Goal: Information Seeking & Learning: Learn about a topic

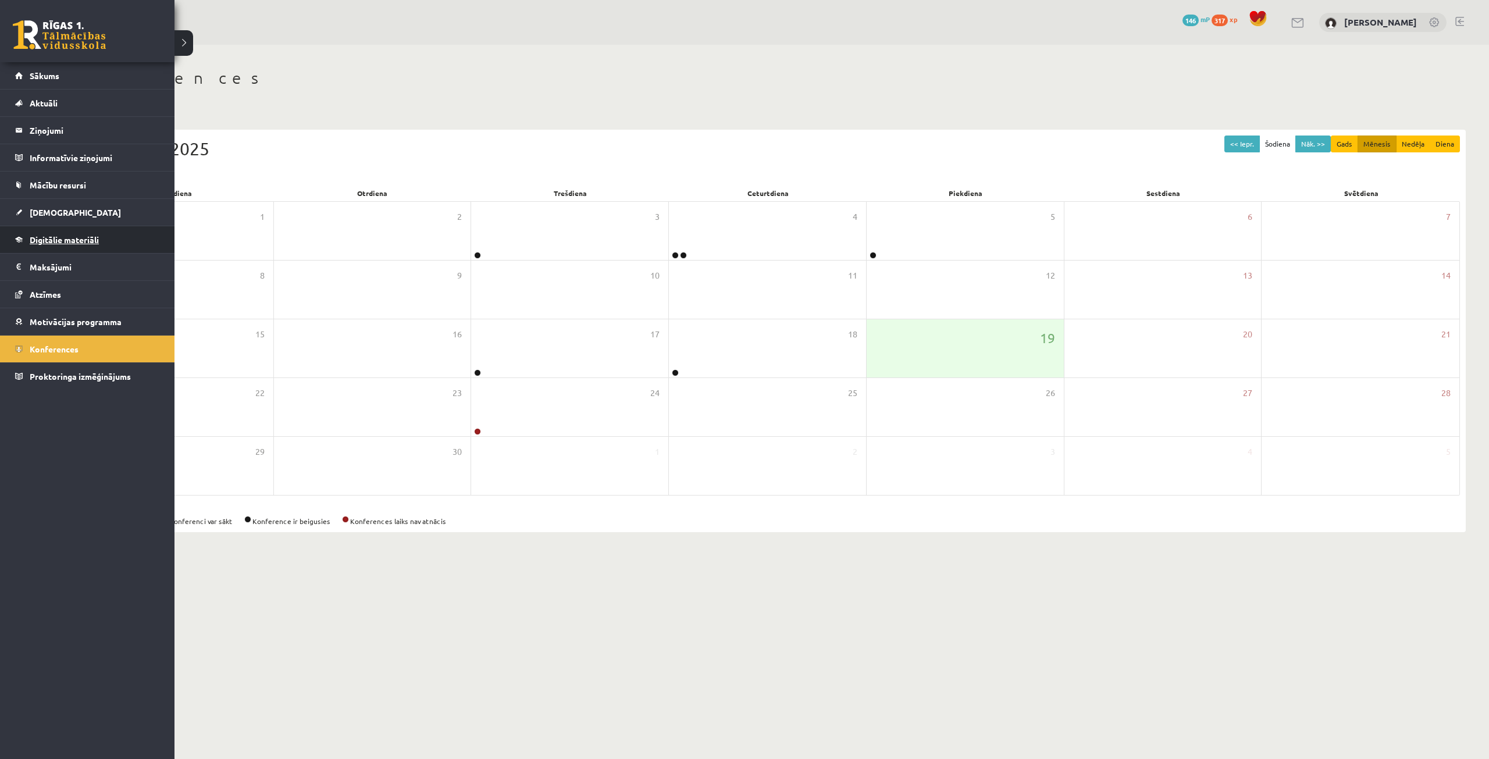
click at [69, 239] on span "Digitālie materiāli" at bounding box center [64, 239] width 69 height 10
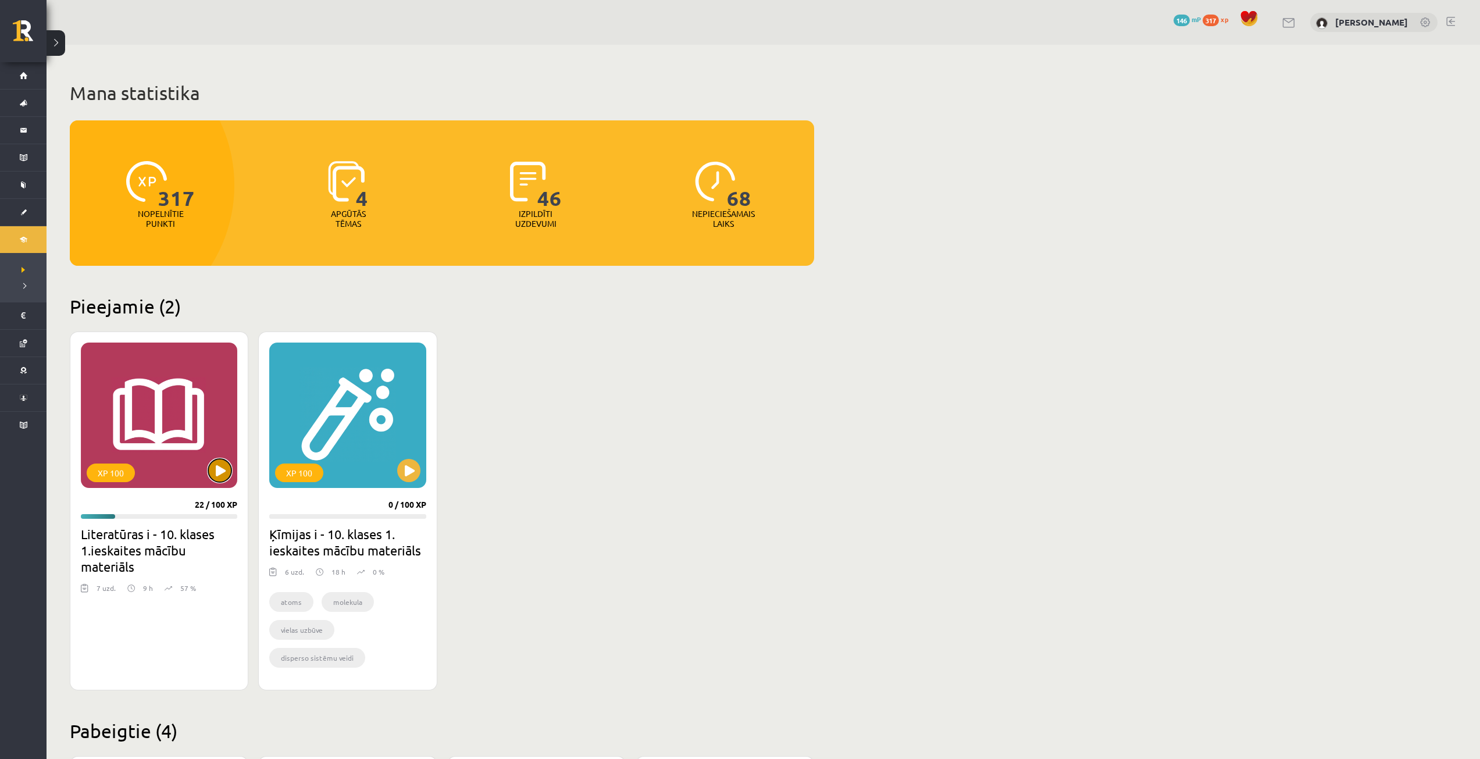
click at [210, 475] on button at bounding box center [219, 470] width 23 height 23
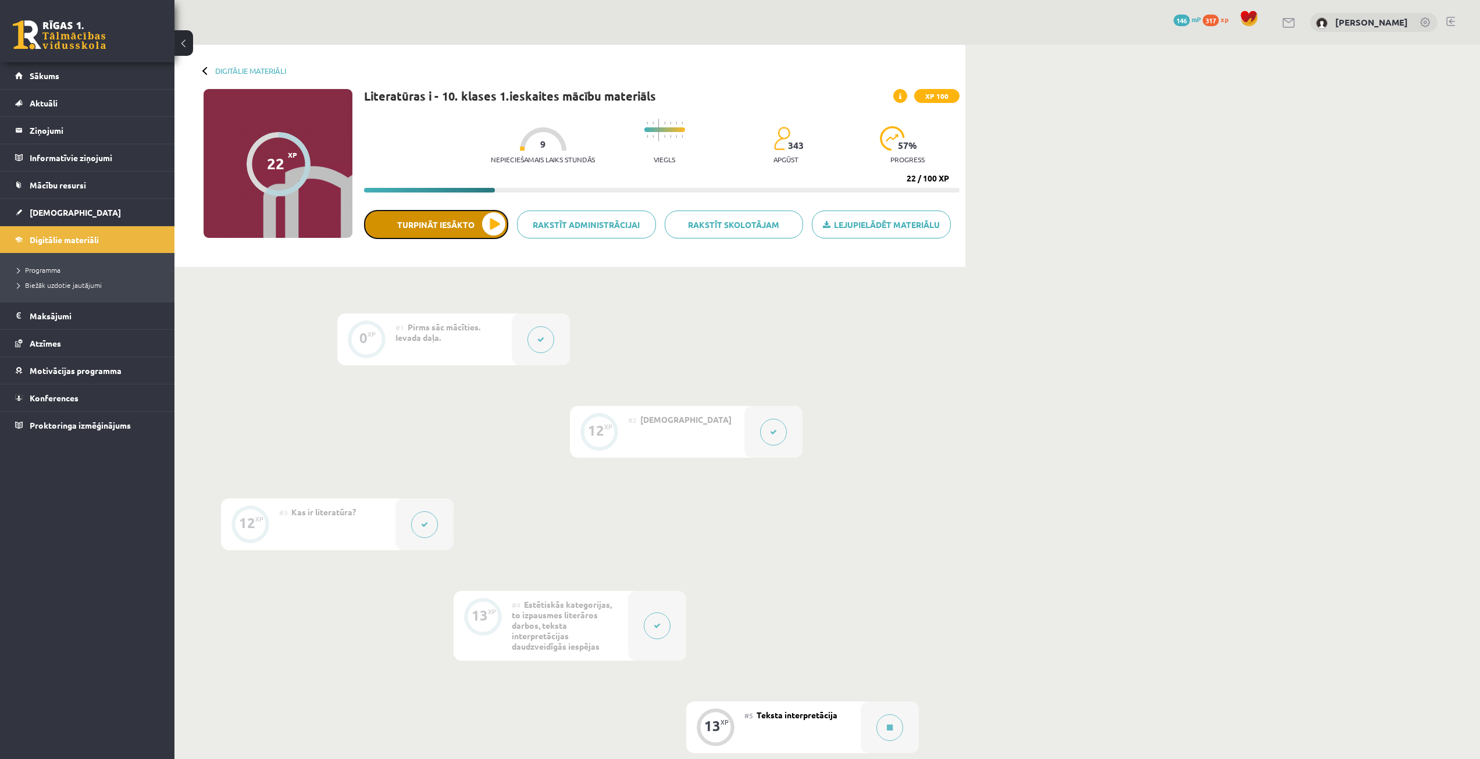
click at [421, 234] on button "Turpināt iesākto" at bounding box center [436, 224] width 144 height 29
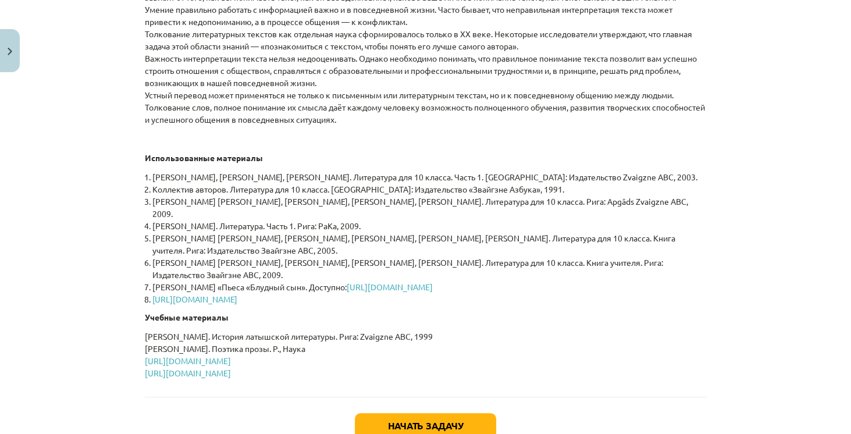
scroll to position [506, 0]
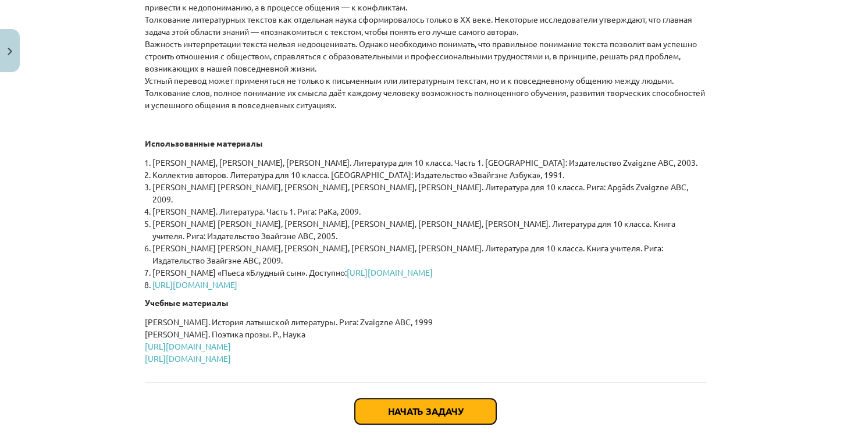
click at [446, 408] on button "Начать задачу" at bounding box center [425, 411] width 141 height 26
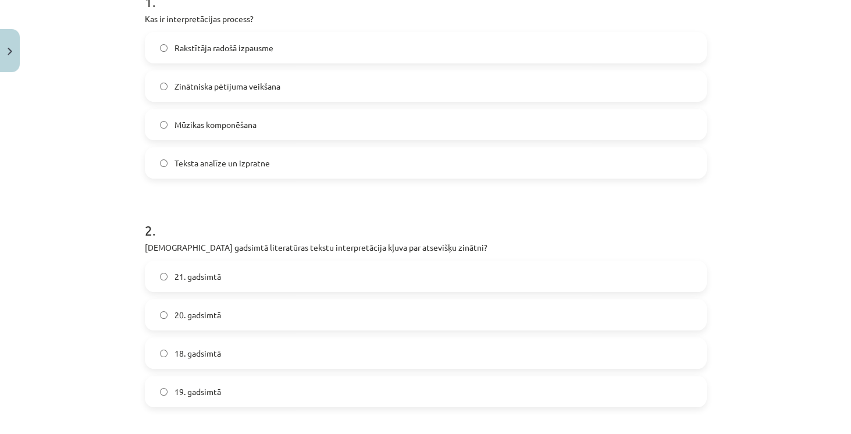
scroll to position [262, 0]
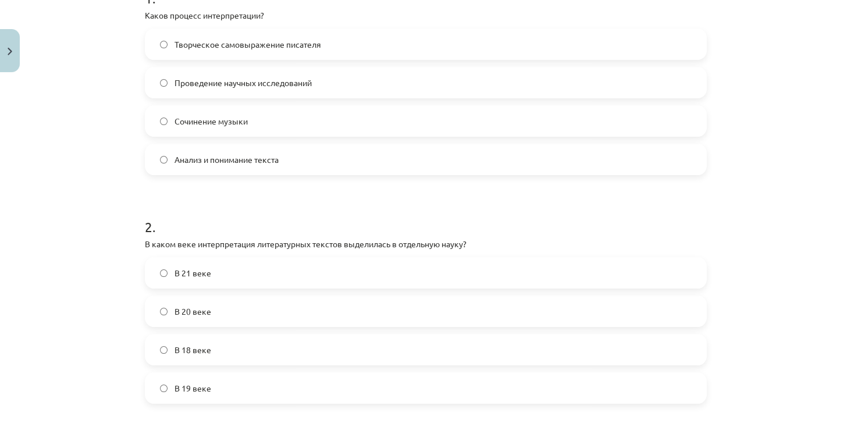
click at [382, 155] on label "Анализ и понимание текста" at bounding box center [425, 159] width 559 height 29
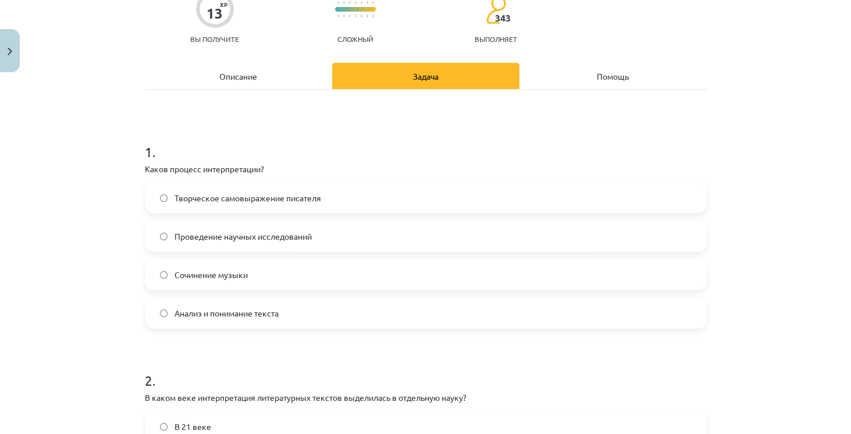
scroll to position [0, 0]
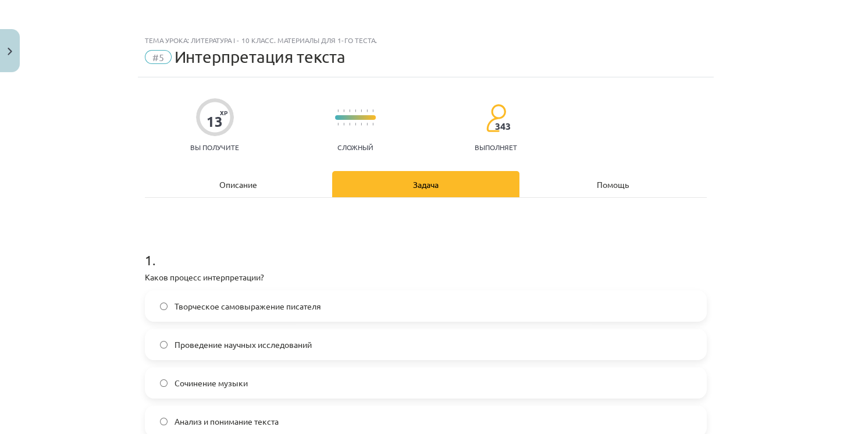
click at [215, 187] on div "Описание" at bounding box center [238, 184] width 187 height 26
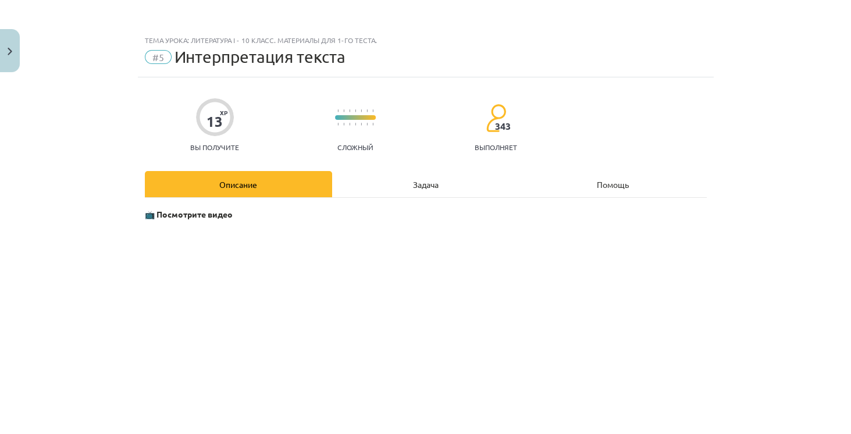
click at [423, 187] on font "Задача" at bounding box center [426, 184] width 26 height 10
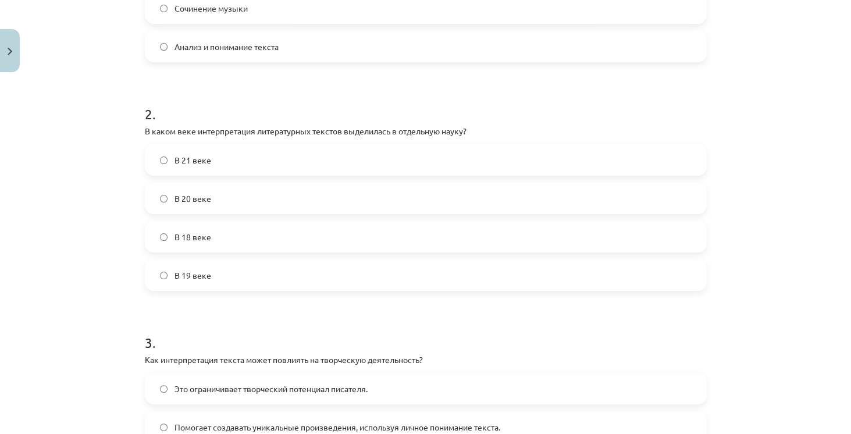
scroll to position [394, 0]
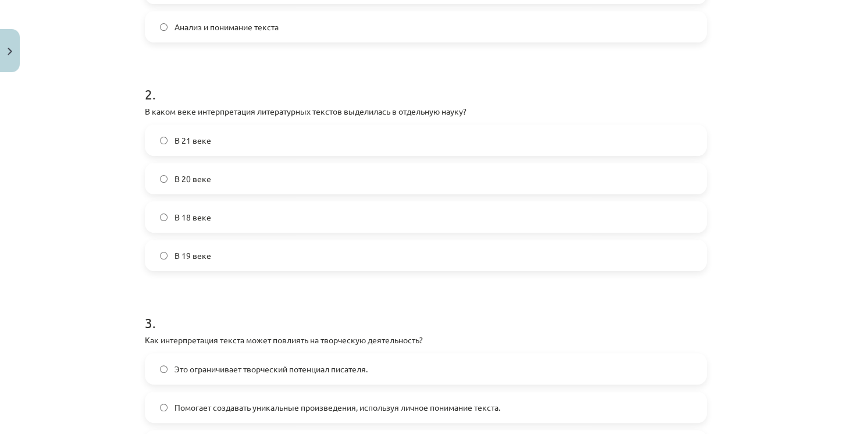
click at [219, 187] on label "В 20 веке" at bounding box center [425, 178] width 559 height 29
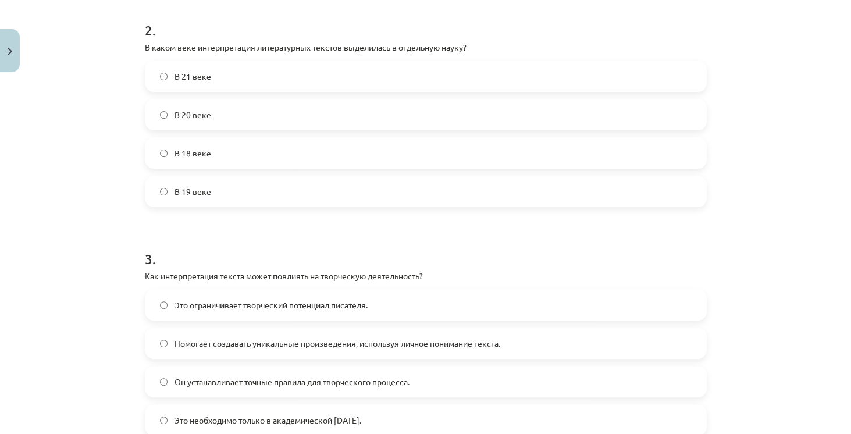
scroll to position [461, 0]
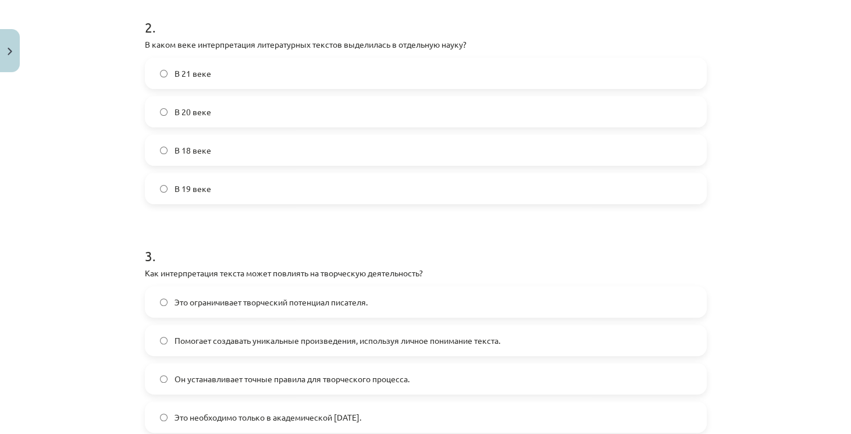
click at [440, 352] on label "Помогает создавать уникальные произведения, используя личное понимание текста." at bounding box center [425, 340] width 559 height 29
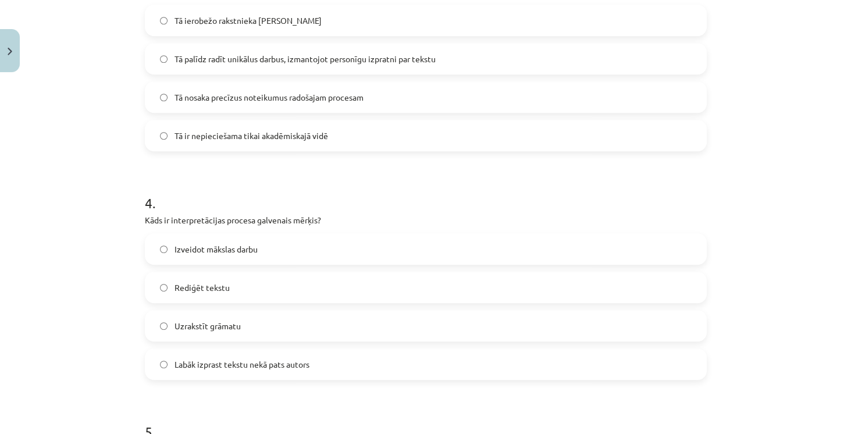
scroll to position [760, 0]
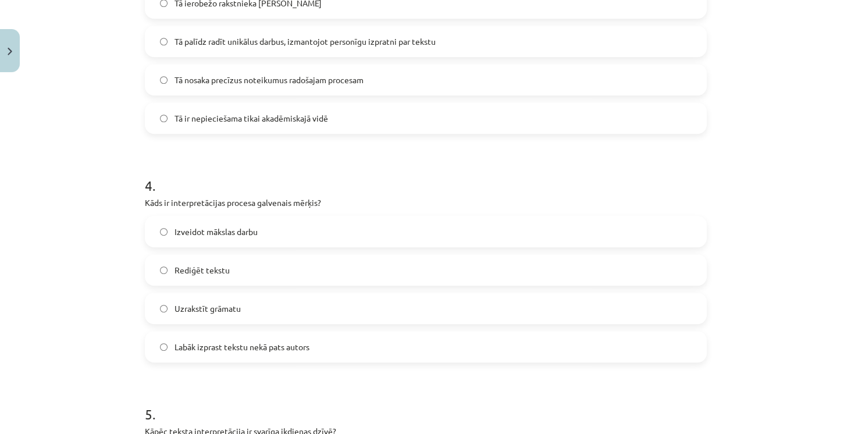
click at [308, 349] on span "Labāk izprast tekstu nekā pats autors" at bounding box center [241, 347] width 135 height 12
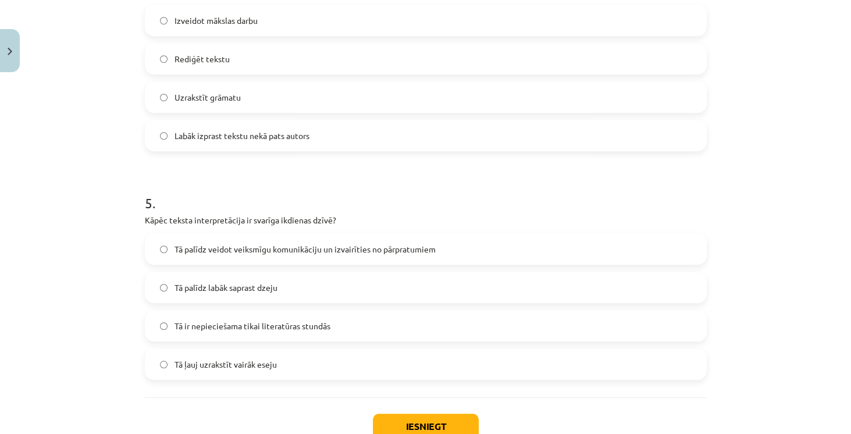
scroll to position [993, 0]
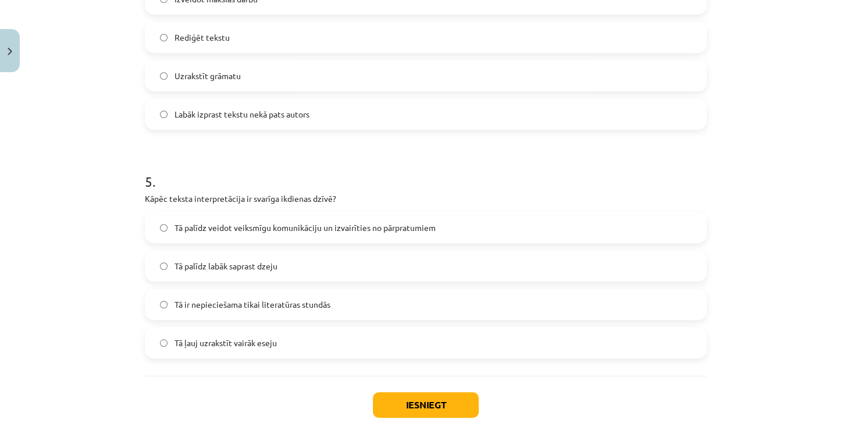
click at [315, 231] on span "Tā palīdz veidot veiksmīgu komunikāciju un izvairīties no pārpratumiem" at bounding box center [304, 228] width 261 height 12
click at [389, 401] on button "Iesniegt" at bounding box center [426, 405] width 106 height 26
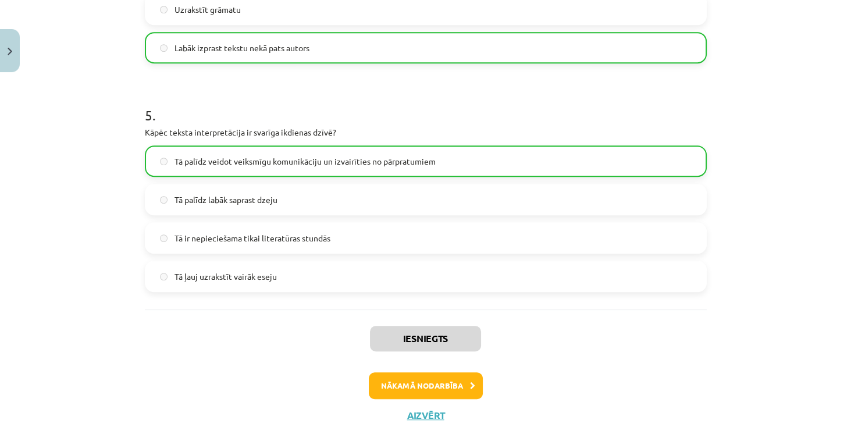
scroll to position [1059, 0]
click at [405, 390] on button "Nākamā nodarbība" at bounding box center [426, 385] width 114 height 27
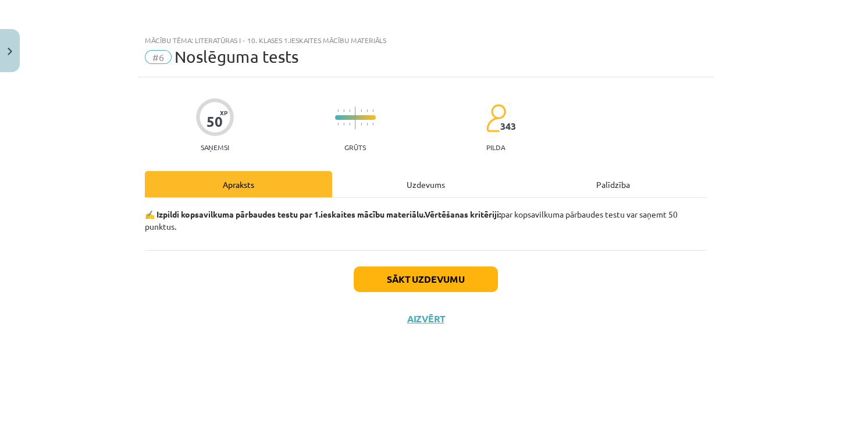
scroll to position [0, 0]
click at [418, 277] on button "Sākt uzdevumu" at bounding box center [426, 279] width 144 height 26
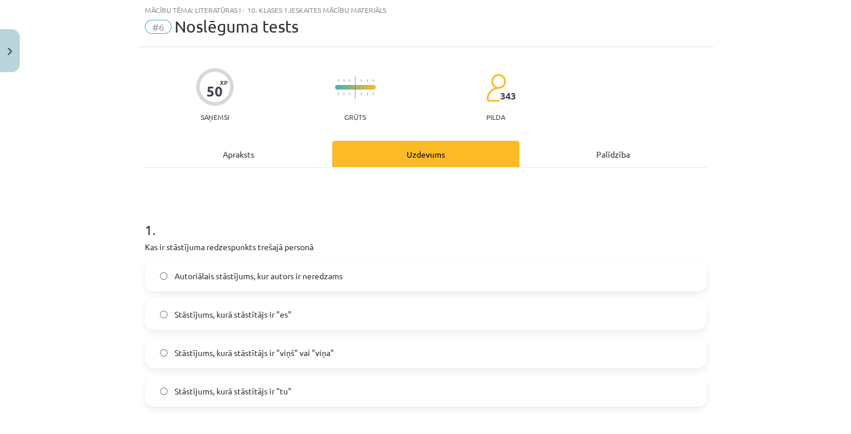
scroll to position [33, 0]
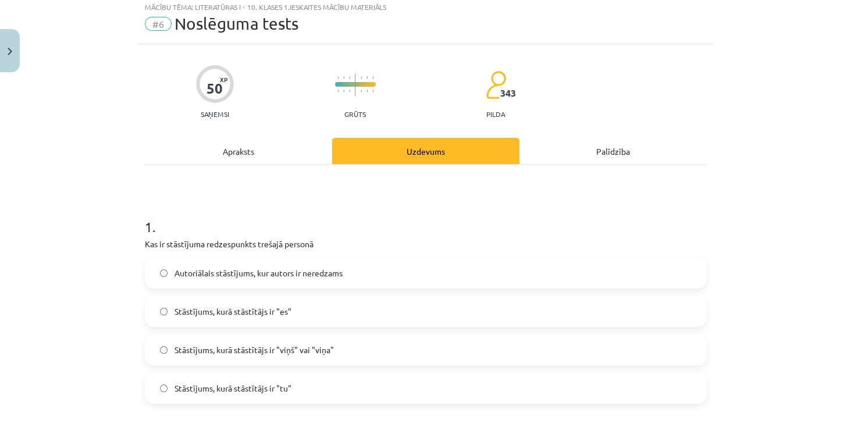
click at [618, 212] on h1 "1 ." at bounding box center [426, 216] width 562 height 36
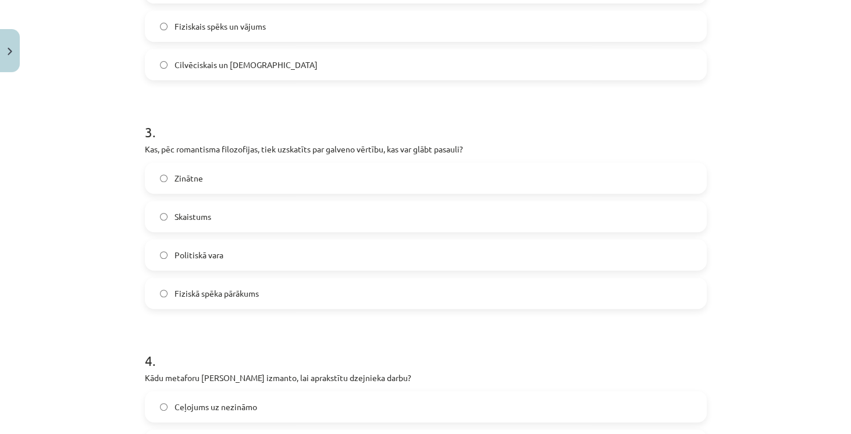
scroll to position [598, 0]
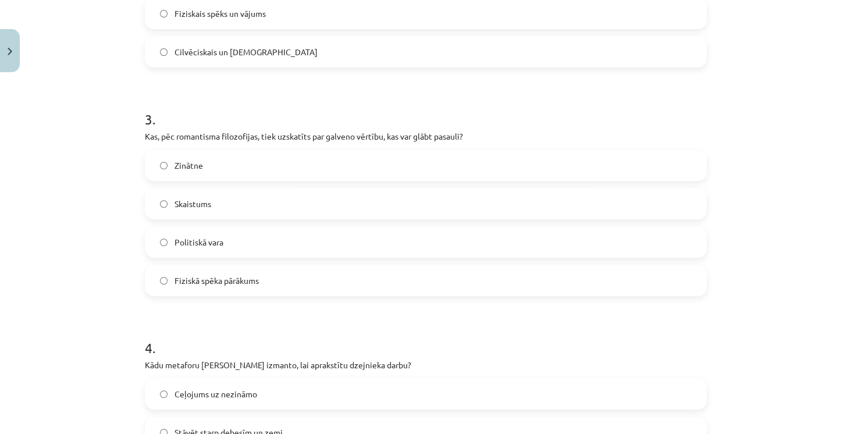
click at [234, 166] on label "Zinātne" at bounding box center [425, 165] width 559 height 29
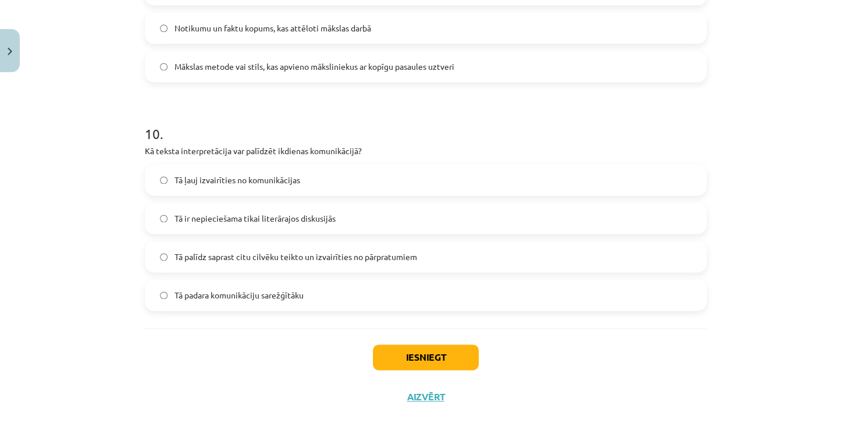
scroll to position [2161, 0]
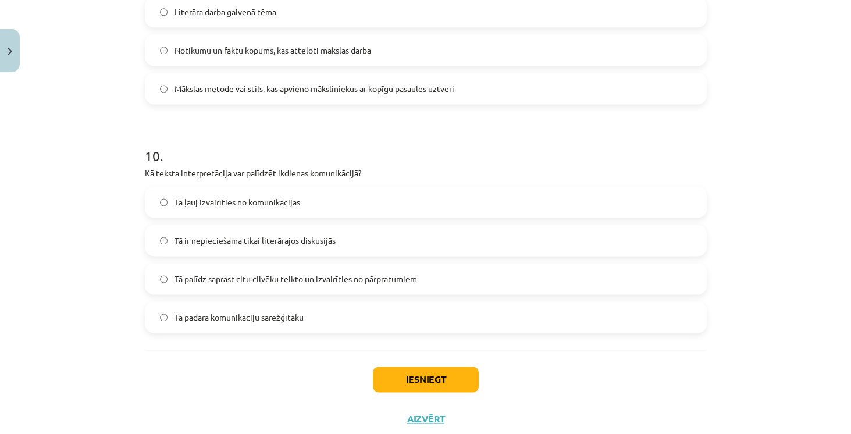
click at [419, 280] on label "Tā palīdz saprast citu cilvēku teikto un izvairīties no pārpratumiem" at bounding box center [425, 278] width 559 height 29
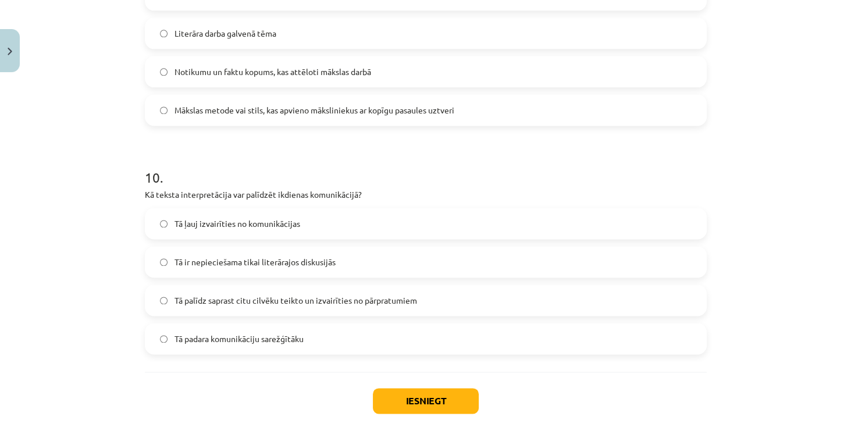
scroll to position [2028, 0]
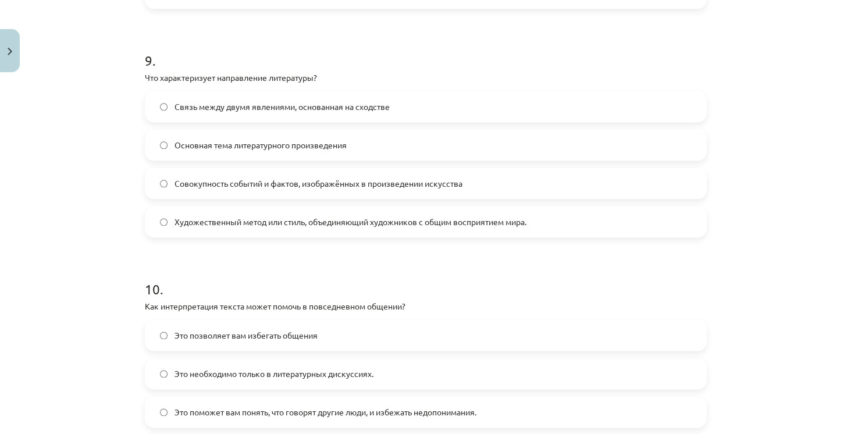
click at [597, 215] on label "Художественный метод или стиль, объединяющий художников с общим восприятием мир…" at bounding box center [425, 221] width 559 height 29
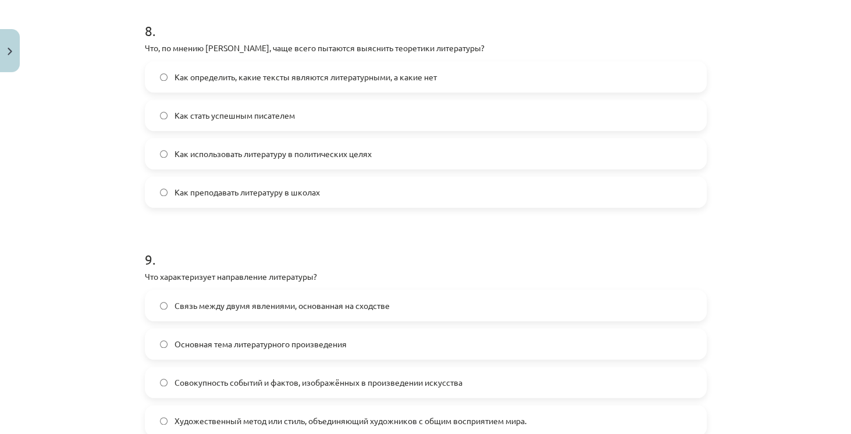
scroll to position [1828, 0]
click at [431, 115] on label "Как стать успешным писателем" at bounding box center [425, 115] width 559 height 29
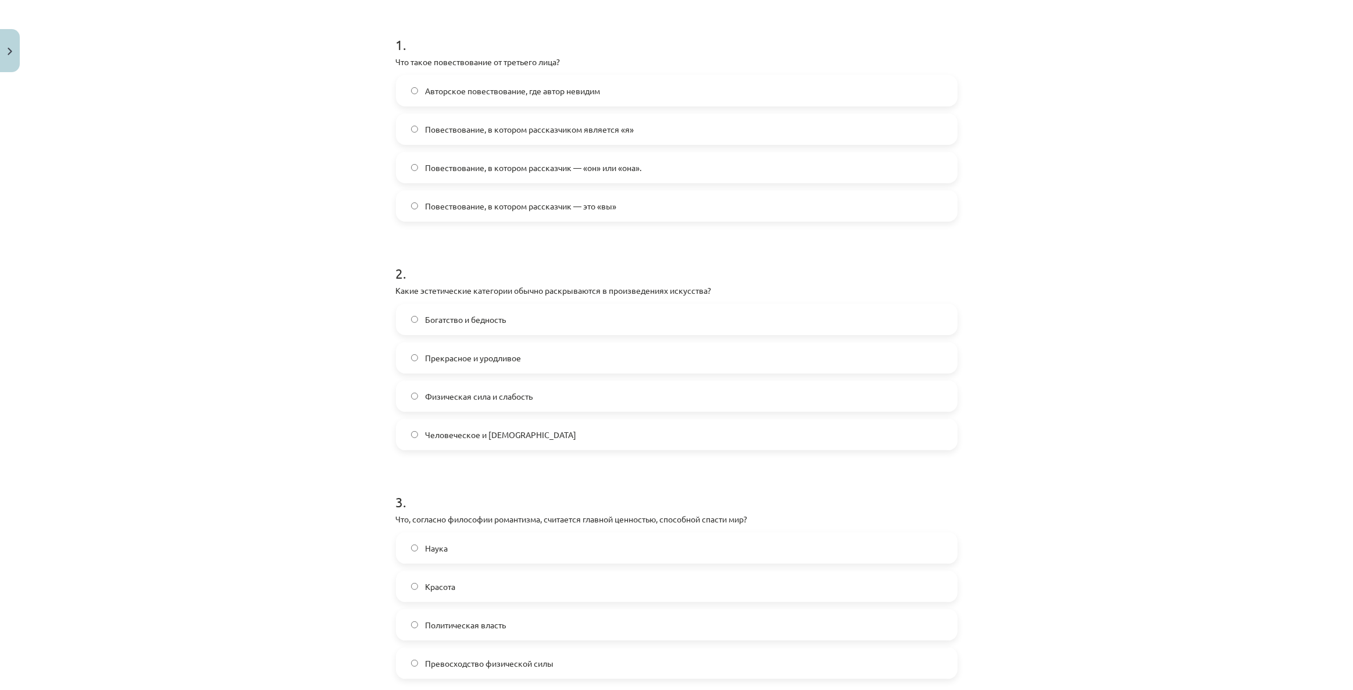
scroll to position [220, 0]
click at [1243, 52] on div "Тема урока: Литература I - 10 класс. Материалы для 1-го теста. #6 Финальный тес…" at bounding box center [676, 345] width 1353 height 690
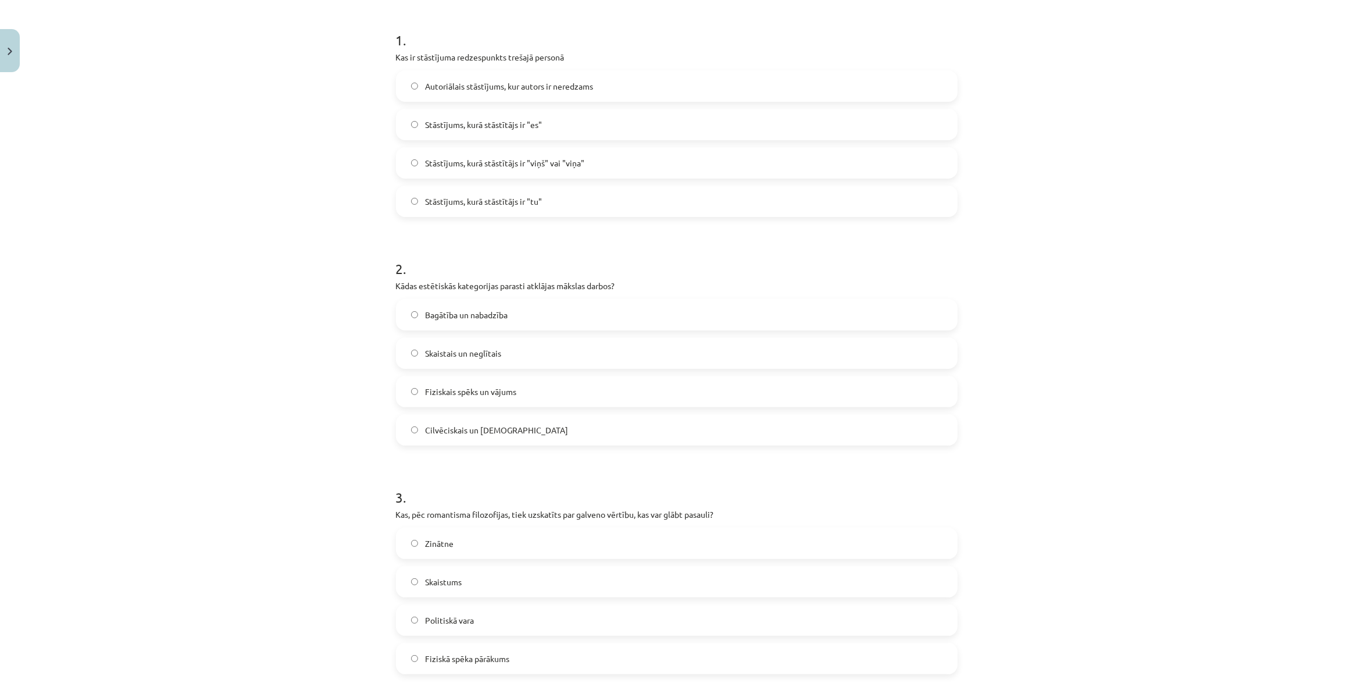
click at [997, 42] on div "Mācību tēma: Literatūras i - 10. klases 1.ieskaites mācību materiāls #6 Noslēgu…" at bounding box center [676, 345] width 1353 height 690
click at [561, 162] on span "Stāstījums, kurā stāstītājs ir "viņš" vai "viņa"" at bounding box center [504, 163] width 159 height 12
click at [500, 349] on label "Skaistais un neglītais" at bounding box center [676, 352] width 559 height 29
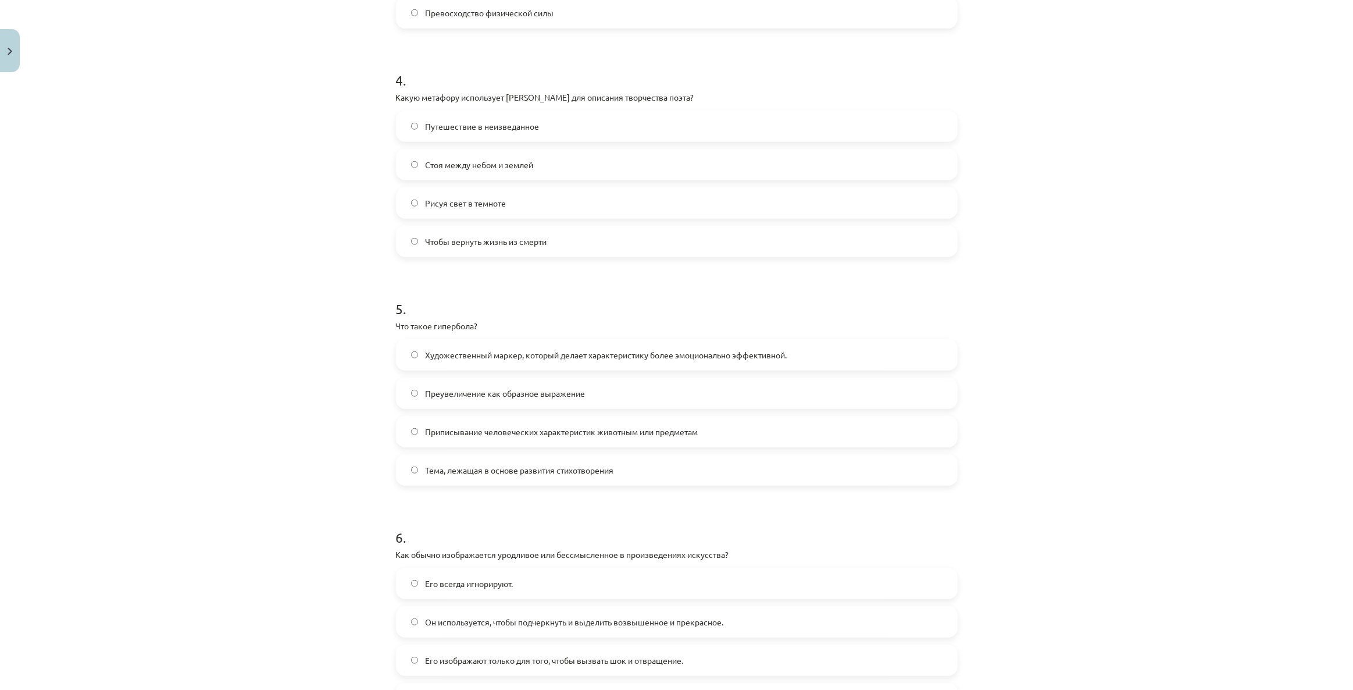
scroll to position [907, 0]
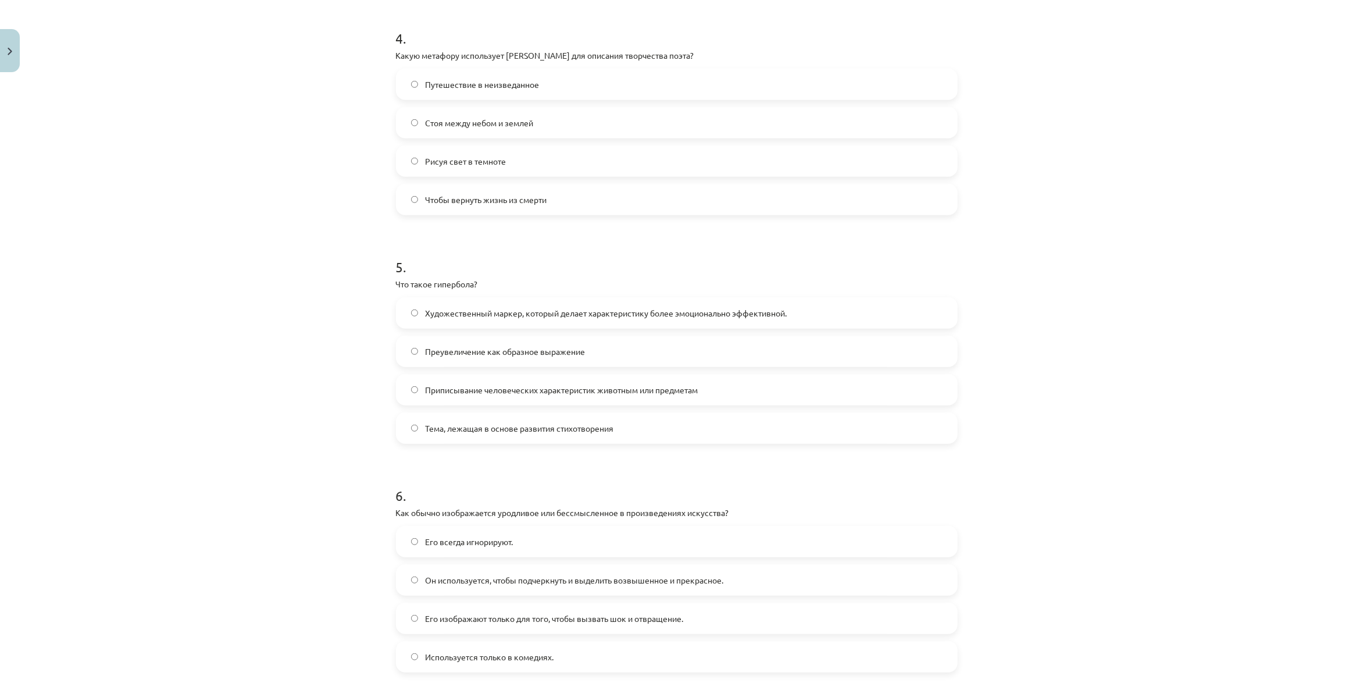
click at [601, 390] on font "Приписывание человеческих характеристик животным или предметам" at bounding box center [561, 389] width 273 height 10
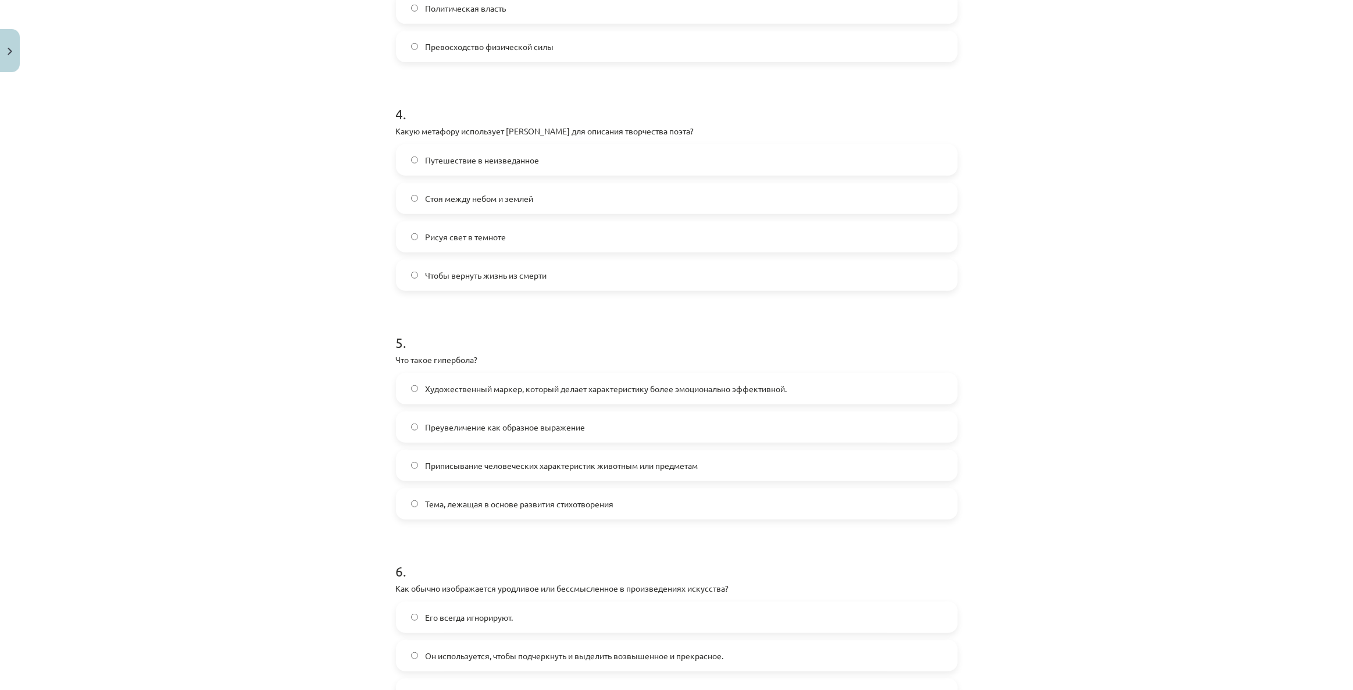
scroll to position [748, 0]
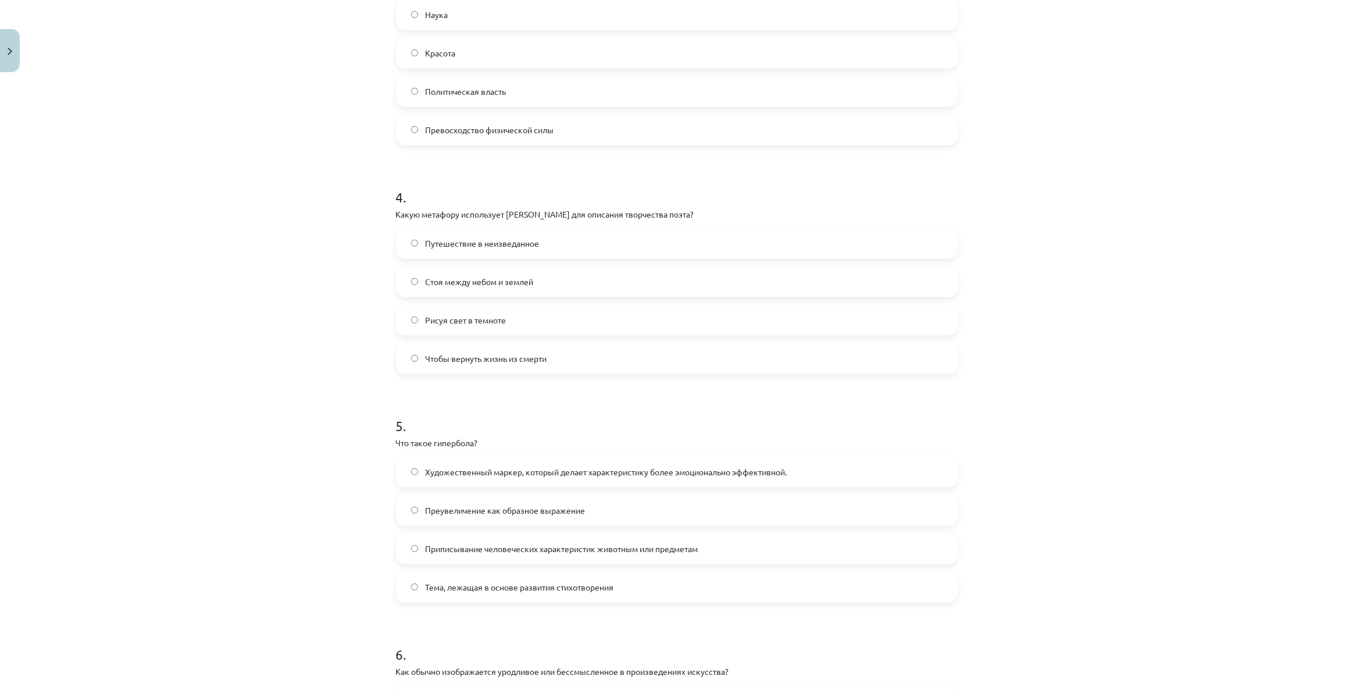
click at [412, 248] on label "Путешествие в неизведанное" at bounding box center [676, 243] width 559 height 29
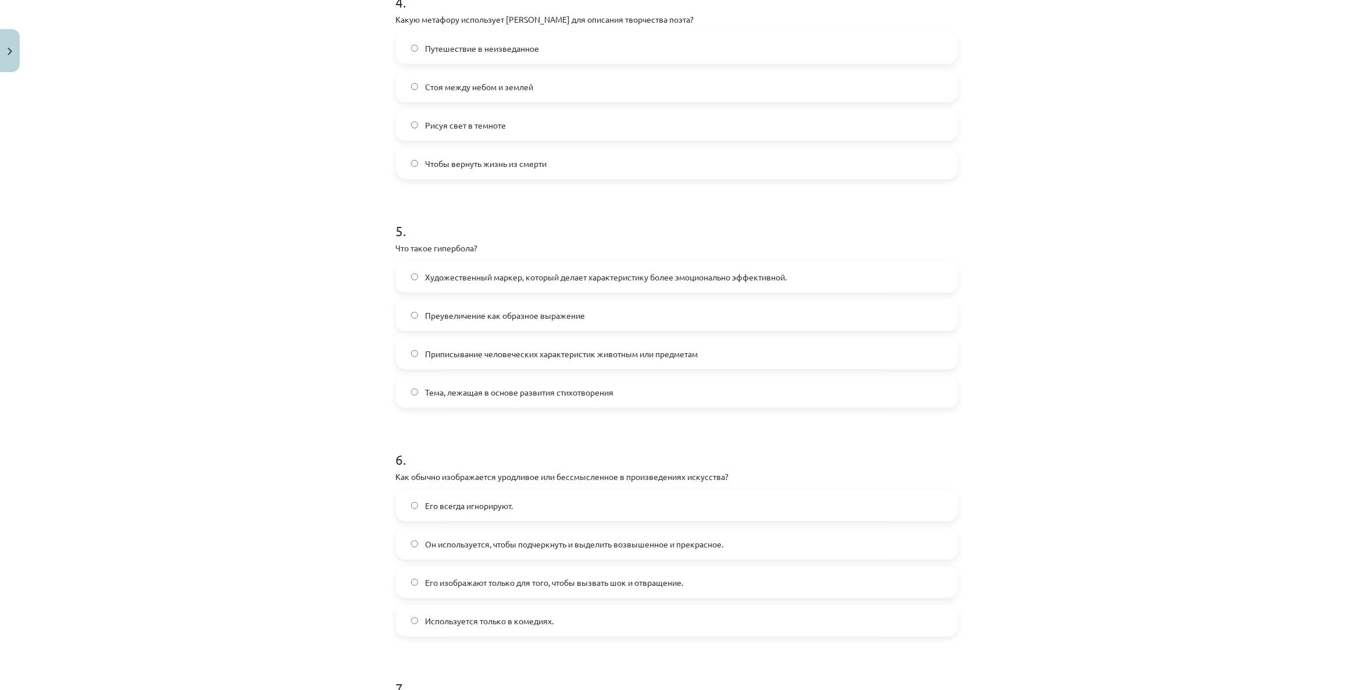
scroll to position [959, 0]
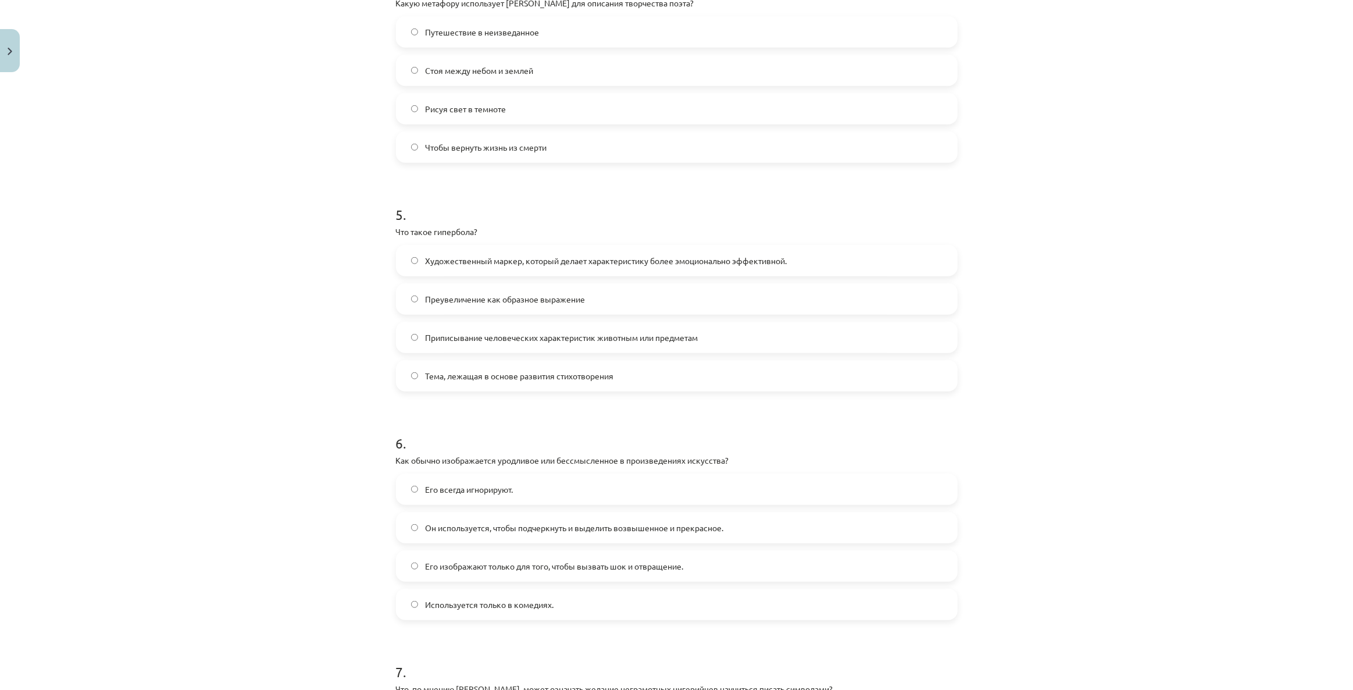
click at [475, 308] on label "Преувеличение как образное выражение" at bounding box center [676, 298] width 559 height 29
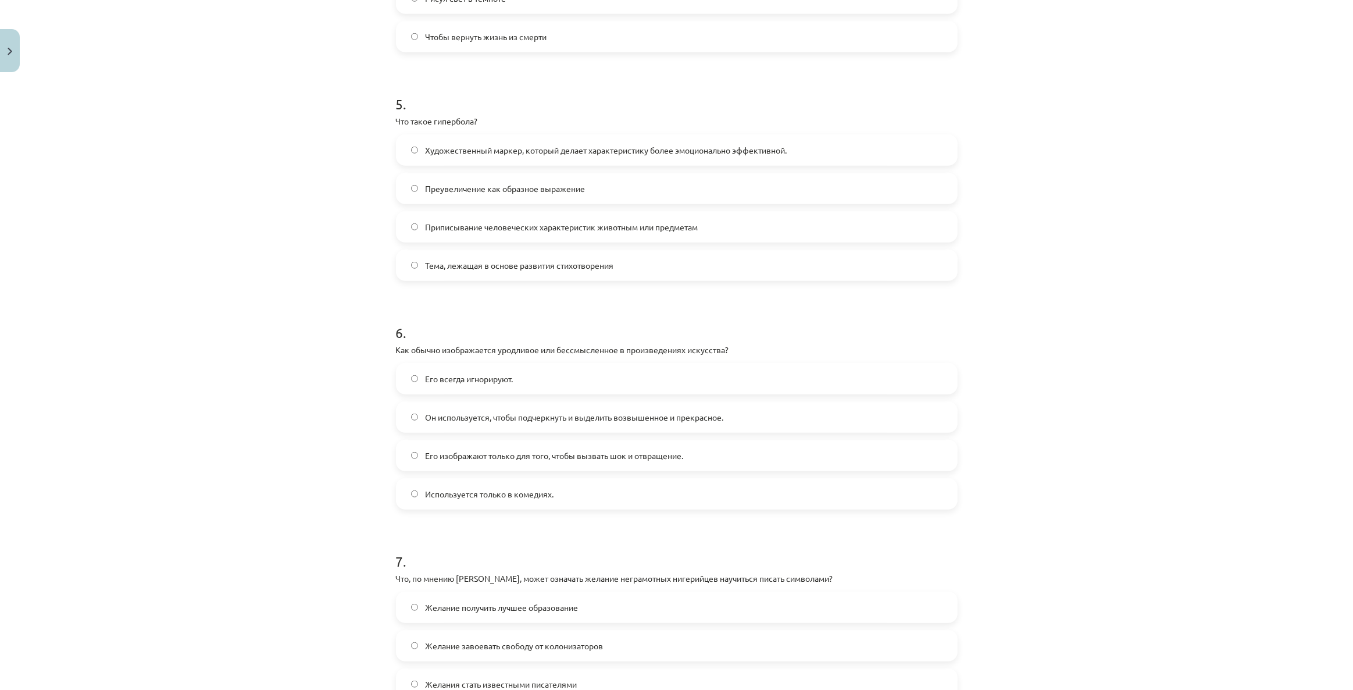
scroll to position [1118, 0]
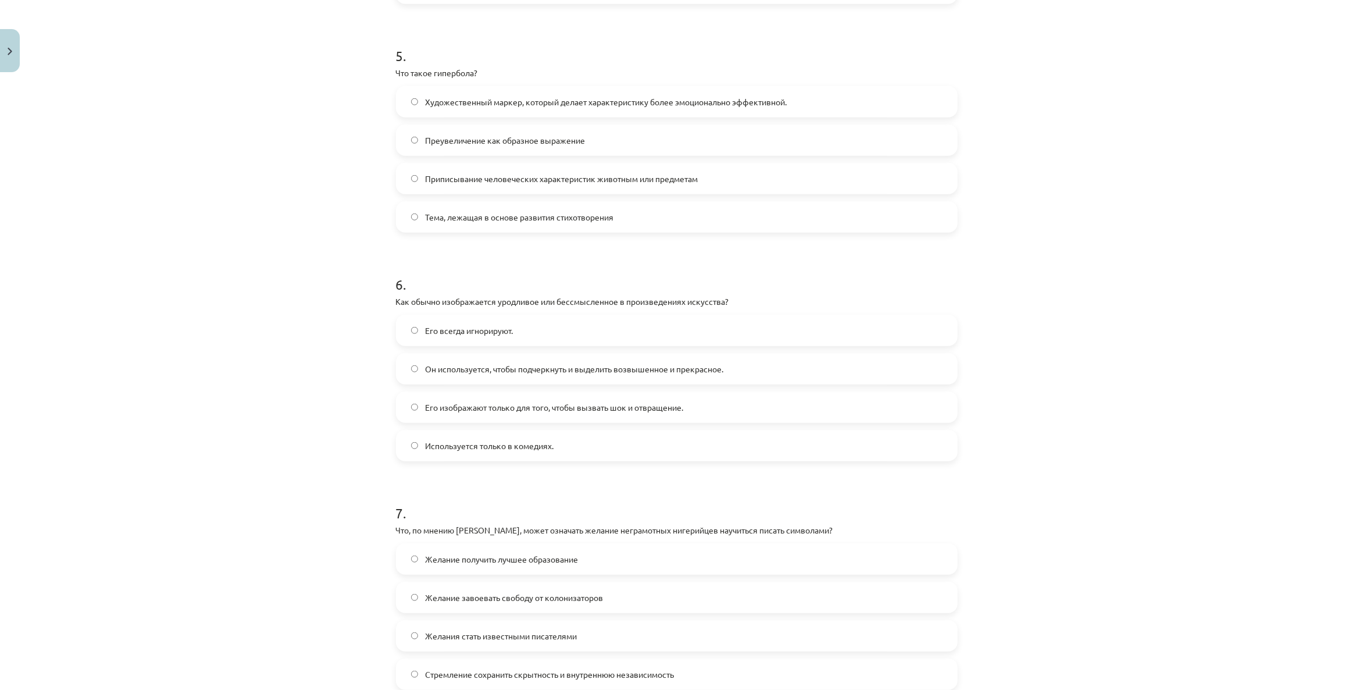
click at [539, 369] on font "Он используется, чтобы подчеркнуть и выделить возвышенное и прекрасное." at bounding box center [574, 368] width 298 height 10
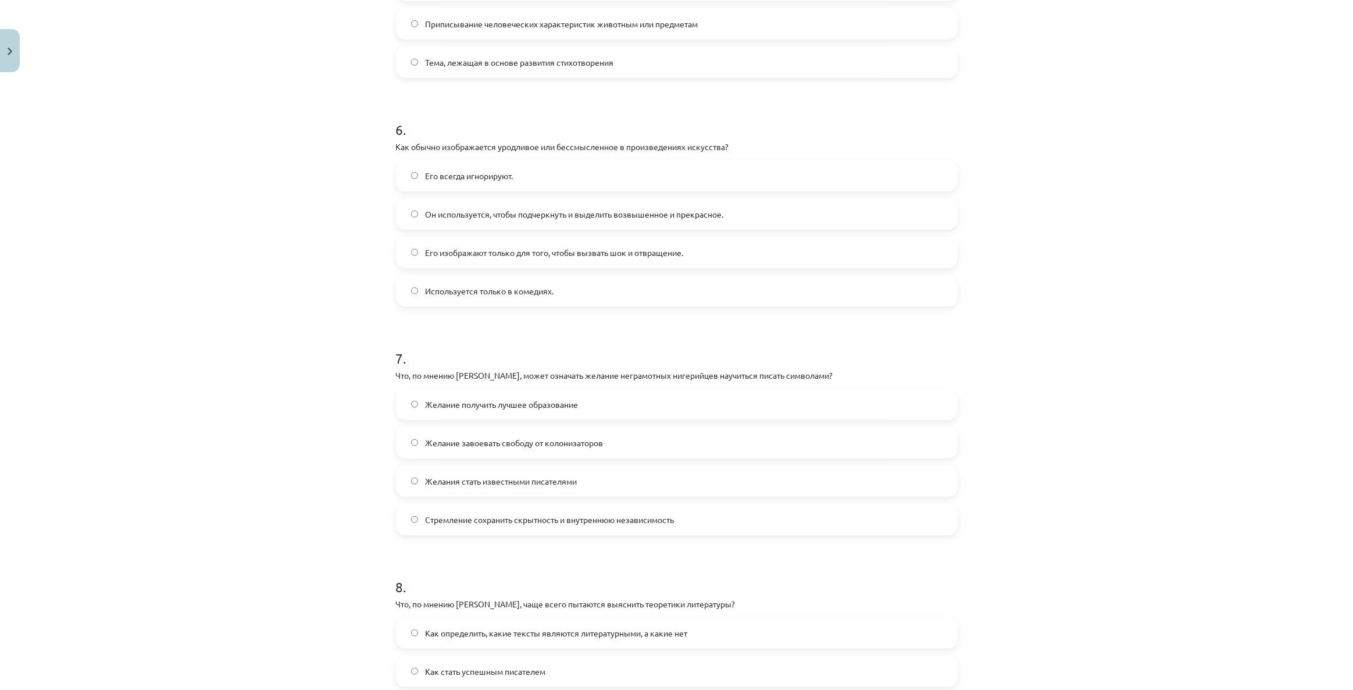
scroll to position [1277, 0]
click at [586, 429] on label "Желание завоевать свободу от колонизаторов" at bounding box center [676, 438] width 559 height 29
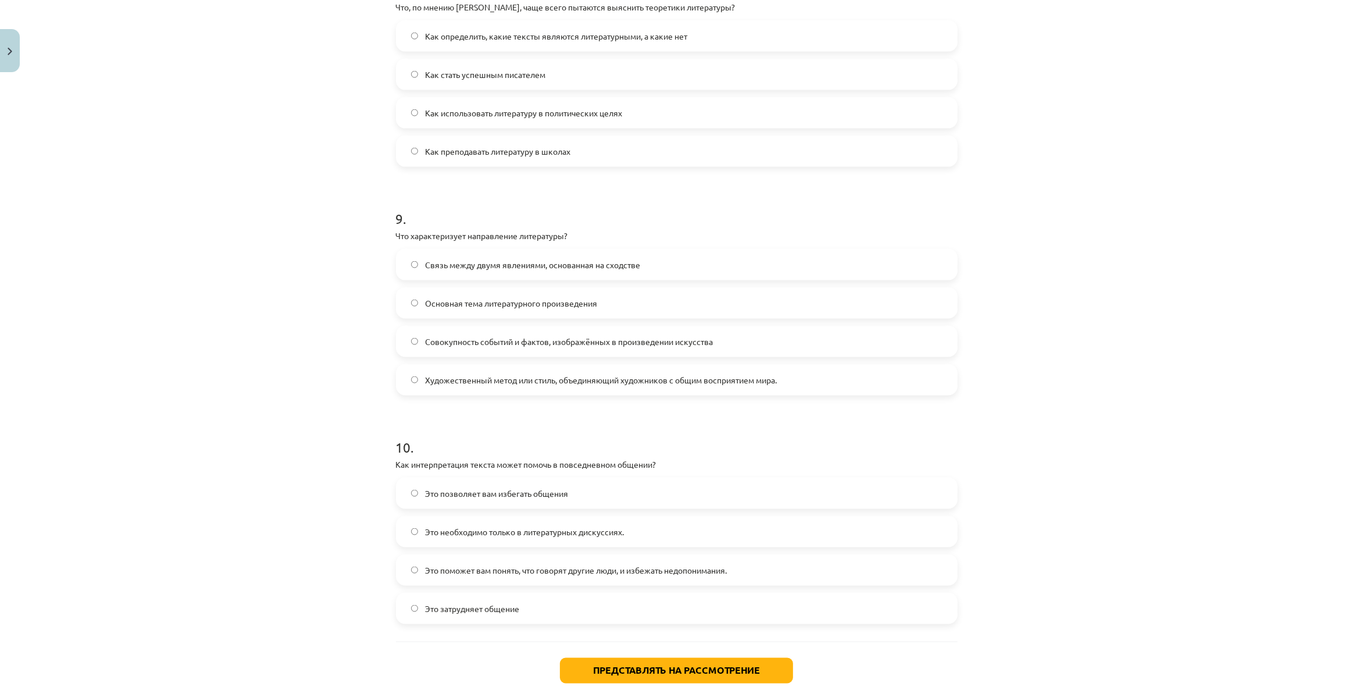
scroll to position [1938, 0]
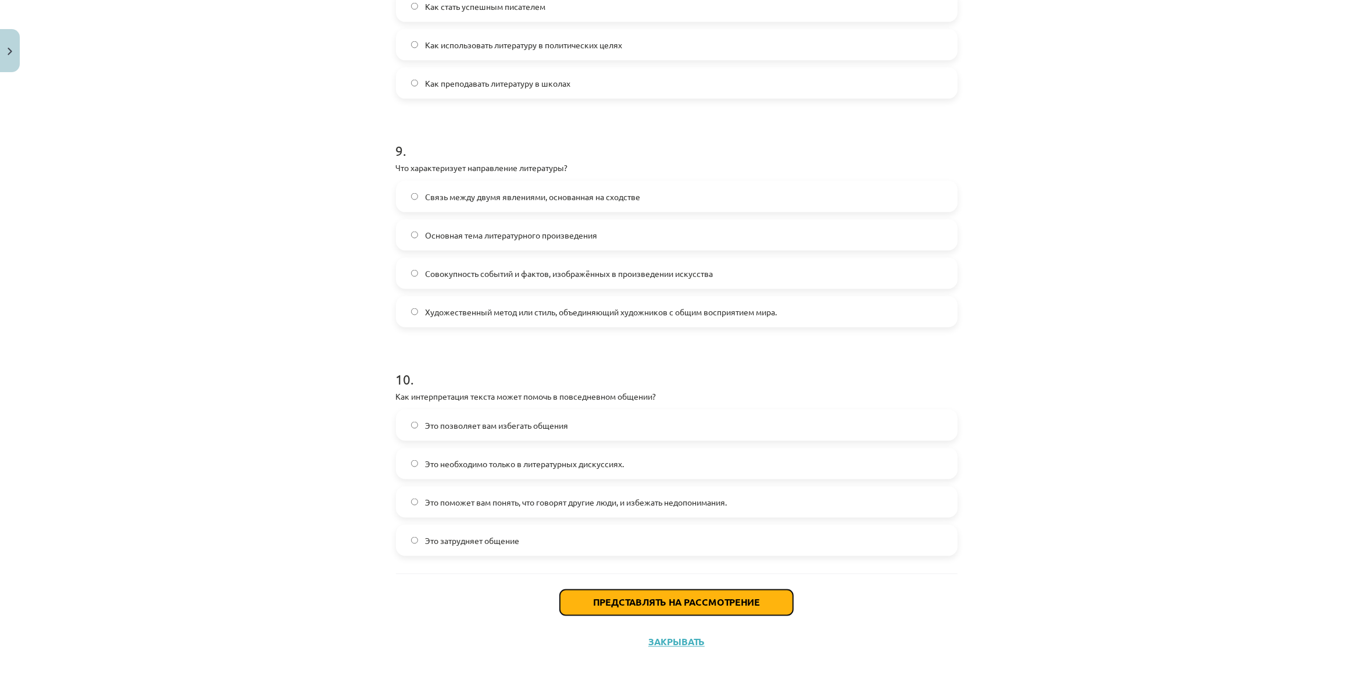
click at [652, 593] on button "Представлять на рассмотрение" at bounding box center [676, 603] width 233 height 26
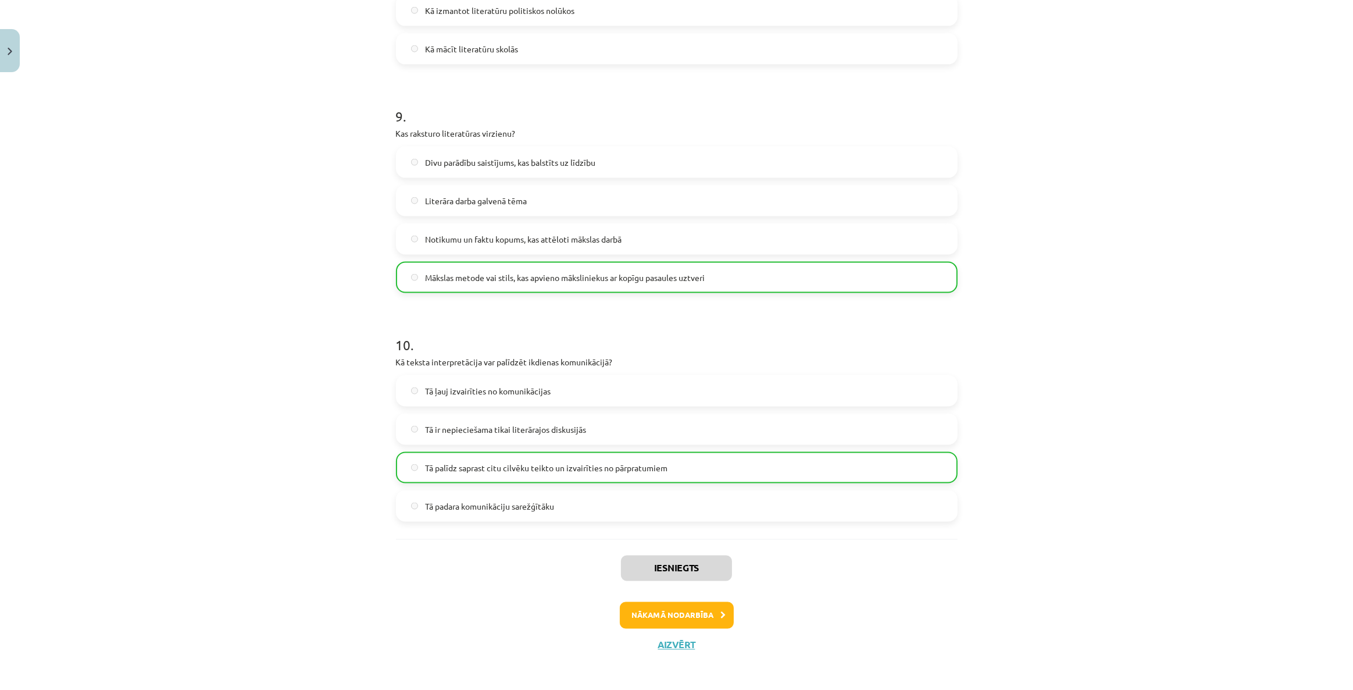
scroll to position [1974, 0]
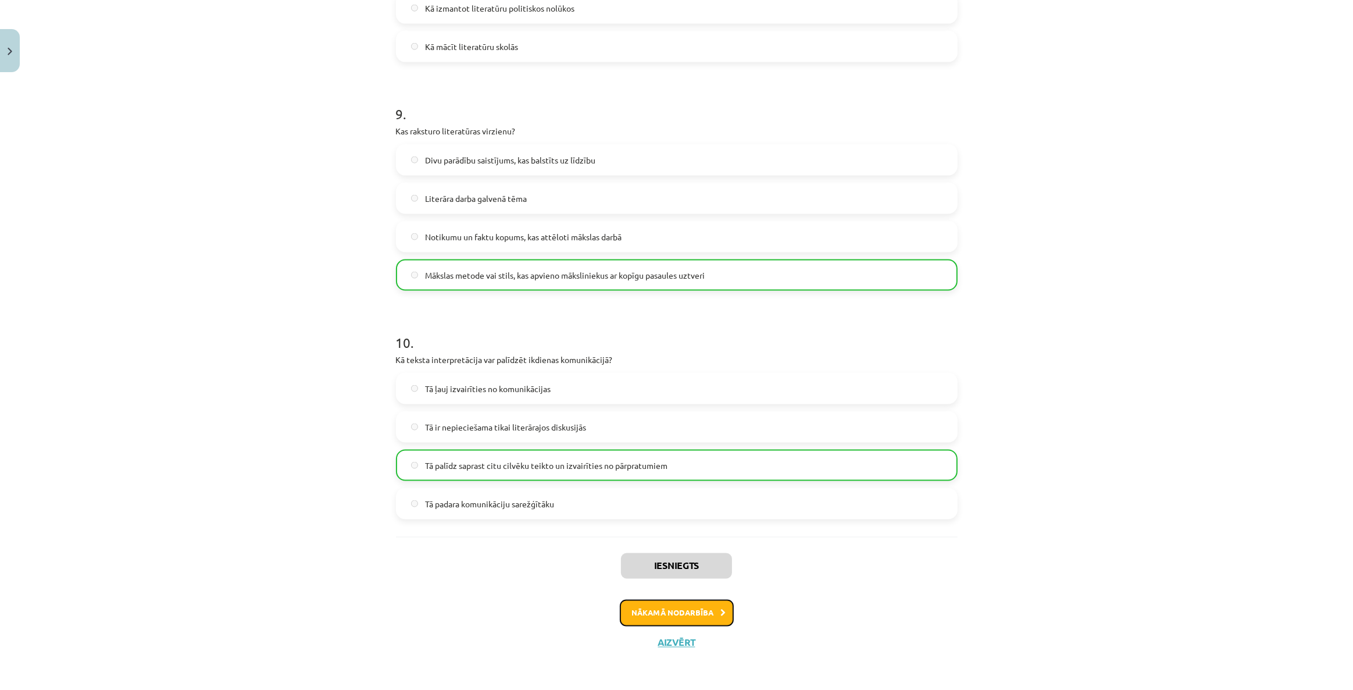
click at [699, 609] on button "Nākamā nodarbība" at bounding box center [677, 613] width 114 height 27
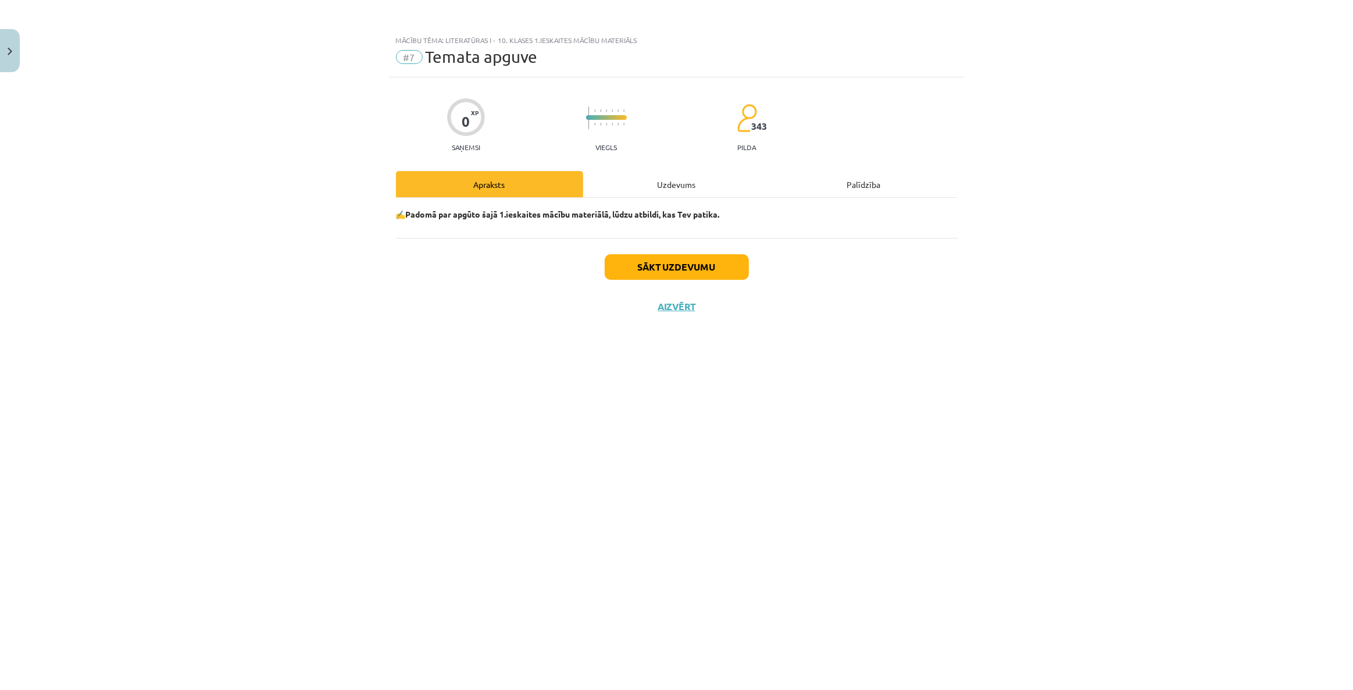
scroll to position [0, 0]
click at [690, 267] on button "Sākt uzdevumu" at bounding box center [677, 267] width 144 height 26
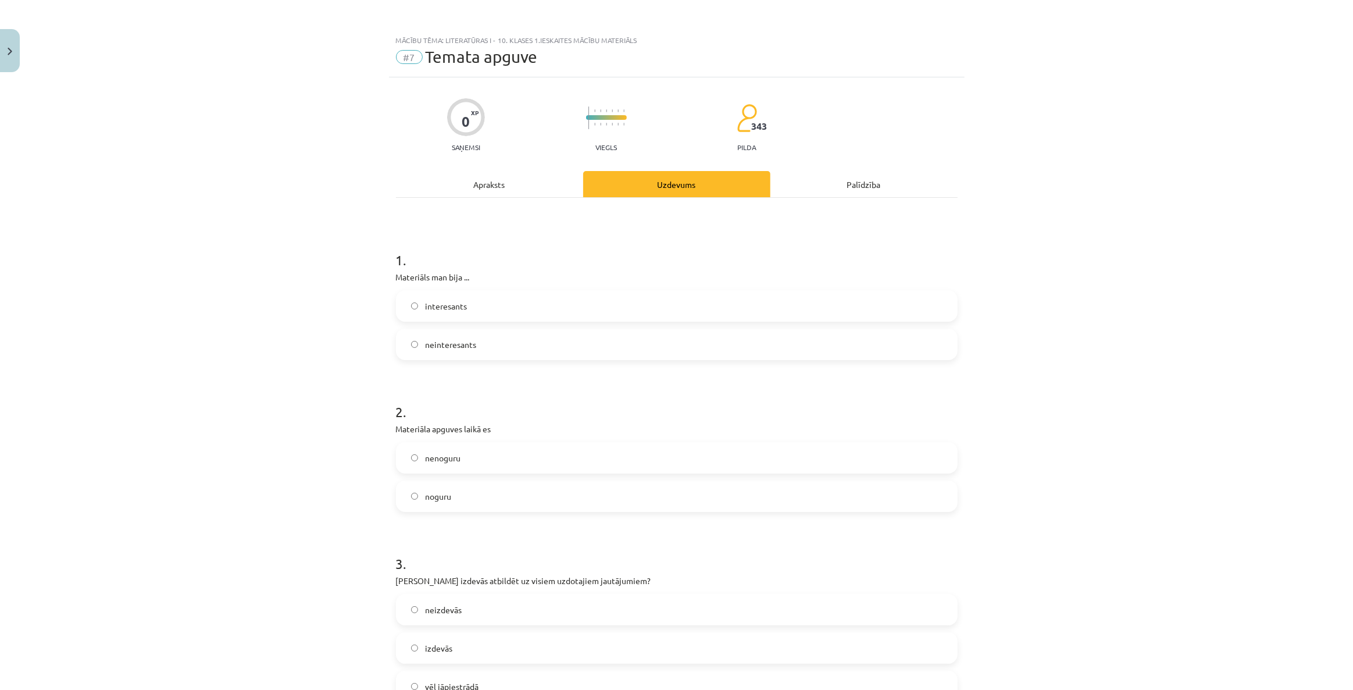
click at [534, 308] on label "interesants" at bounding box center [676, 305] width 559 height 29
click at [544, 491] on label "noguru" at bounding box center [676, 495] width 559 height 29
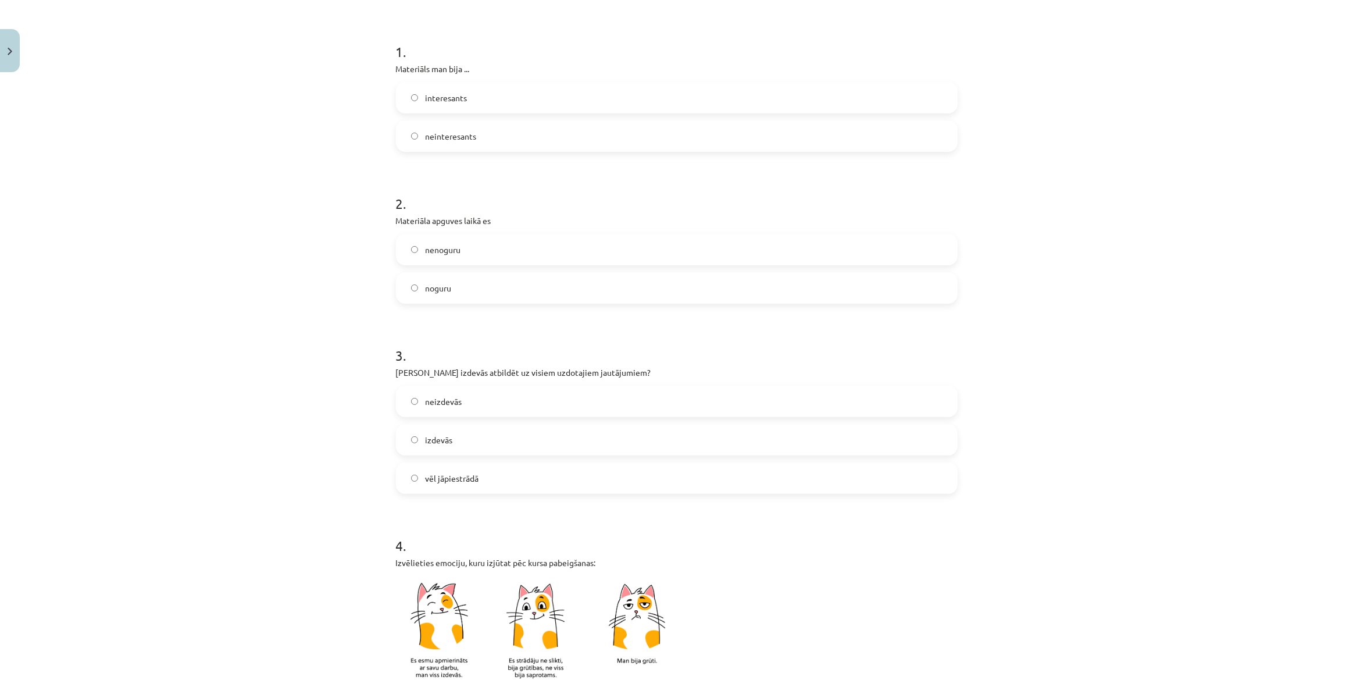
scroll to position [211, 0]
click at [491, 479] on label "vēl jāpiestrādā" at bounding box center [676, 475] width 559 height 29
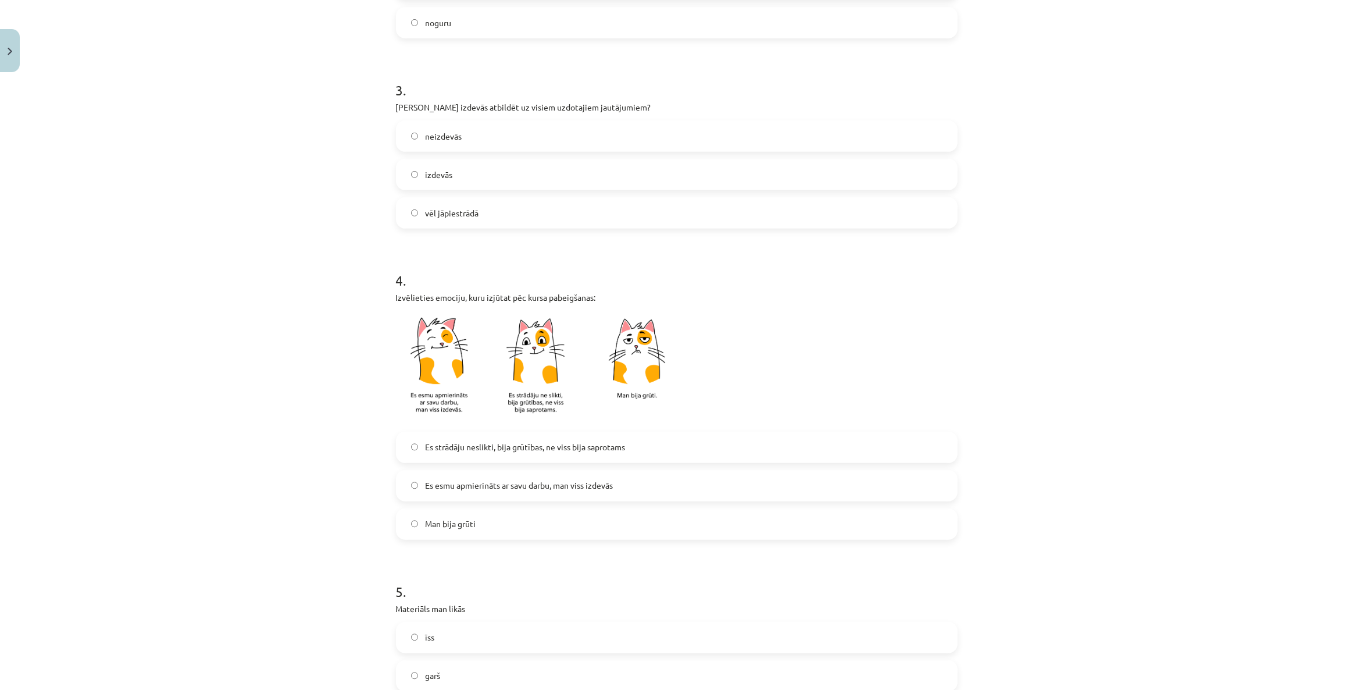
scroll to position [476, 0]
click at [491, 449] on span "Es strādāju neslikti, bija grūtības, ne viss bija saprotams" at bounding box center [525, 444] width 200 height 12
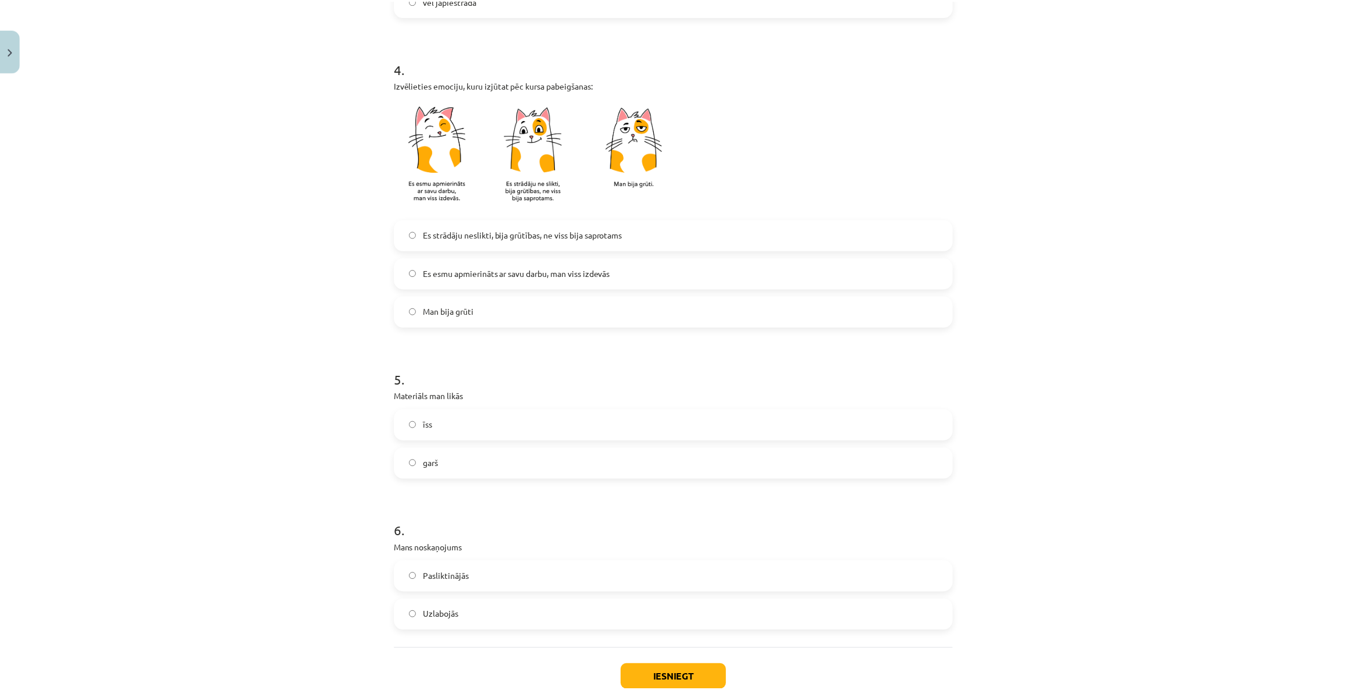
scroll to position [740, 0]
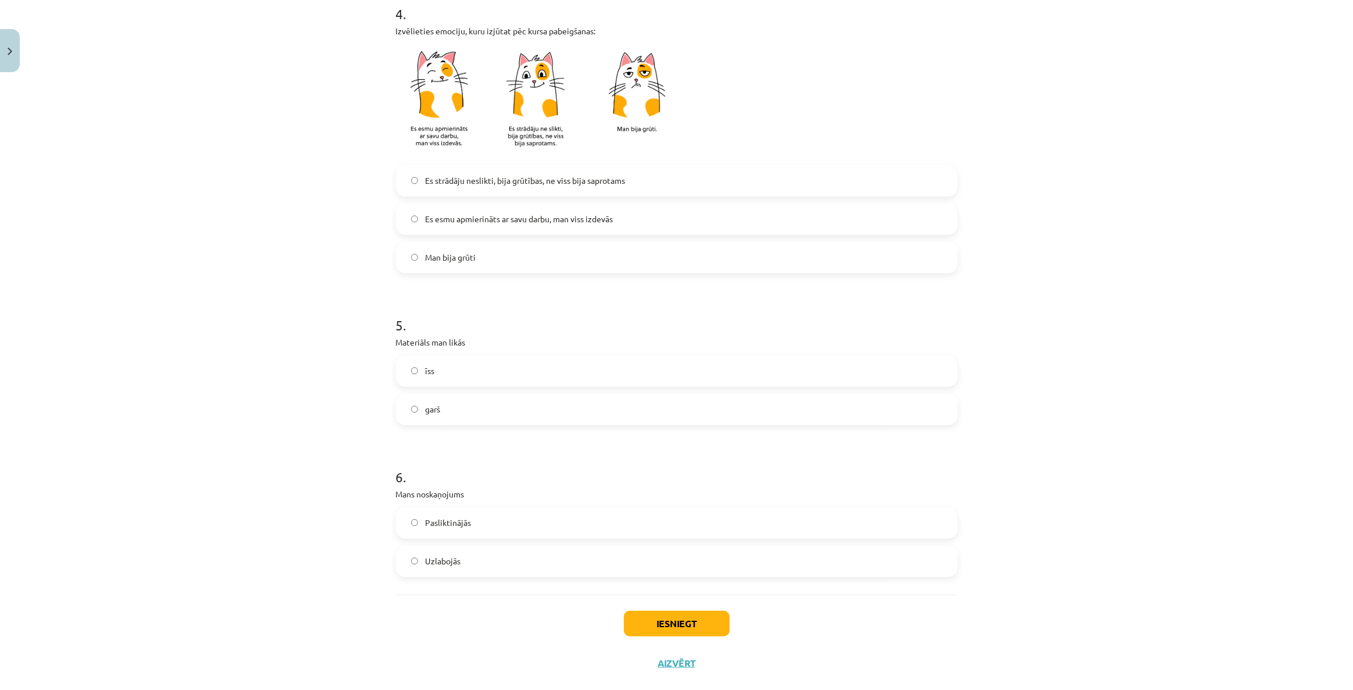
click at [479, 422] on label "garš" at bounding box center [676, 409] width 559 height 29
drag, startPoint x: 1223, startPoint y: 82, endPoint x: 1241, endPoint y: 1, distance: 82.7
click at [1223, 54] on div "Mācību tēma: Literatūras i - 10. klases 1.ieskaites mācību materiāls #7 Temata …" at bounding box center [676, 345] width 1353 height 690
drag, startPoint x: 422, startPoint y: 555, endPoint x: 431, endPoint y: 559, distance: 9.4
click at [425, 555] on font "Улучшено" at bounding box center [444, 560] width 38 height 10
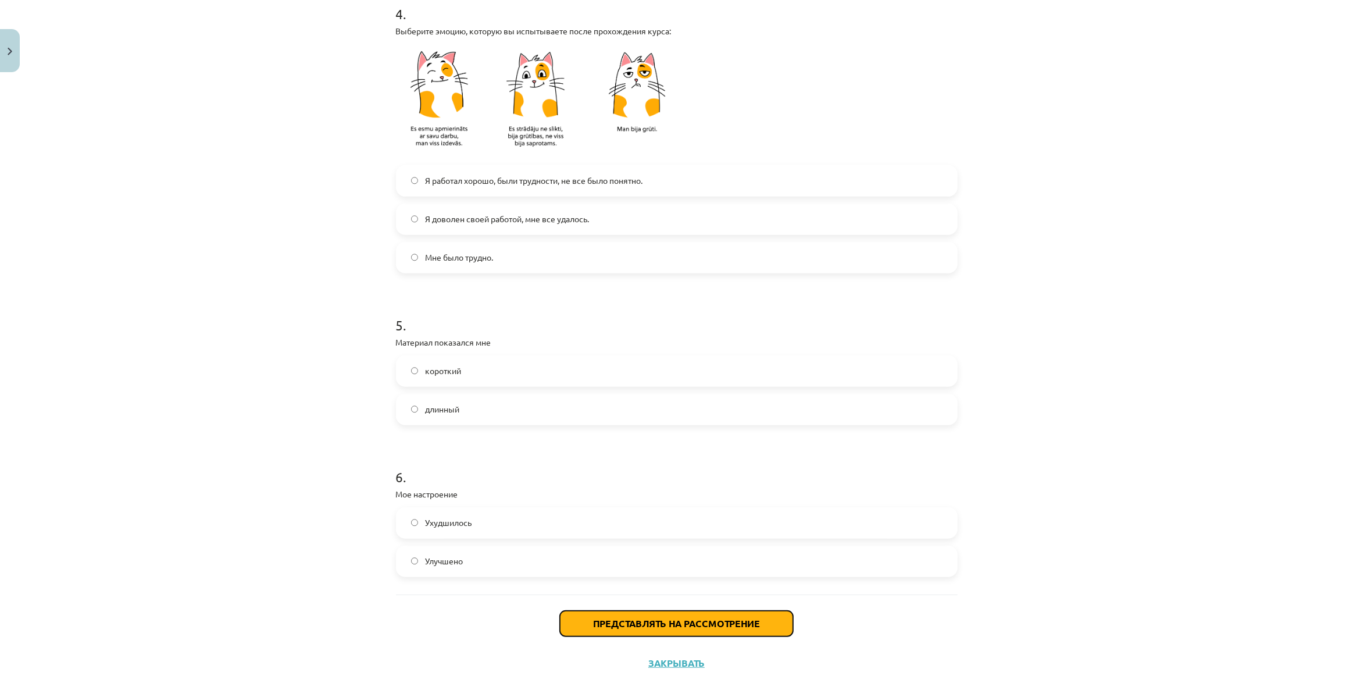
click at [569, 617] on button "Представлять на рассмотрение" at bounding box center [676, 624] width 233 height 26
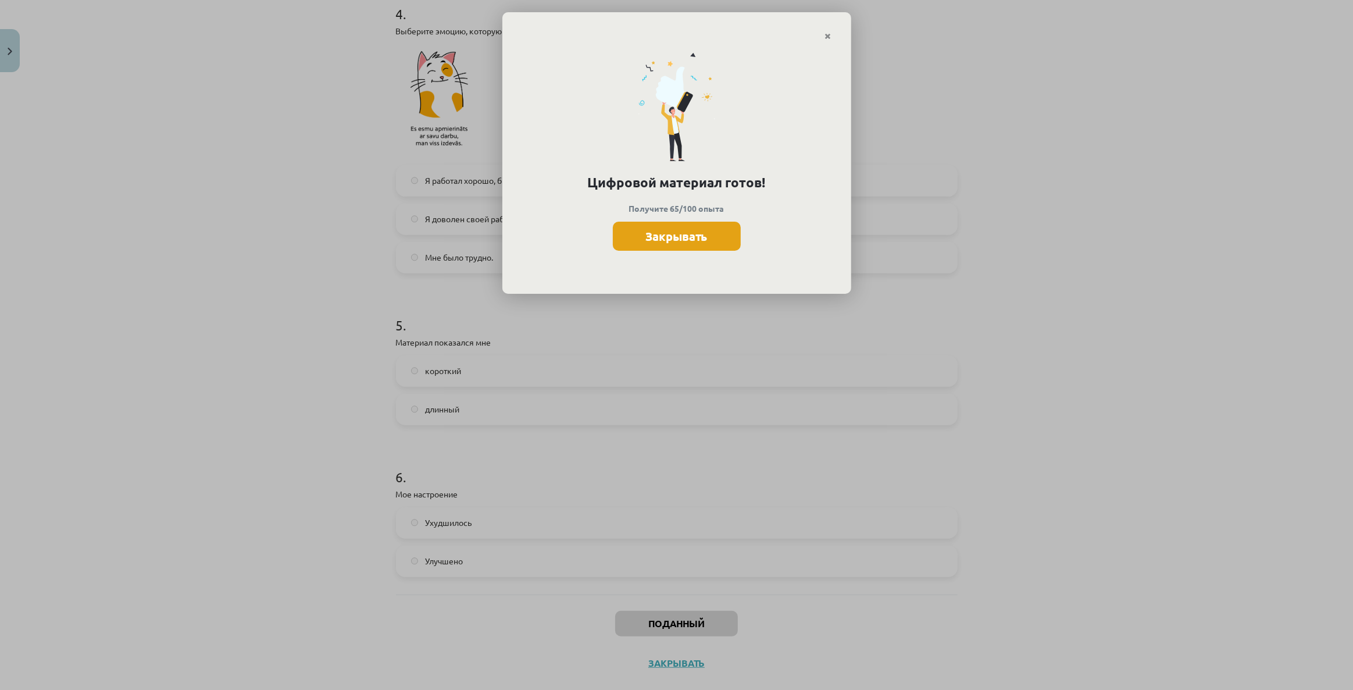
click at [708, 237] on button "Закрывать" at bounding box center [677, 236] width 128 height 29
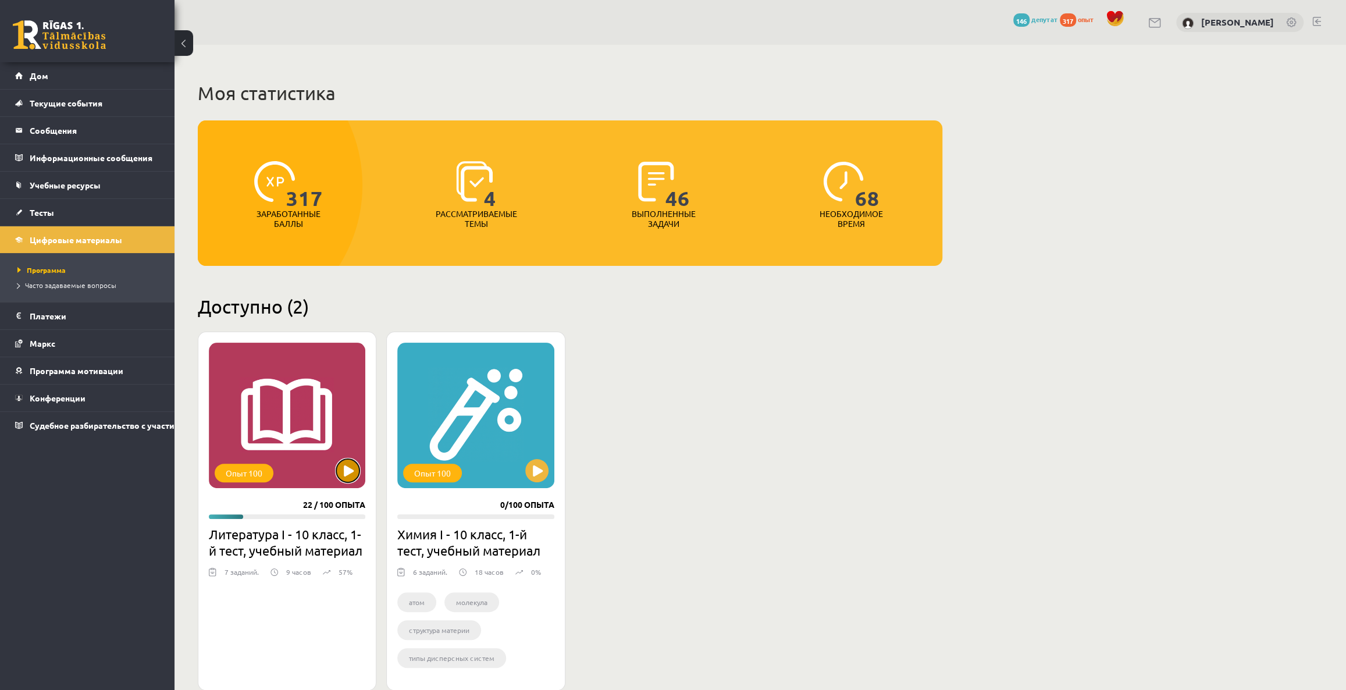
click at [356, 472] on button at bounding box center [347, 470] width 23 height 23
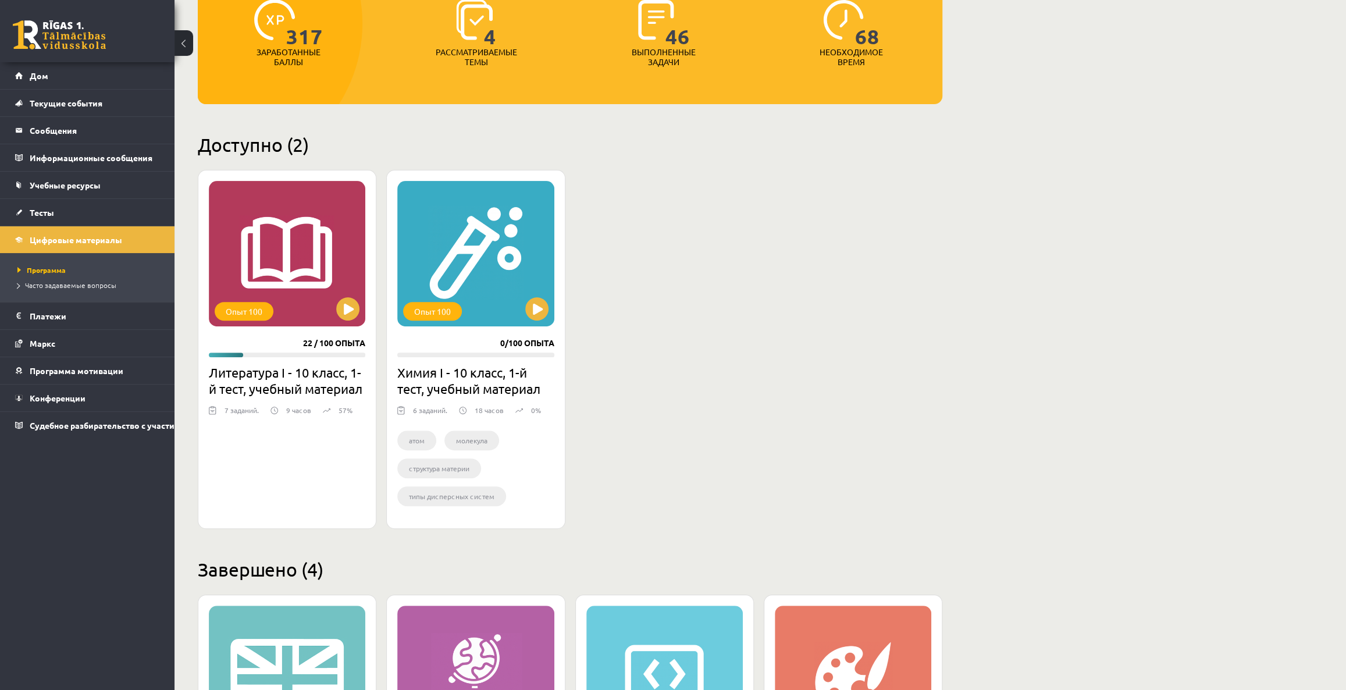
scroll to position [158, 0]
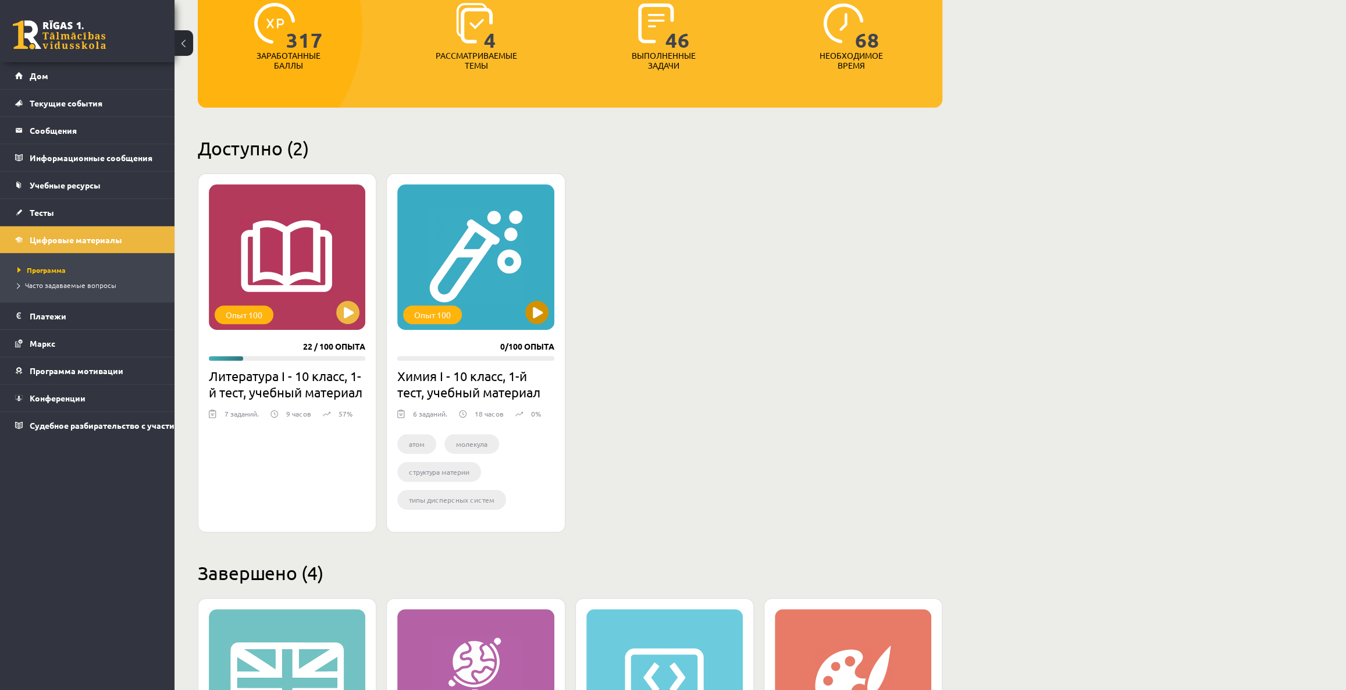
click at [551, 312] on div "Опыт 100" at bounding box center [475, 256] width 156 height 145
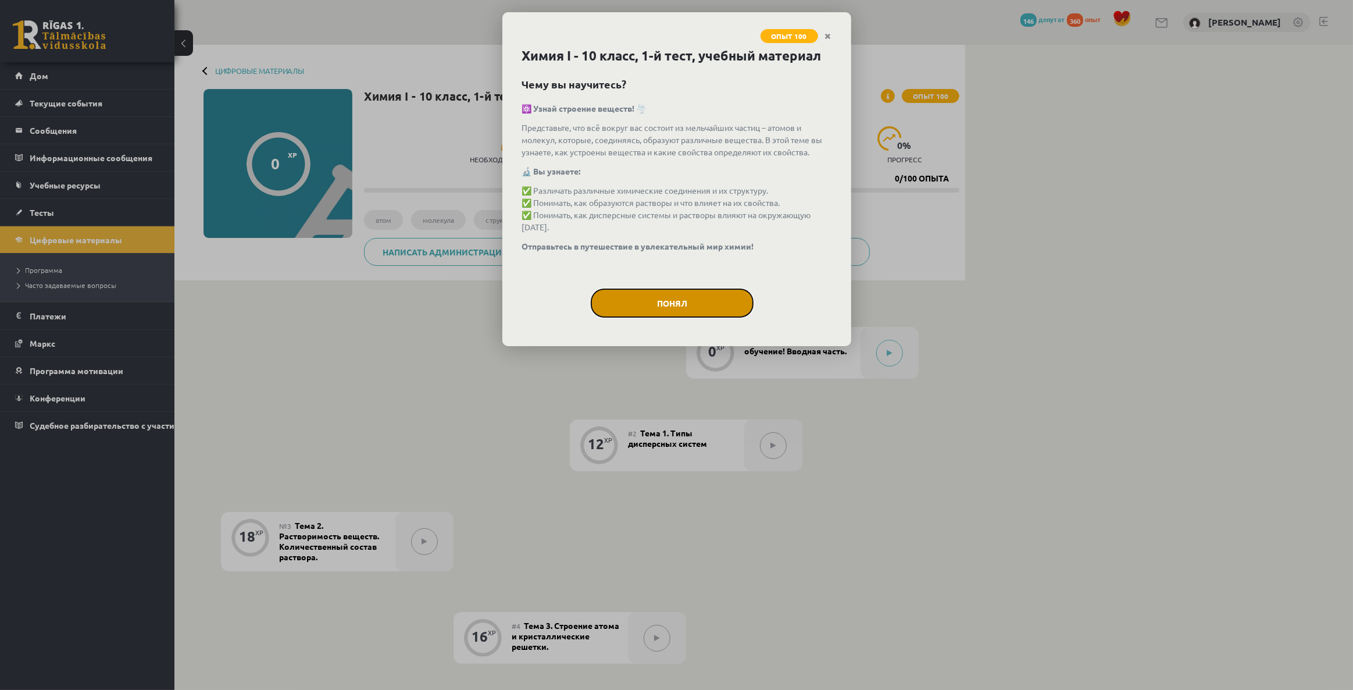
click at [666, 294] on button "Понял" at bounding box center [672, 302] width 163 height 29
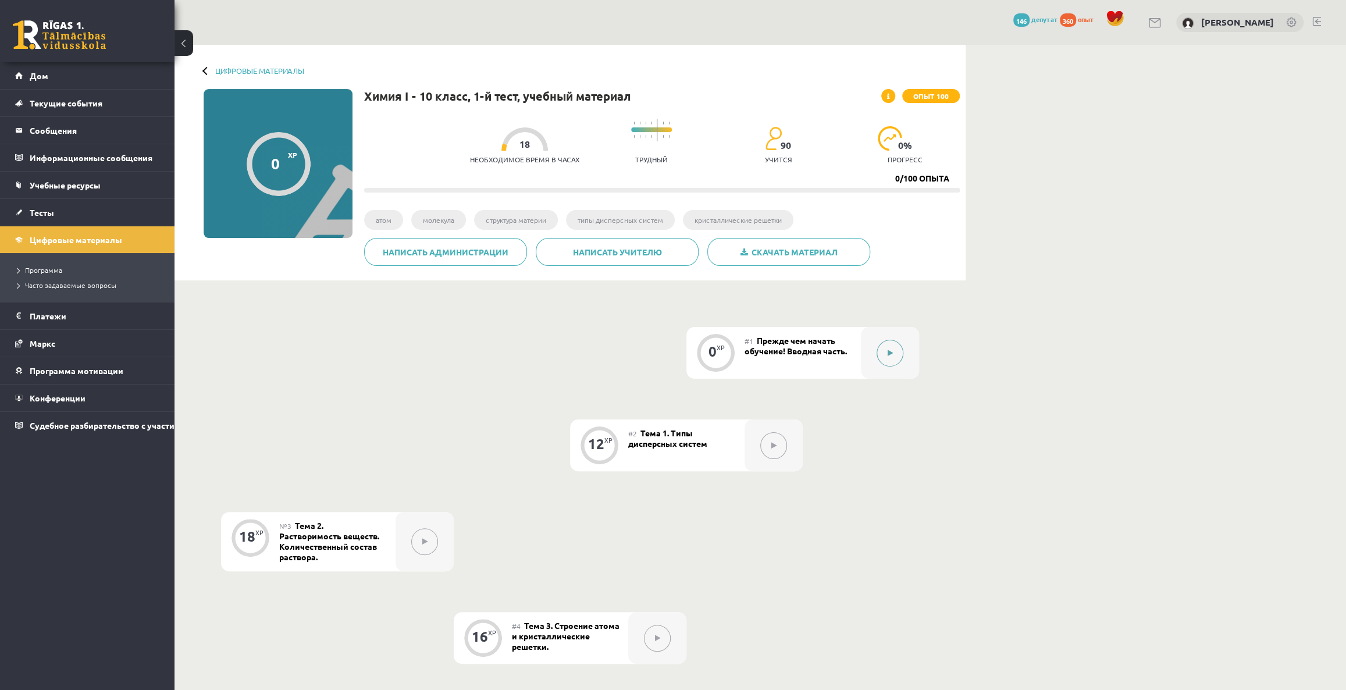
click at [890, 347] on button at bounding box center [889, 353] width 27 height 27
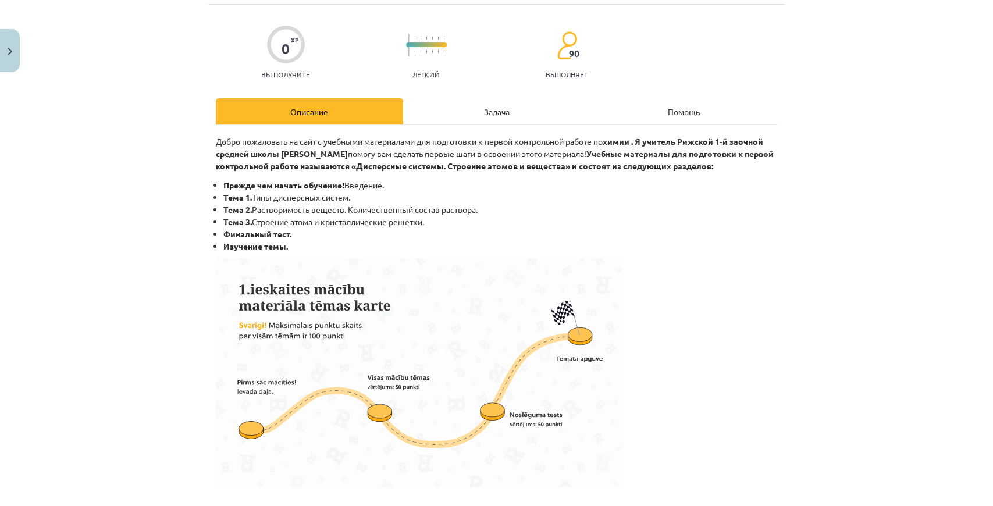
scroll to position [77, 0]
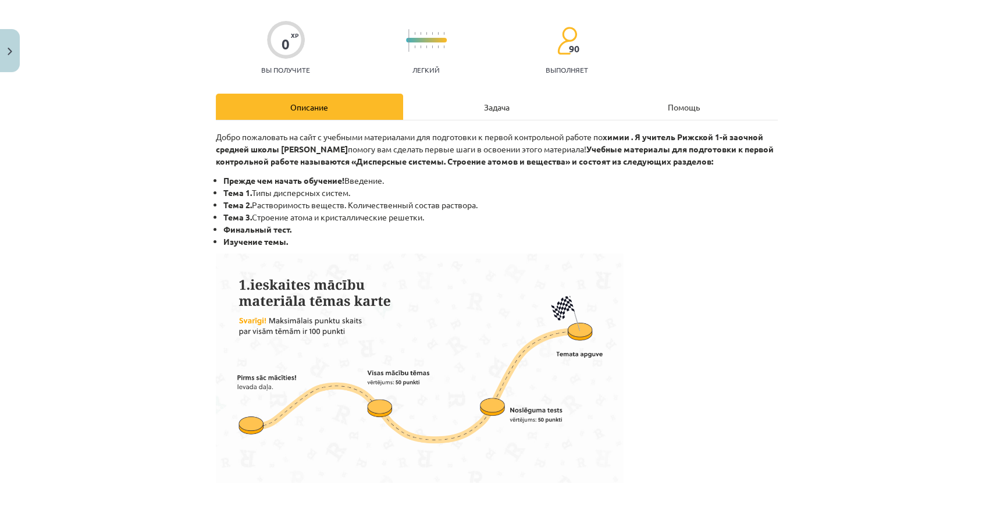
click at [868, 254] on div "Тема исследования: Химия I - 10 класс, 1-й тест, учебный материал #1 Прежде чем…" at bounding box center [496, 253] width 993 height 506
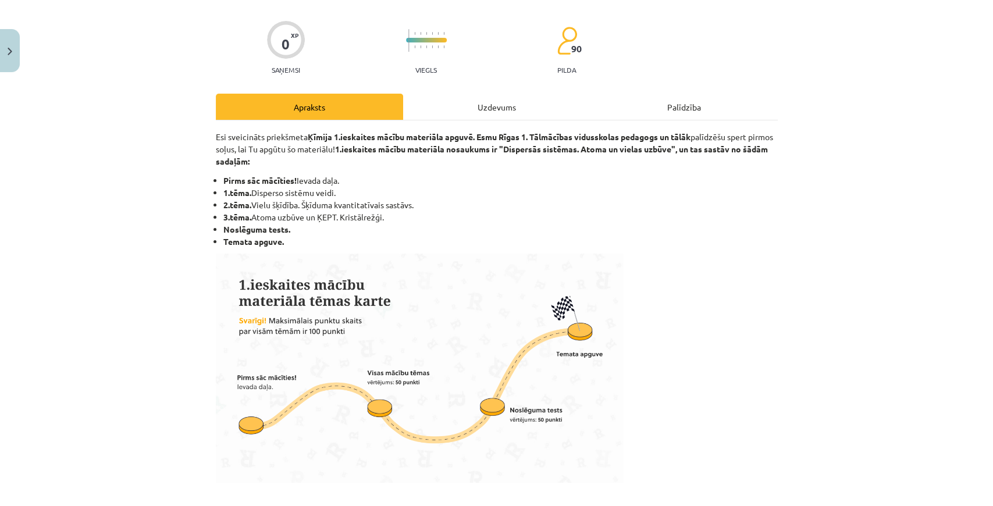
click at [576, 225] on li "Noslēguma tests." at bounding box center [500, 229] width 554 height 12
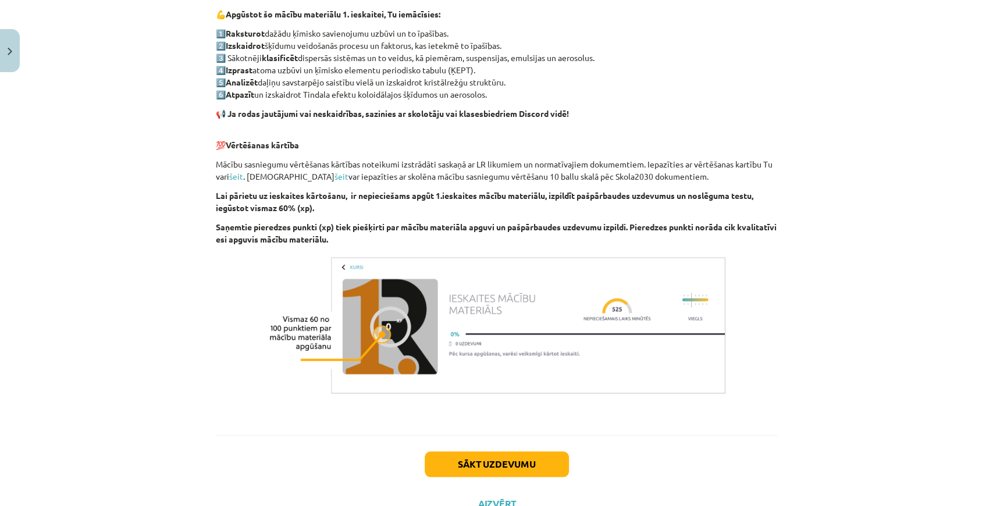
scroll to position [624, 0]
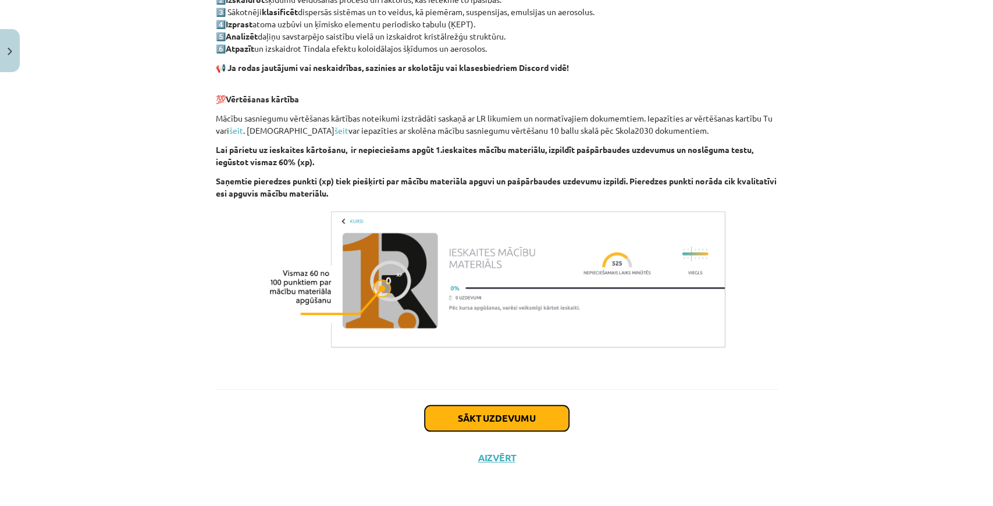
click at [462, 424] on button "Sākt uzdevumu" at bounding box center [496, 418] width 144 height 26
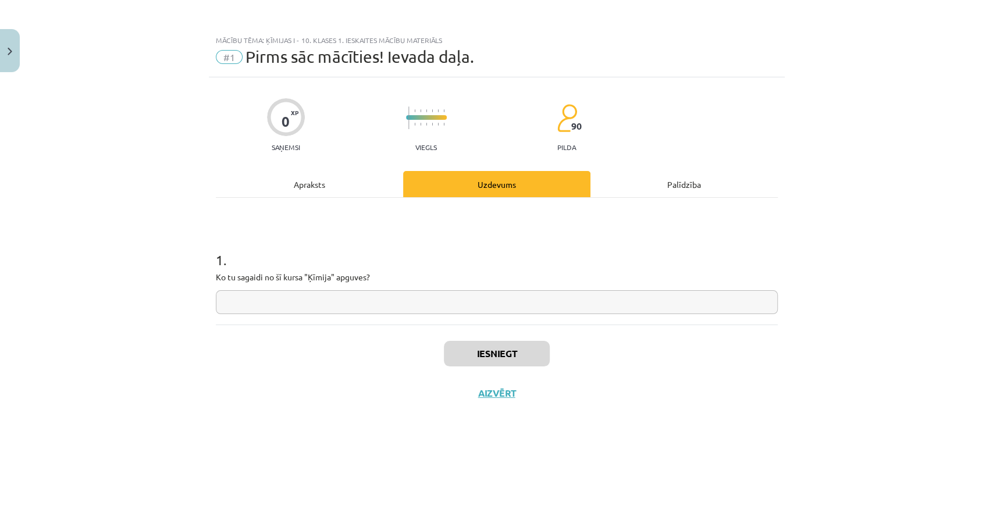
click at [368, 306] on input "text" at bounding box center [497, 302] width 562 height 24
click at [505, 304] on input "text" at bounding box center [497, 302] width 562 height 24
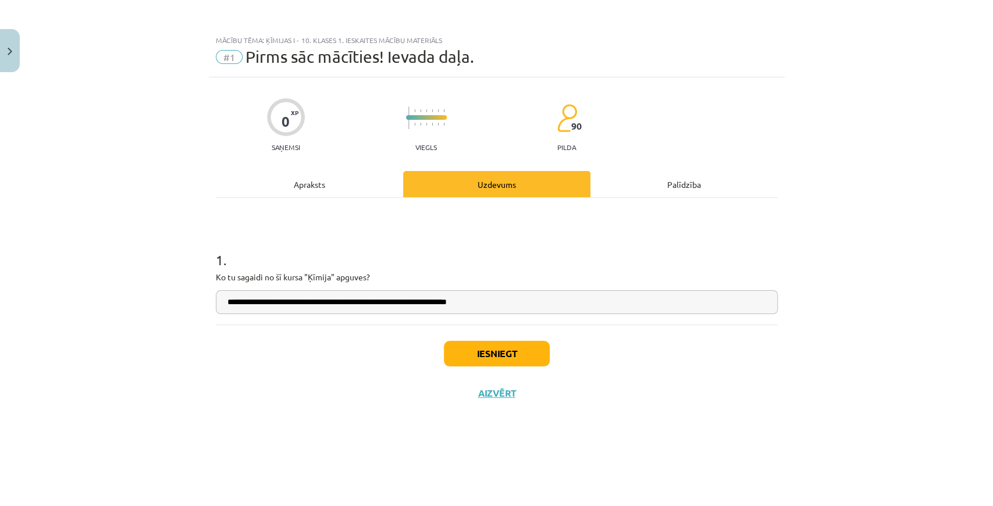
type input "**********"
drag, startPoint x: 513, startPoint y: 304, endPoint x: 400, endPoint y: 344, distance: 119.5
click at [400, 344] on div "Iesniegt Aizvērt" at bounding box center [497, 364] width 562 height 81
click at [487, 349] on button "Iesniegt" at bounding box center [497, 354] width 106 height 26
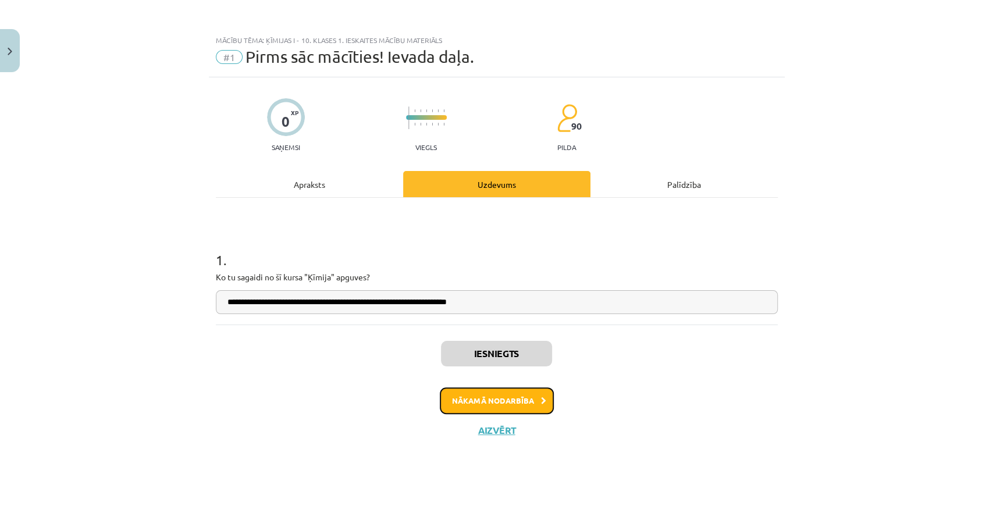
click at [488, 392] on button "Nākamā nodarbība" at bounding box center [497, 400] width 114 height 27
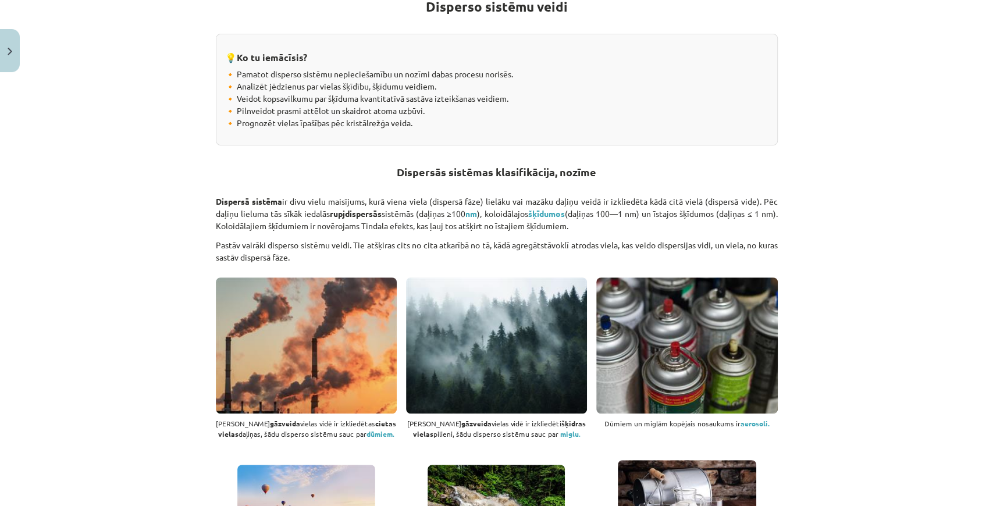
scroll to position [310, 0]
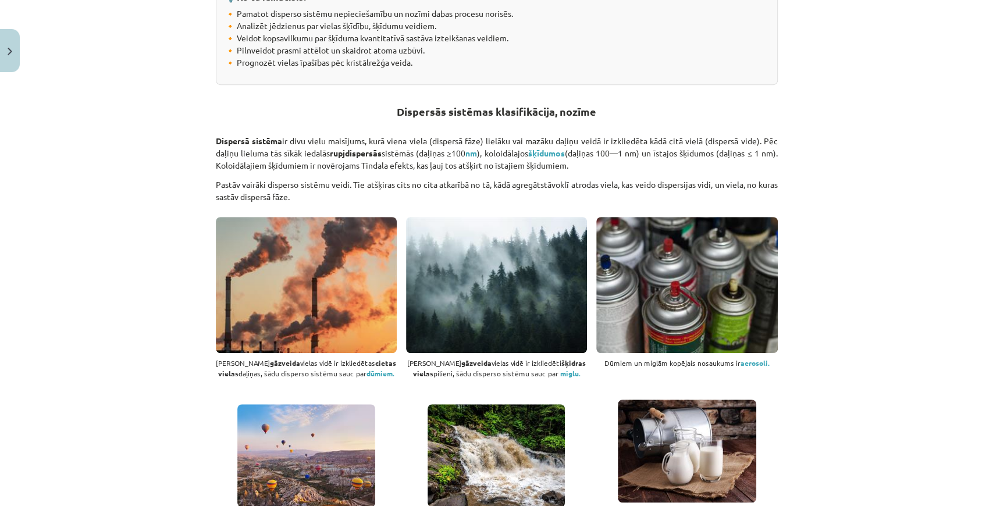
click at [855, 252] on div "Mācību tēma: Ķīmijas i - 10. klases 1. ieskaites mācību materiāls #2 1. tema. D…" at bounding box center [496, 253] width 993 height 506
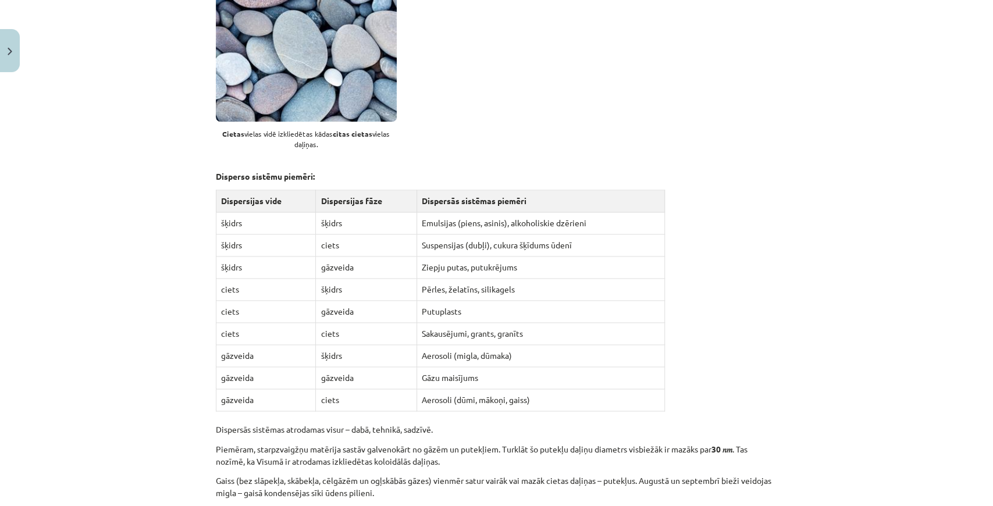
scroll to position [1008, 0]
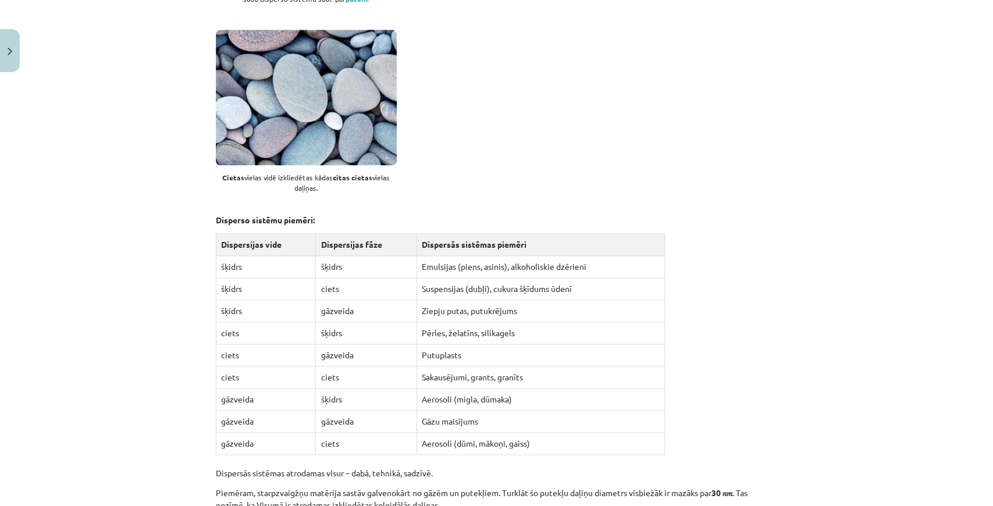
click at [829, 141] on div "Mācību tēma: Ķīmijas i - 10. klases 1. ieskaites mācību materiāls #2 1. tema. D…" at bounding box center [496, 253] width 993 height 506
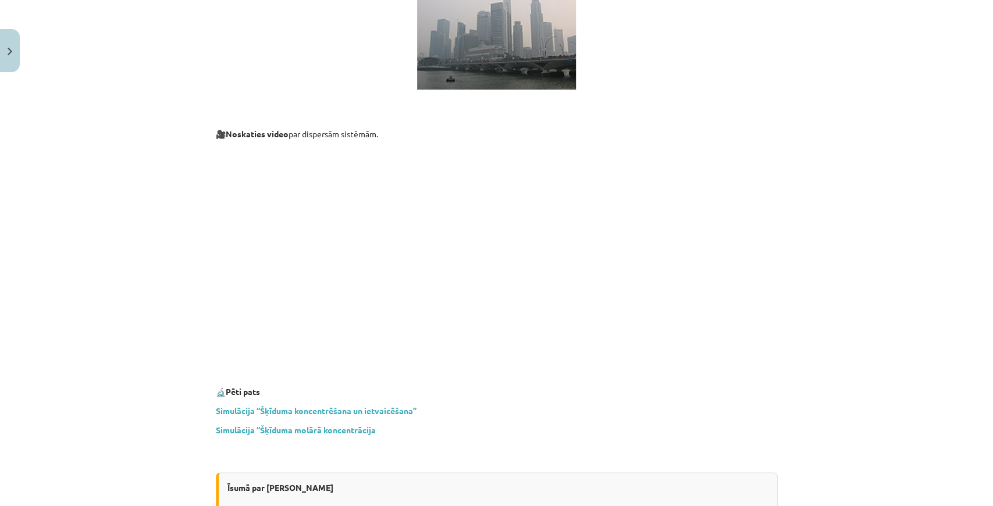
scroll to position [3196, 0]
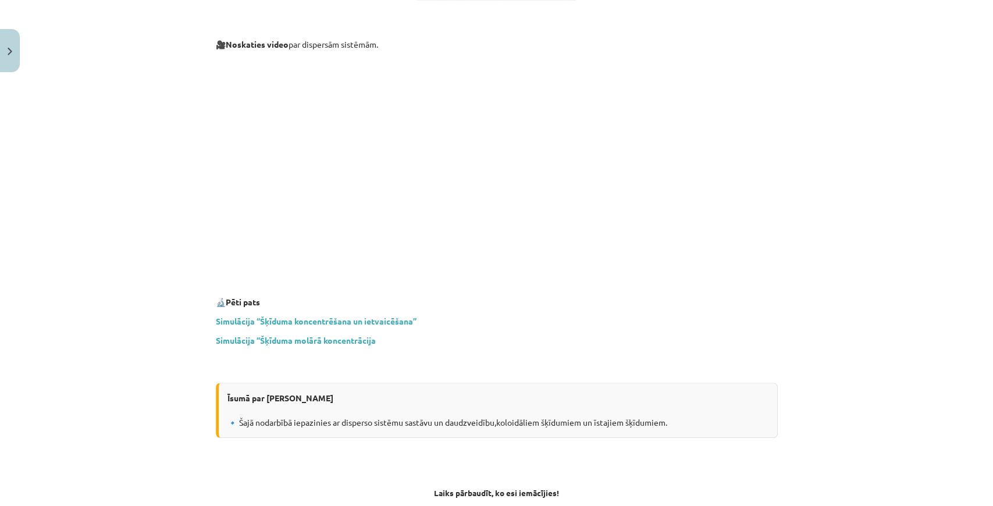
click at [840, 201] on div "Mācību tēma: Ķīmijas i - 10. klases 1. ieskaites mācību materiāls #2 1. tema. D…" at bounding box center [496, 253] width 993 height 506
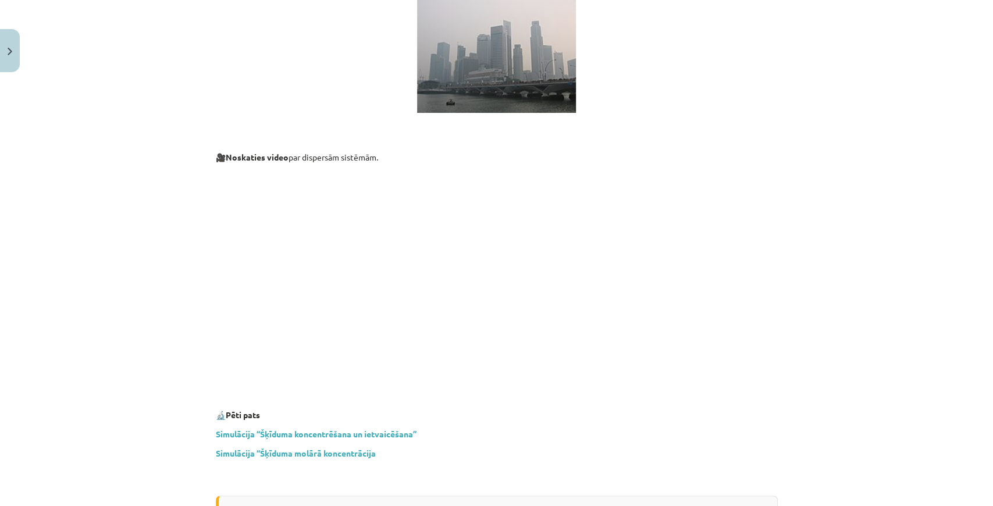
scroll to position [3080, 0]
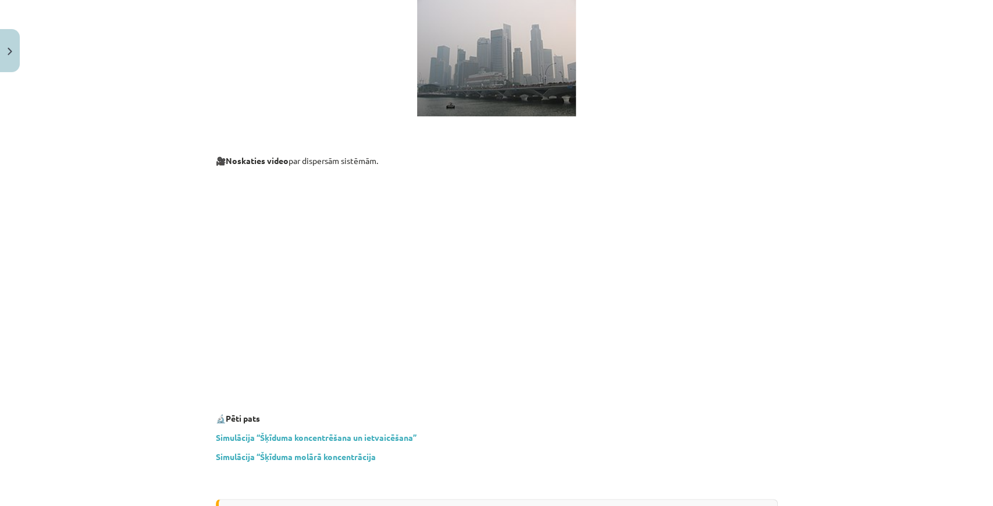
click at [786, 423] on div "Mācību tēma: Ķīmijas i - 10. klases 1. ieskaites mācību materiāls #2 1. tema. D…" at bounding box center [496, 253] width 993 height 506
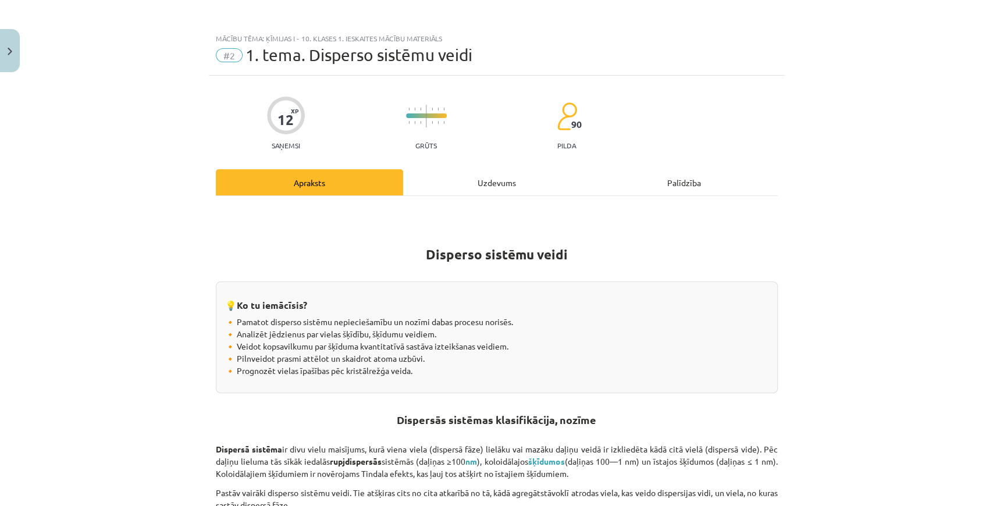
scroll to position [0, 0]
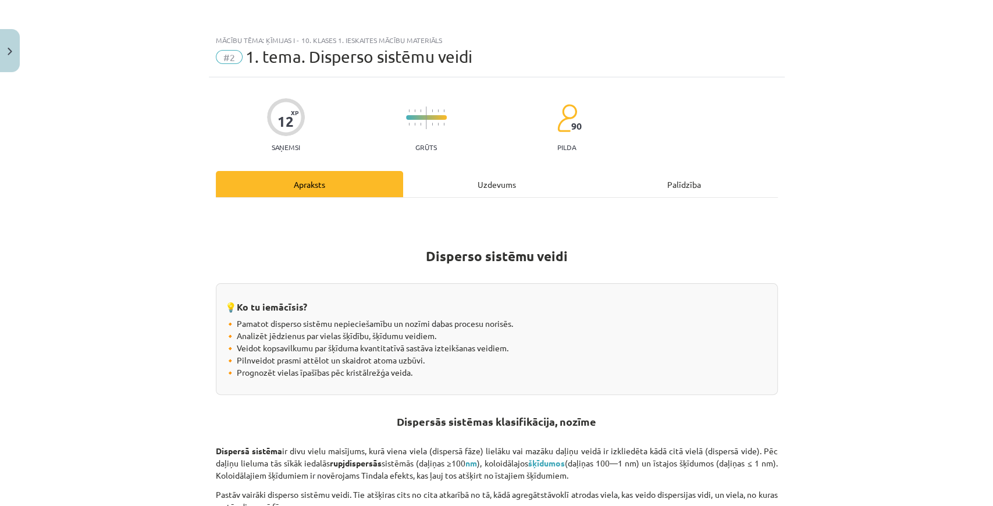
click at [642, 187] on div "Palīdzība" at bounding box center [683, 184] width 187 height 26
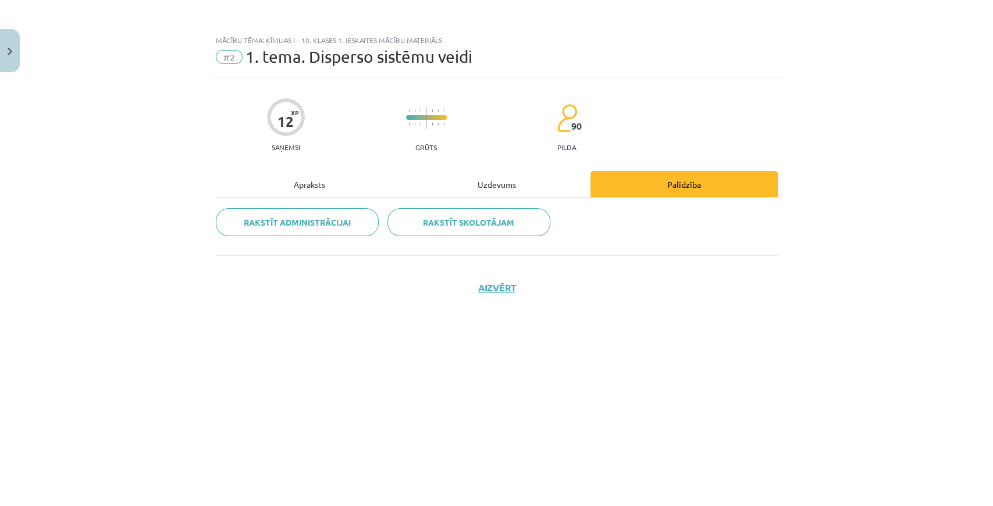
click at [337, 185] on div "Apraksts" at bounding box center [309, 184] width 187 height 26
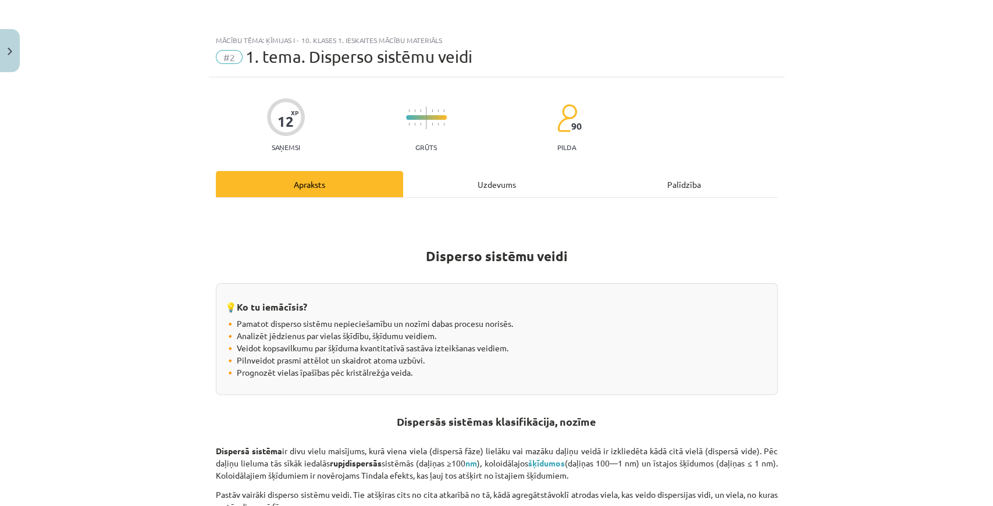
click at [640, 188] on div "Palīdzība" at bounding box center [683, 184] width 187 height 26
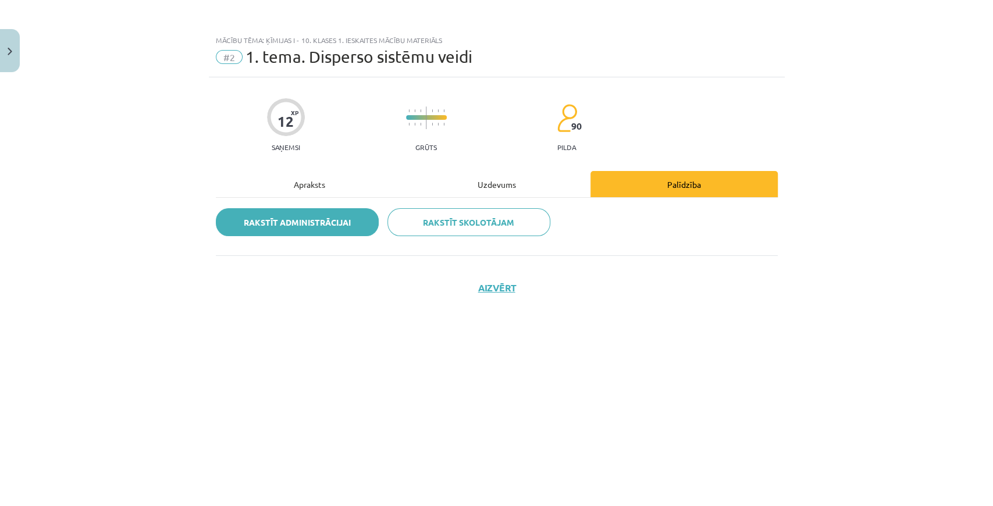
click at [336, 227] on link "Rakstīt administrācijai" at bounding box center [297, 222] width 163 height 28
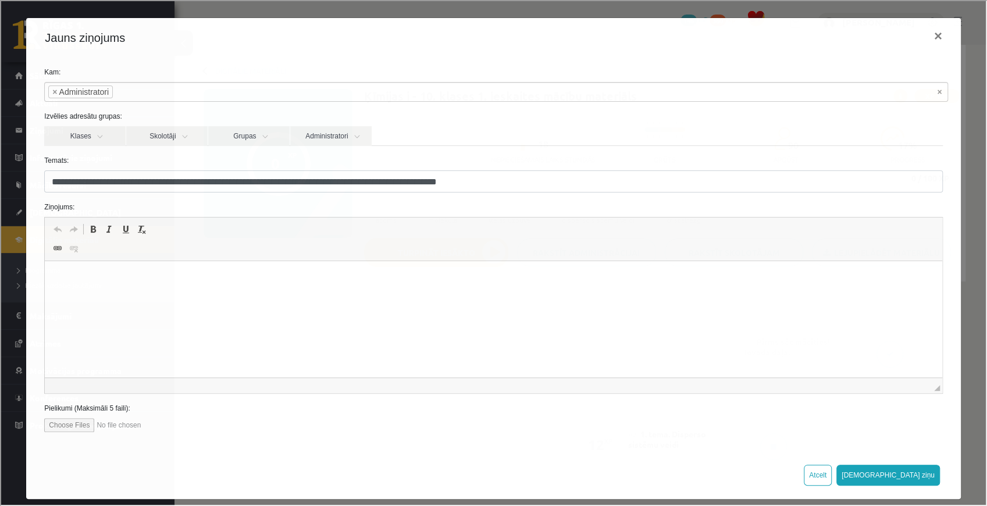
click at [76, 420] on input "file" at bounding box center [109, 424] width 132 height 14
click at [297, 279] on p "Визуальный текстовый редактор, wiswyg-editor-47433840089980-1758268266-422" at bounding box center [492, 279] width 873 height 12
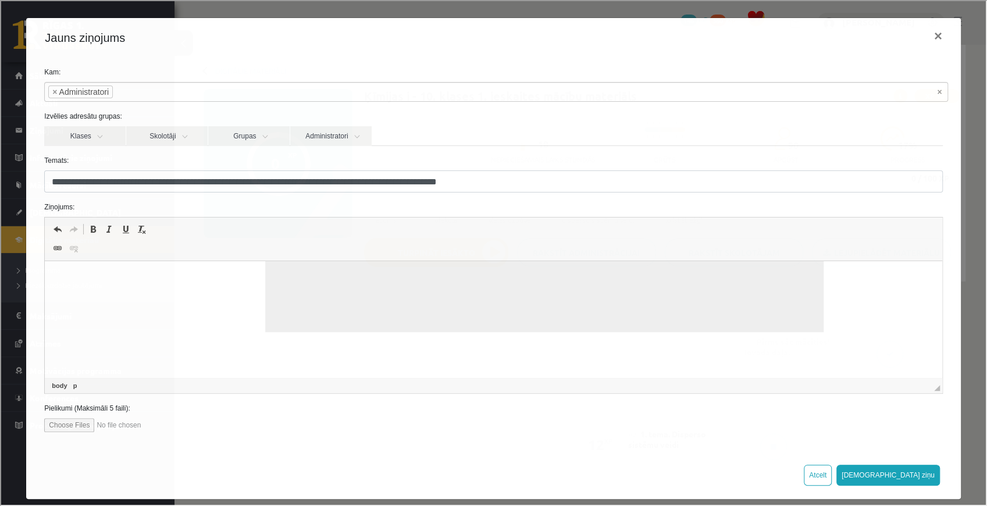
scroll to position [10, 0]
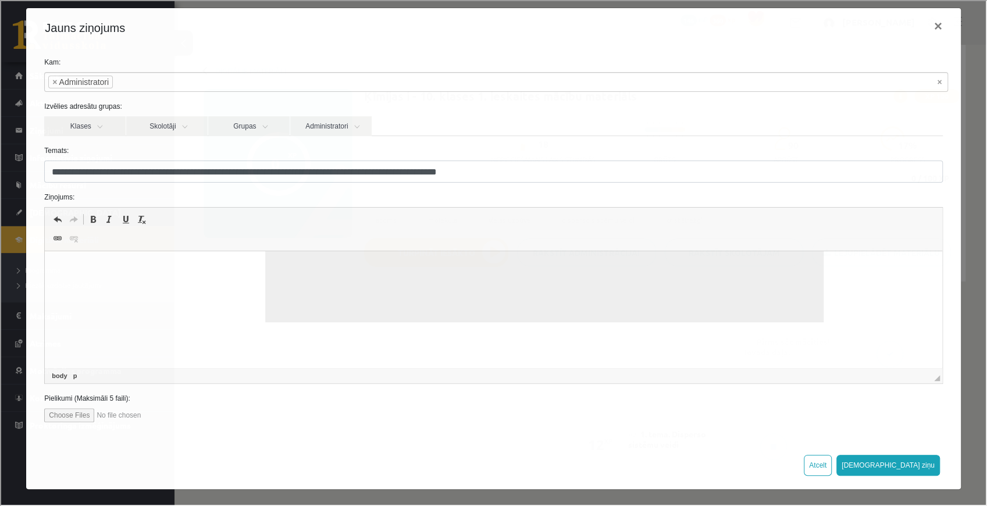
click at [423, 356] on html at bounding box center [493, 135] width 897 height 466
click at [504, 341] on img "Визуальный текстовый редактор, wiswyg-editor-47433840089980-1758268266-422" at bounding box center [489, 133] width 867 height 438
click at [851, 282] on img "Визуальный текстовый редактор, wiswyg-editor-47433840089980-1758268266-422" at bounding box center [489, 133] width 867 height 438
click at [864, 280] on img "Визуальный текстовый редактор, wiswyg-editor-47433840089980-1758268266-422" at bounding box center [489, 133] width 867 height 438
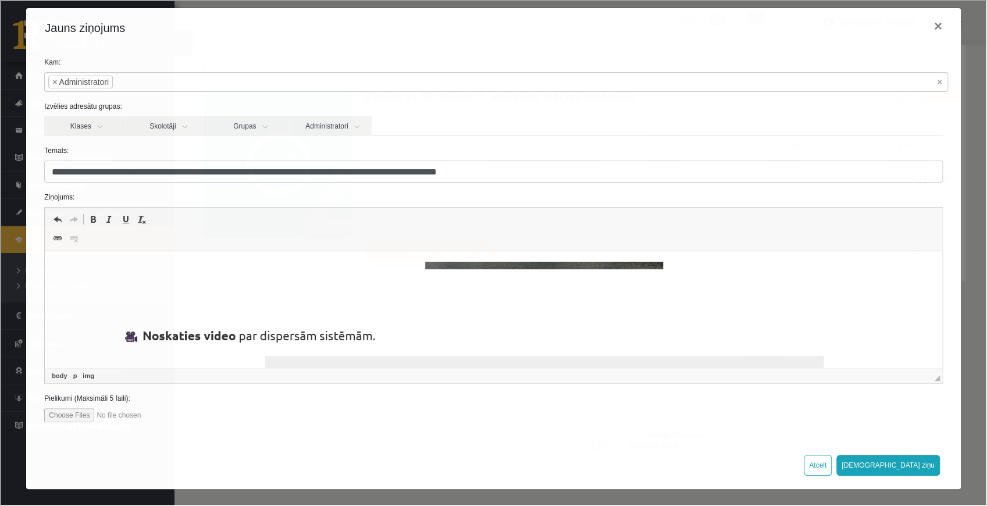
scroll to position [0, 0]
click at [208, 266] on img "Визуальный текстовый редактор, wiswyg-editor-47433840089980-1758268266-422" at bounding box center [489, 482] width 867 height 438
click at [39, 254] on div "**********" at bounding box center [492, 243] width 934 height 393
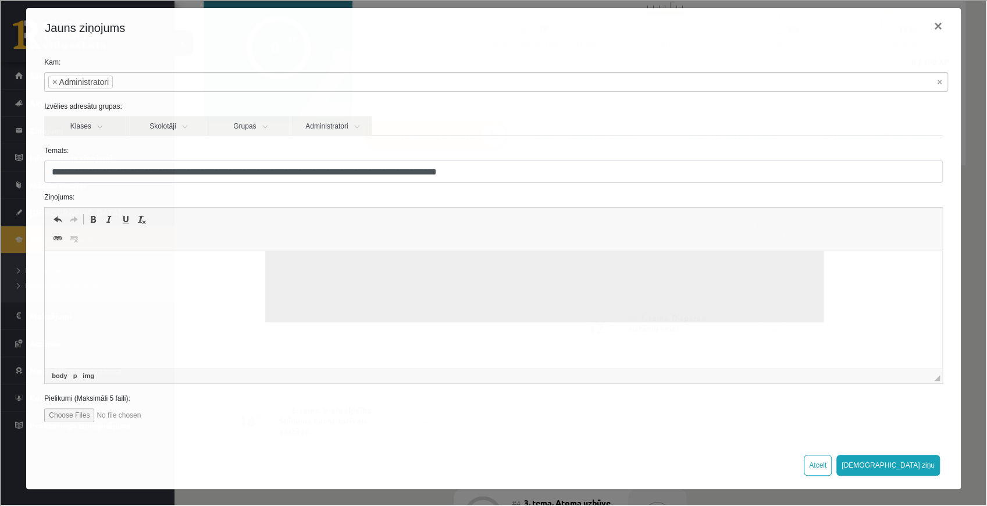
scroll to position [337, 0]
click at [903, 362] on html at bounding box center [493, 147] width 897 height 466
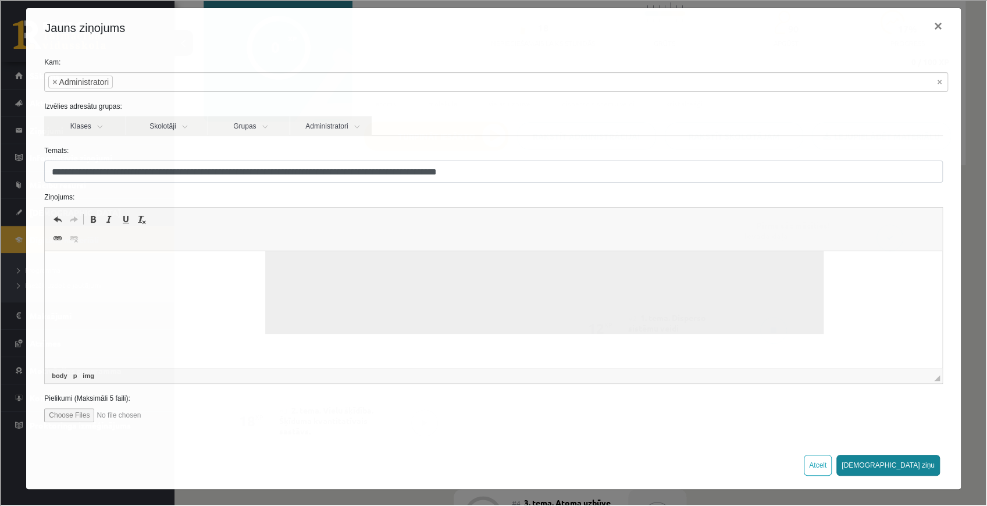
click at [921, 458] on button "Sūtīt ziņu" at bounding box center [887, 464] width 104 height 21
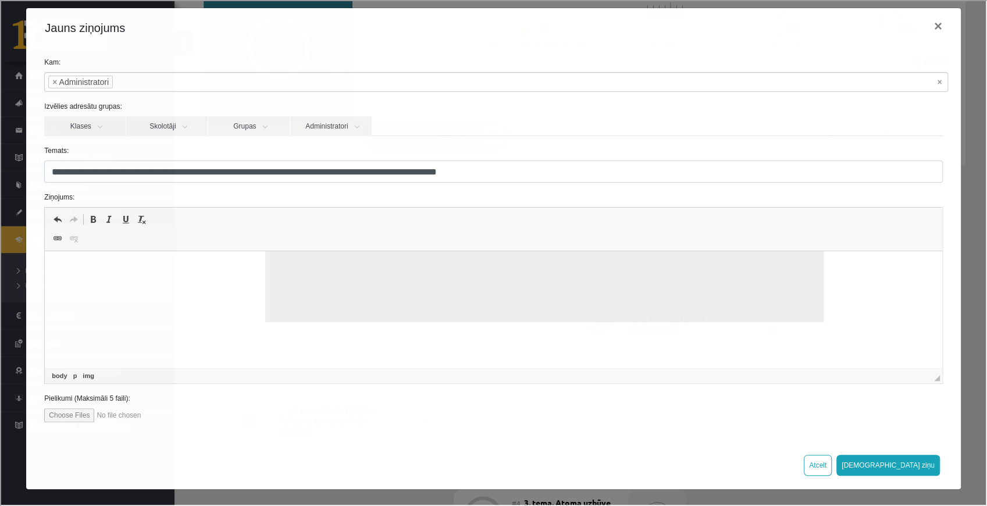
drag, startPoint x: 932, startPoint y: 348, endPoint x: 976, endPoint y: 616, distance: 271.7
click at [930, 362] on html at bounding box center [493, 147] width 897 height 466
click at [873, 352] on img "Визуальный текстовый редактор, wiswyg-editor-47433840089980-1758268266-422" at bounding box center [489, 145] width 867 height 438
click at [874, 352] on img "Визуальный текстовый редактор, wiswyg-editor-47433840089980-1758268266-422" at bounding box center [489, 145] width 867 height 438
click at [930, 354] on html at bounding box center [493, 147] width 897 height 466
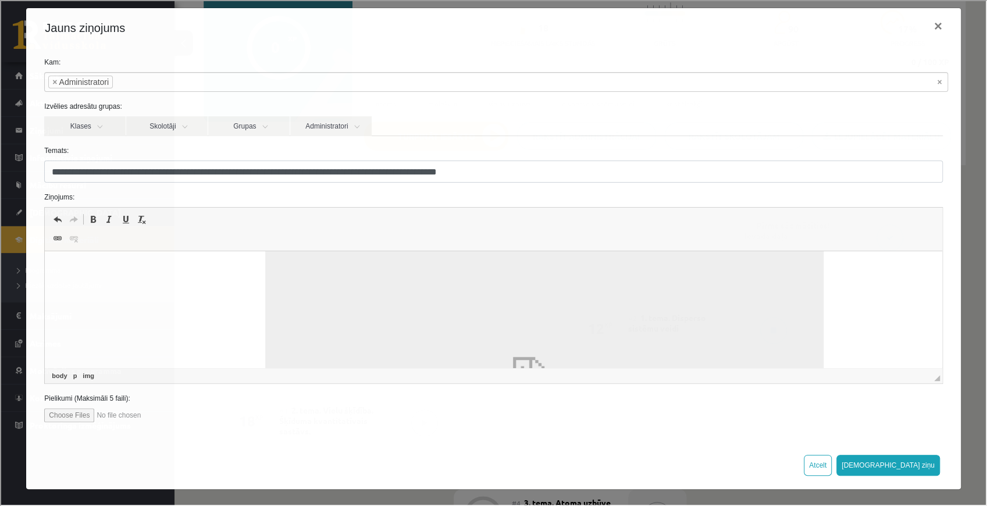
scroll to position [0, 0]
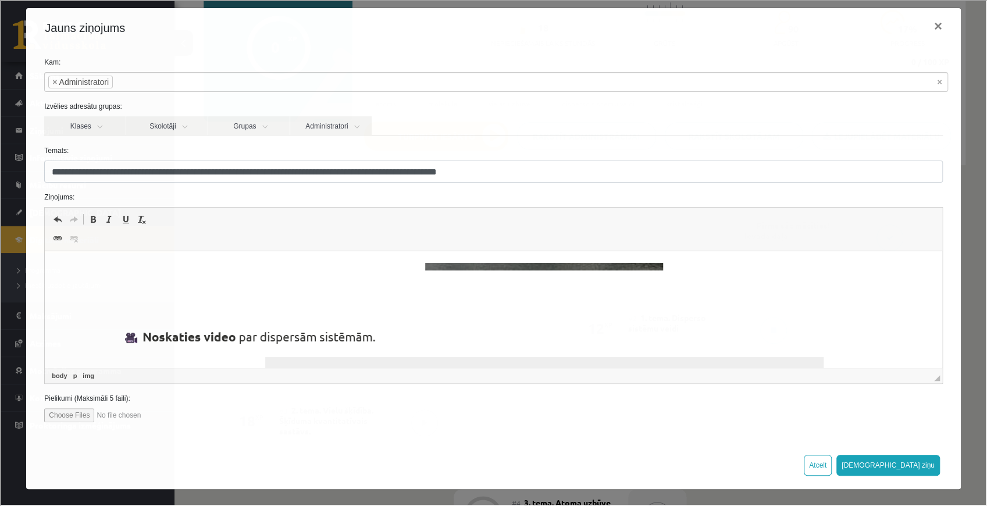
click at [192, 257] on html at bounding box center [493, 484] width 897 height 466
click at [166, 276] on img "Визуальный текстовый редактор, wiswyg-editor-47433840089980-1758268266-422" at bounding box center [489, 482] width 867 height 438
click at [139, 268] on img "Визуальный текстовый редактор, wiswyg-editor-47433840089980-1758268266-422" at bounding box center [489, 482] width 867 height 438
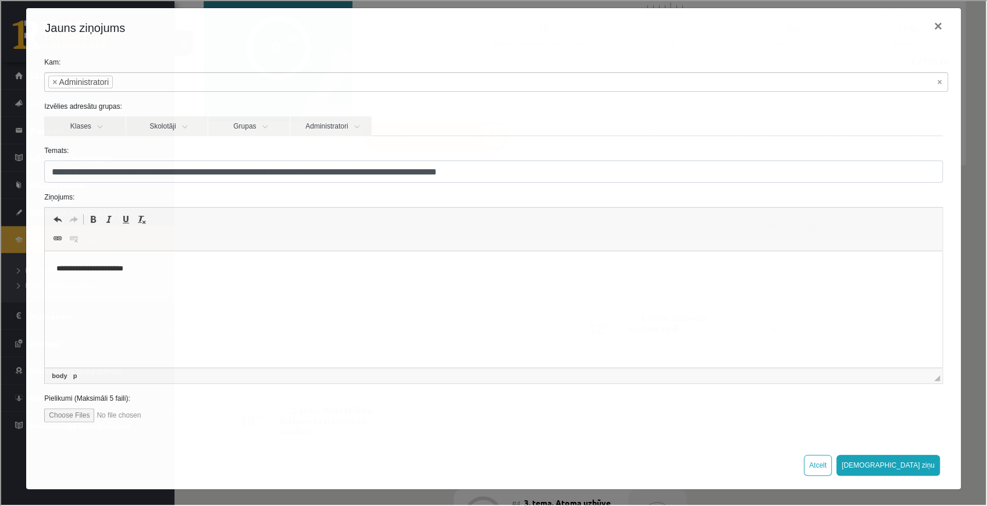
scroll to position [367, 0]
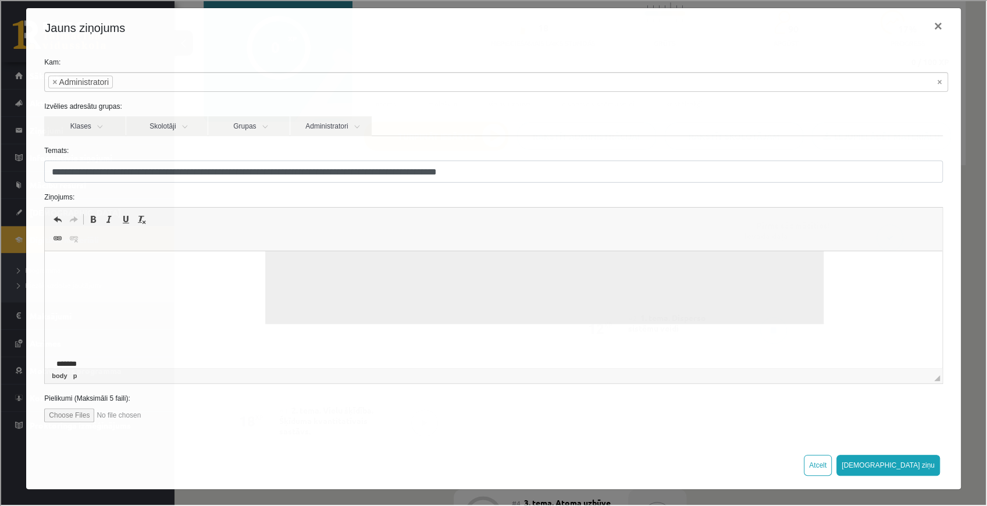
drag, startPoint x: 911, startPoint y: 461, endPoint x: 568, endPoint y: 42, distance: 541.3
click at [911, 461] on button "Sūtīt ziņu" at bounding box center [887, 464] width 104 height 21
click at [915, 464] on button "Sūtīt ziņu" at bounding box center [887, 464] width 104 height 21
click at [877, 340] on img "Визуальный текстовый редактор, wiswyg-editor-47433840089980-1758268266-422" at bounding box center [489, 135] width 867 height 438
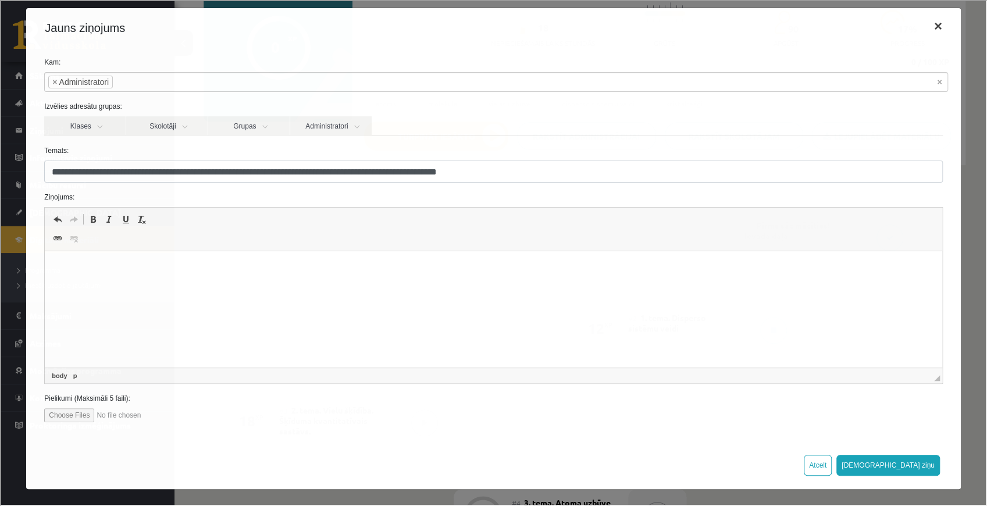
click at [925, 27] on button "×" at bounding box center [936, 25] width 27 height 33
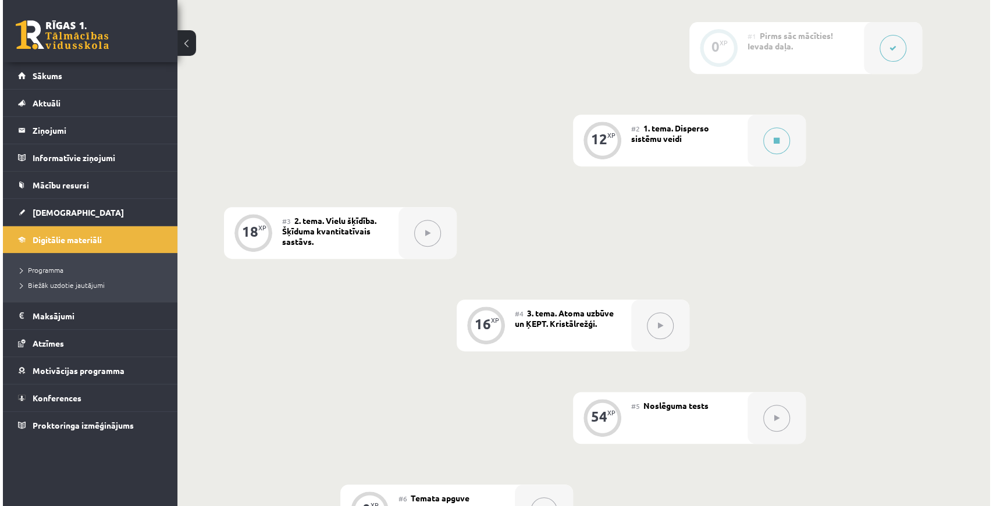
scroll to position [190, 0]
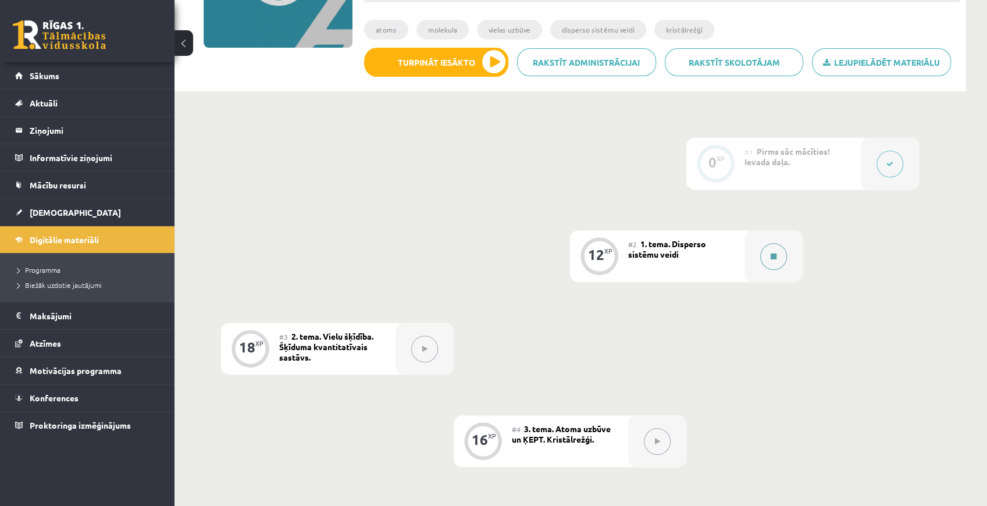
click at [769, 261] on button at bounding box center [773, 256] width 27 height 27
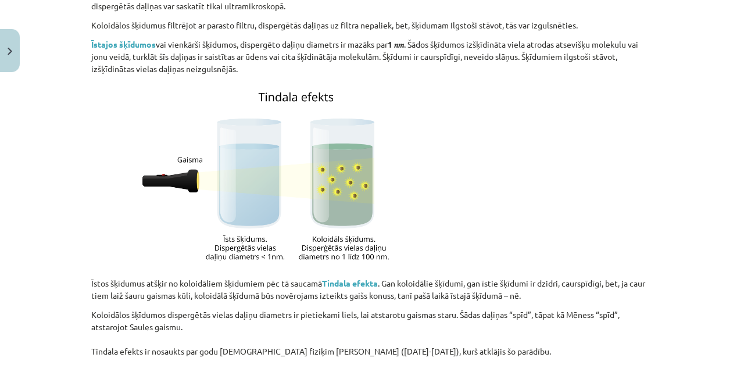
scroll to position [1759, 0]
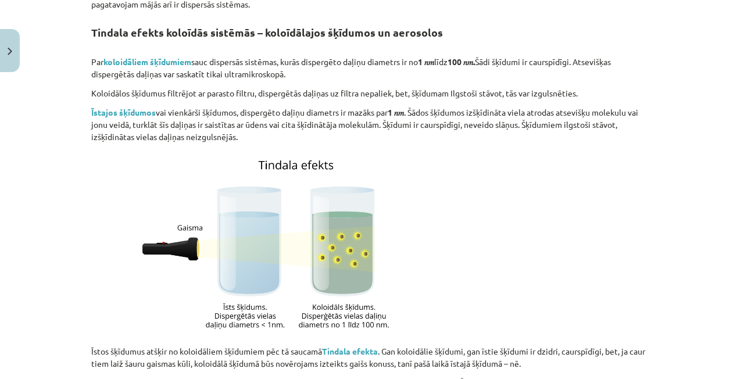
click at [457, 87] on p "Koloidālos šķīdumus filtrējot ar parasto filtru, dispergētās daļiņas uz filtra …" at bounding box center [372, 93] width 562 height 12
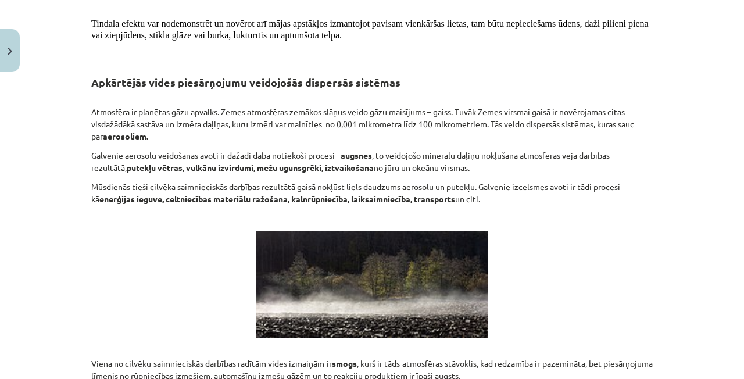
scroll to position [2224, 0]
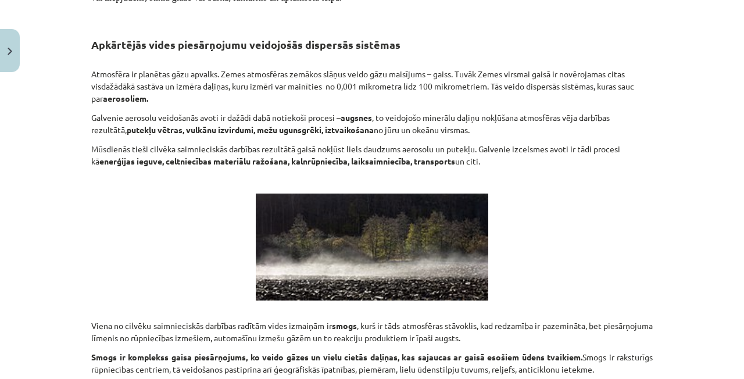
click at [573, 235] on p at bounding box center [372, 247] width 562 height 107
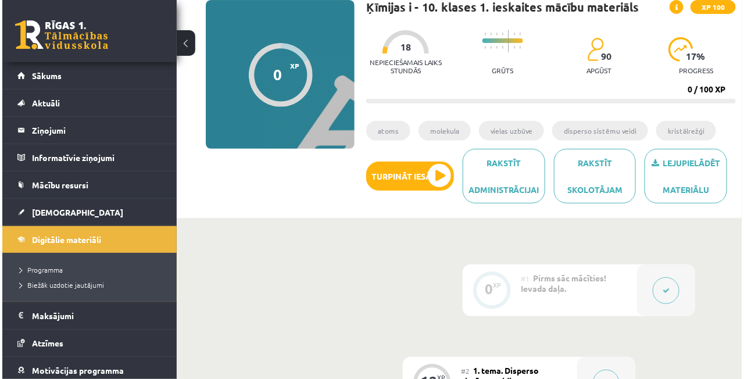
scroll to position [116, 0]
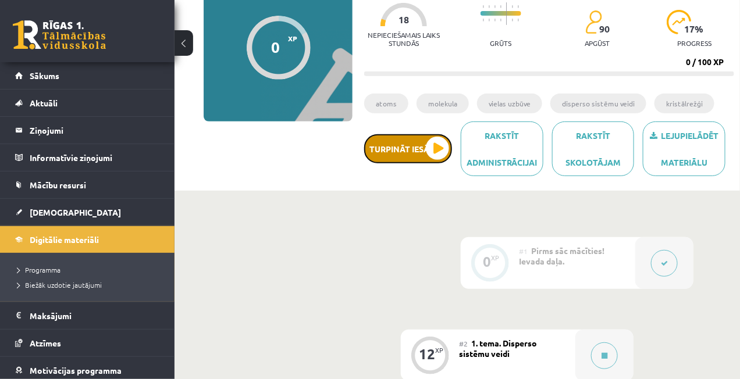
click at [444, 147] on button "Turpināt iesākto" at bounding box center [408, 148] width 88 height 29
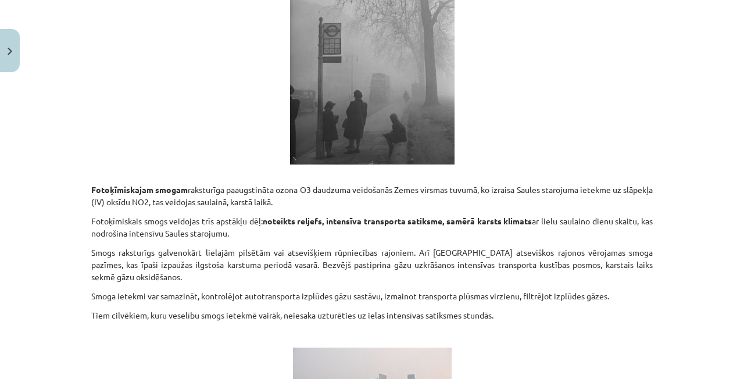
scroll to position [2733, 0]
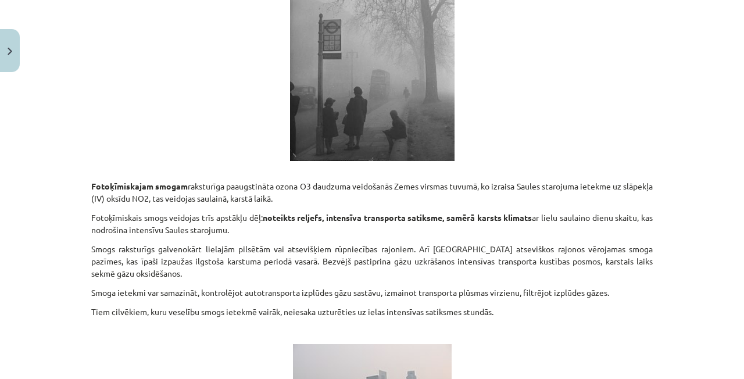
click at [364, 134] on button "Turpināt iesākto" at bounding box center [408, 148] width 89 height 29
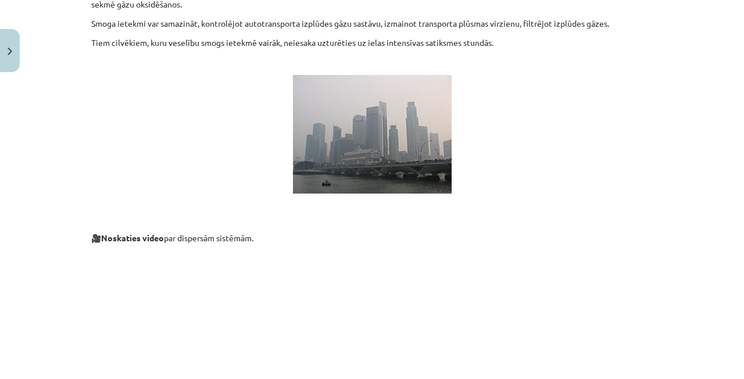
scroll to position [3024, 0]
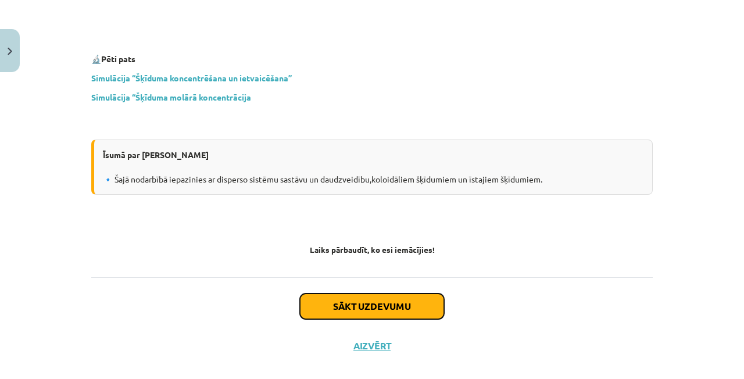
click at [365, 294] on button "Sākt uzdevumu" at bounding box center [372, 307] width 144 height 26
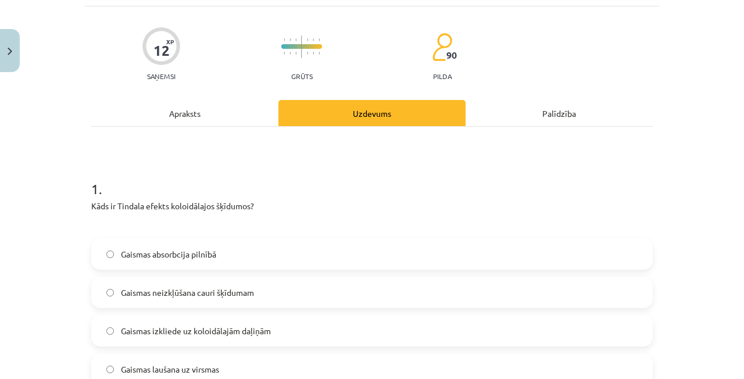
scroll to position [58, 0]
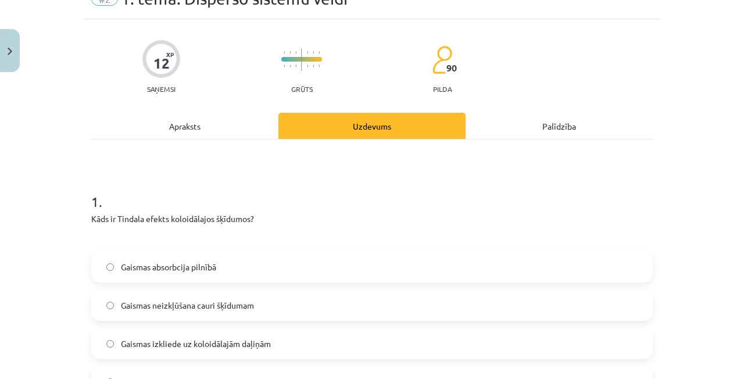
click at [187, 131] on div "Apraksts" at bounding box center [184, 126] width 187 height 26
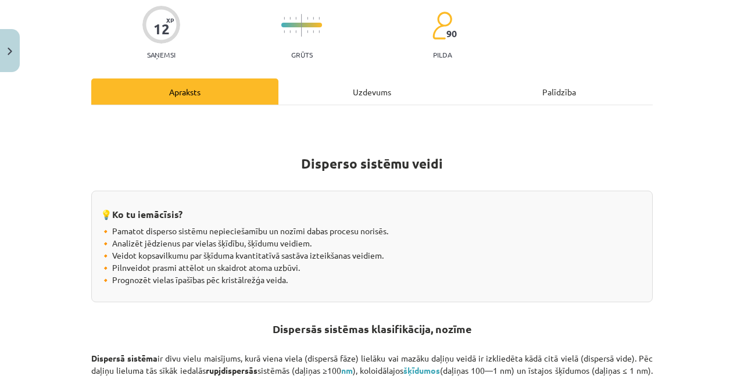
scroll to position [87, 0]
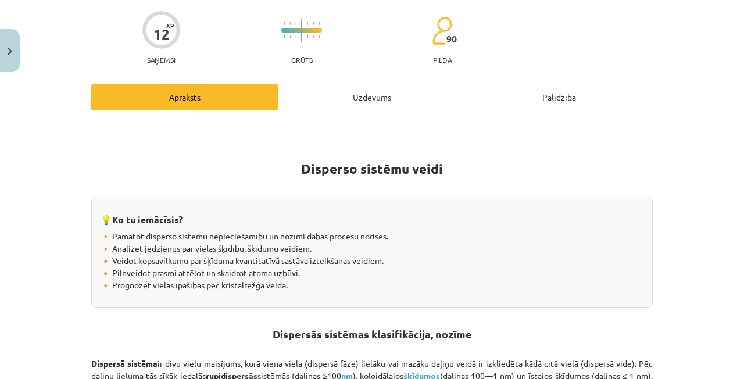
click at [344, 101] on div "Uzdevums" at bounding box center [372, 97] width 187 height 26
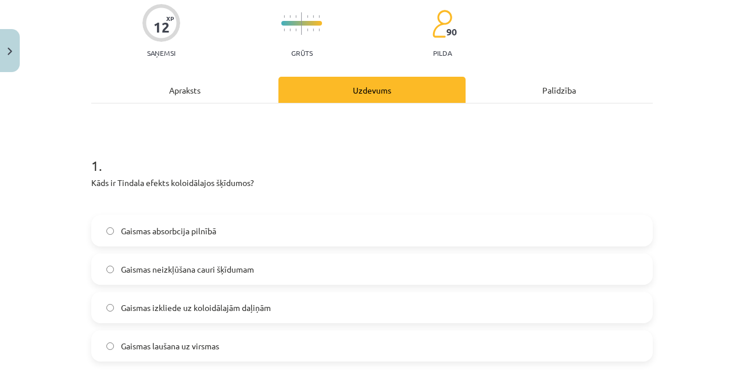
scroll to position [116, 0]
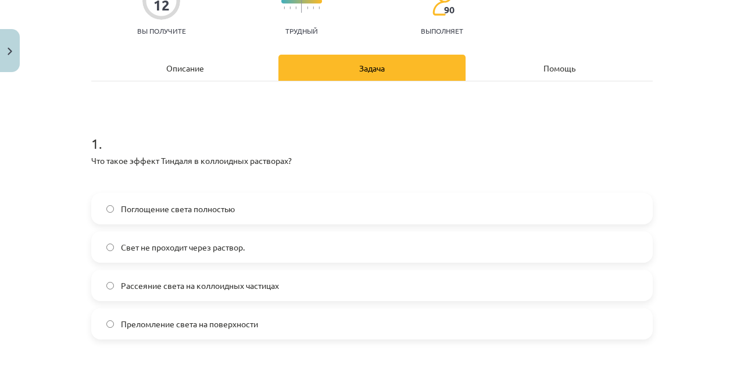
click at [198, 76] on div "Описание" at bounding box center [184, 68] width 187 height 26
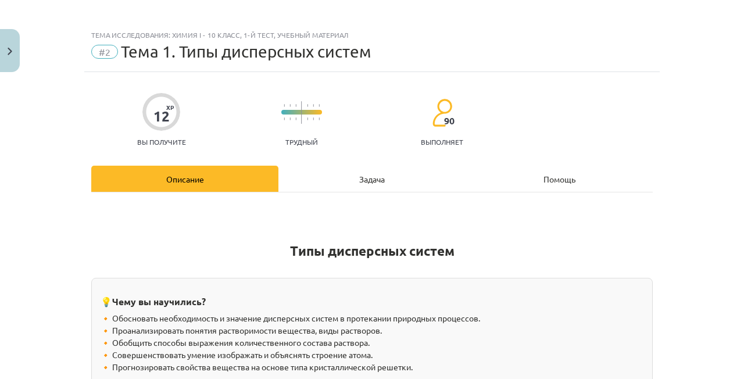
scroll to position [0, 0]
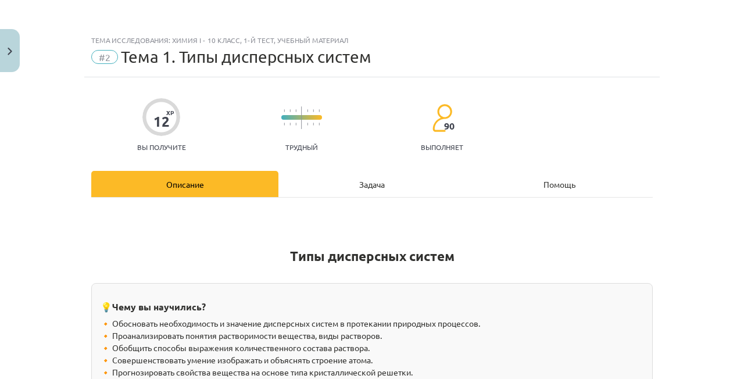
click at [328, 185] on div "Задача" at bounding box center [372, 184] width 187 height 26
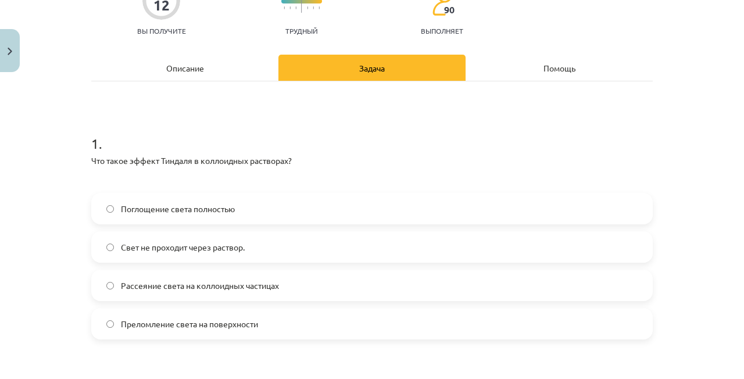
scroll to position [145, 0]
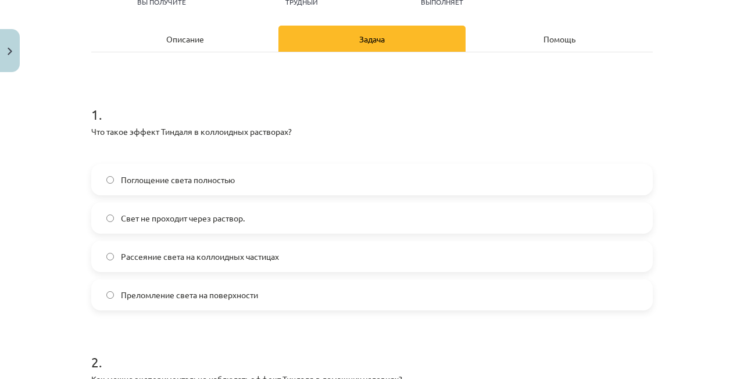
click at [230, 262] on label "Рассеяние света на коллоидных частицах" at bounding box center [371, 256] width 559 height 29
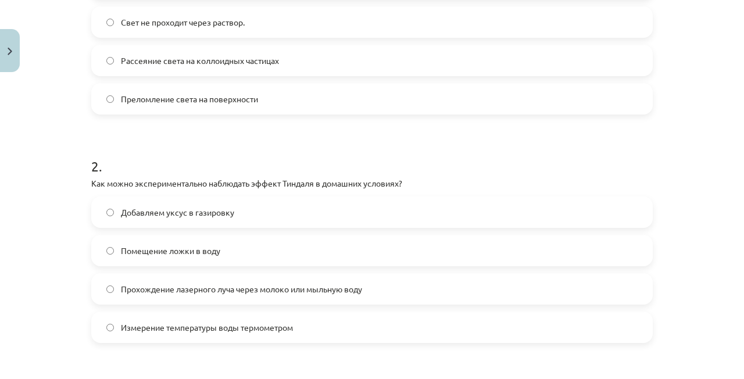
scroll to position [349, 0]
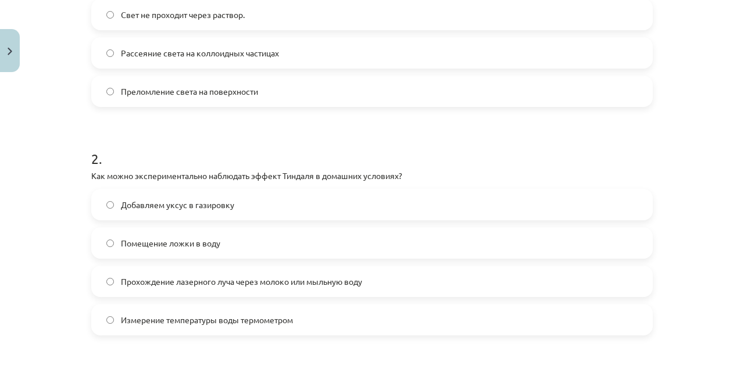
click at [208, 250] on label "Помещение ложки в воду" at bounding box center [371, 243] width 559 height 29
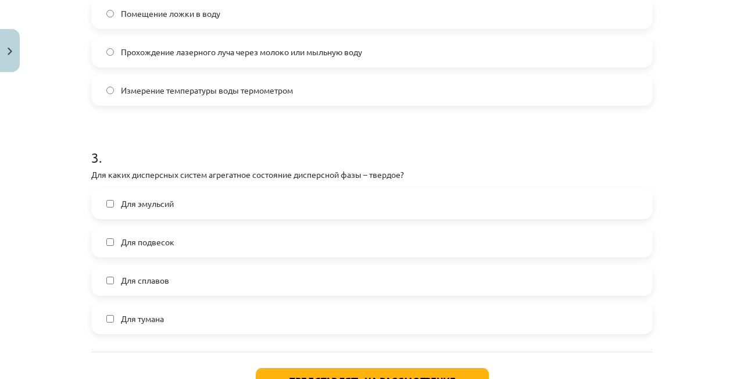
scroll to position [581, 0]
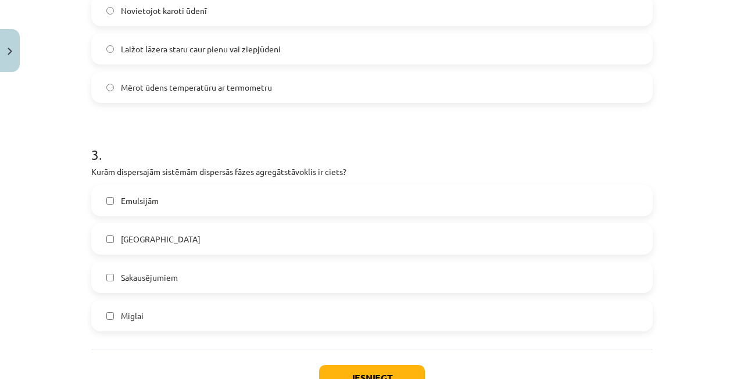
click at [531, 160] on h1 "3 ." at bounding box center [372, 144] width 562 height 36
click at [158, 279] on span "Sakausējumiem" at bounding box center [149, 278] width 57 height 12
drag, startPoint x: 138, startPoint y: 237, endPoint x: 145, endPoint y: 249, distance: 14.1
click at [139, 241] on span "[GEOGRAPHIC_DATA]" at bounding box center [161, 239] width 80 height 12
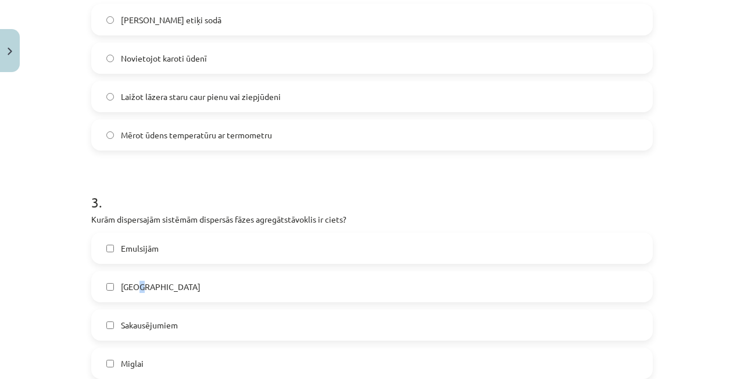
scroll to position [523, 0]
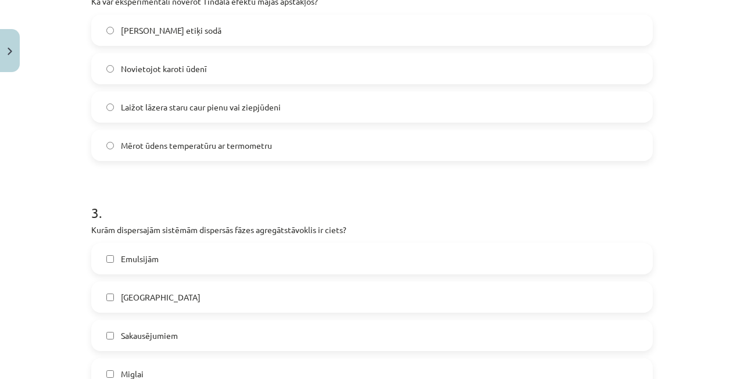
click at [107, 291] on label "[GEOGRAPHIC_DATA]" at bounding box center [371, 297] width 559 height 29
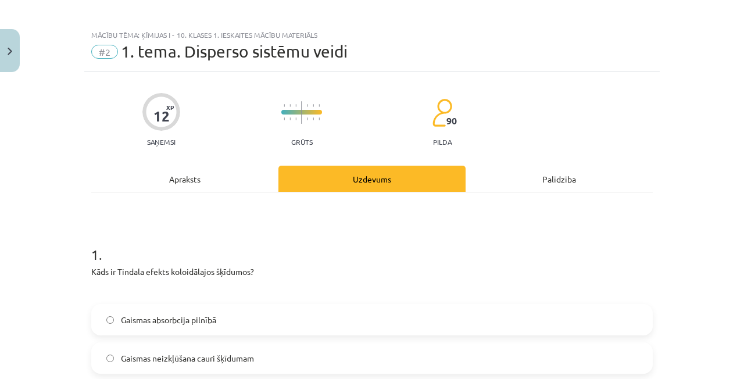
scroll to position [0, 0]
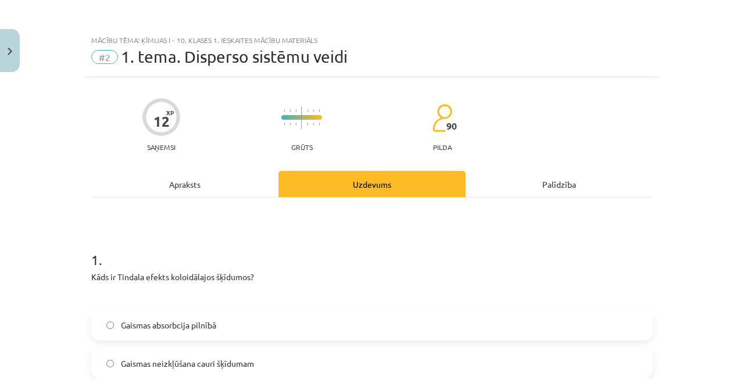
click at [211, 175] on div "Apraksts" at bounding box center [184, 184] width 187 height 26
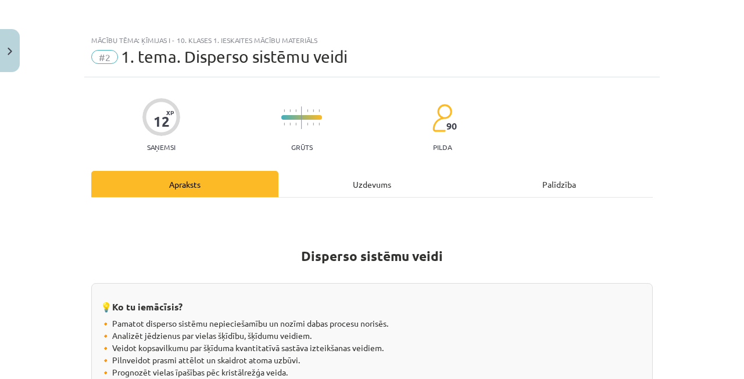
click at [357, 191] on div "Uzdevums" at bounding box center [372, 184] width 187 height 26
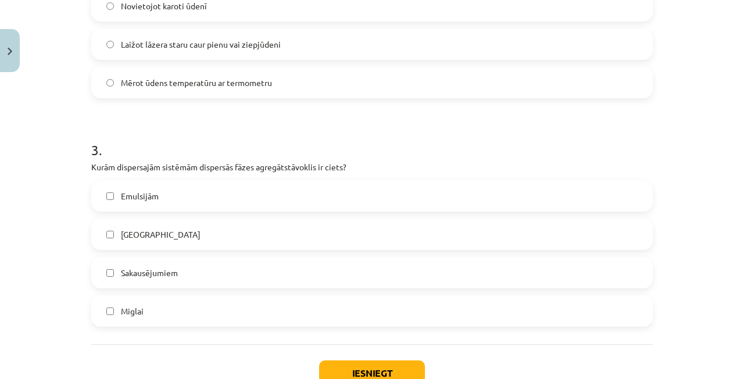
scroll to position [668, 0]
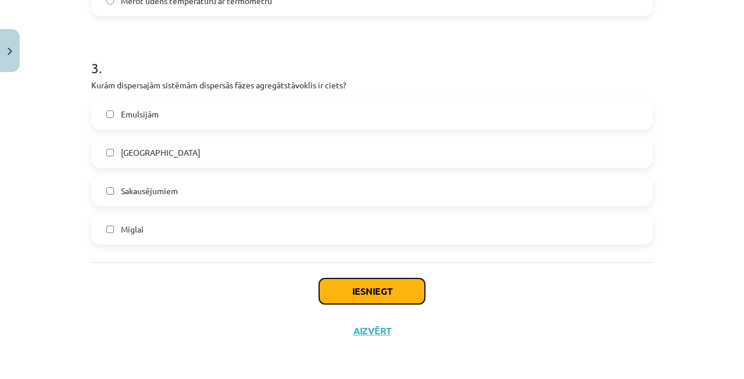
click at [377, 290] on button "Iesniegt" at bounding box center [372, 292] width 106 height 26
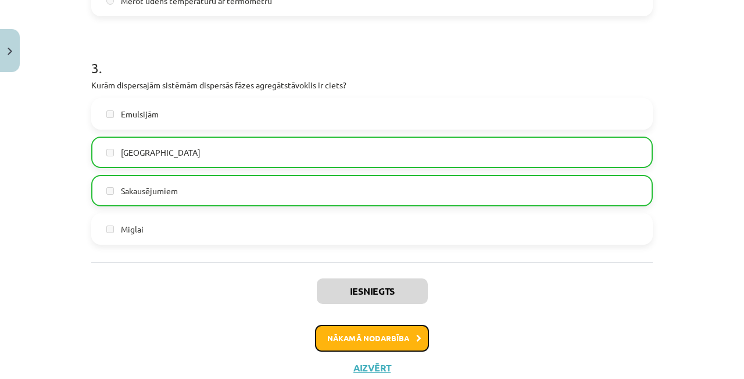
click at [416, 331] on button "Nākamā nodarbība" at bounding box center [372, 338] width 114 height 27
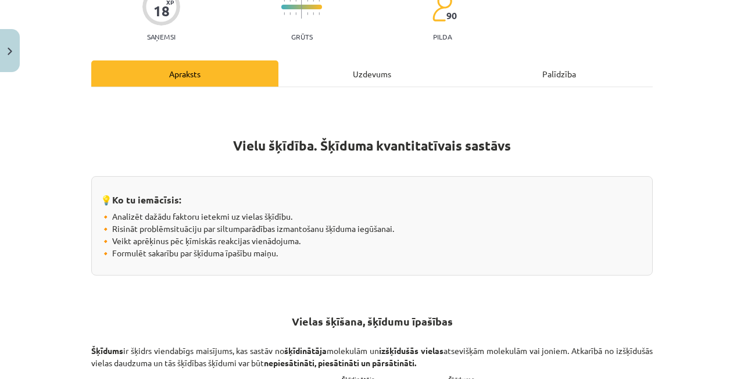
scroll to position [171, 0]
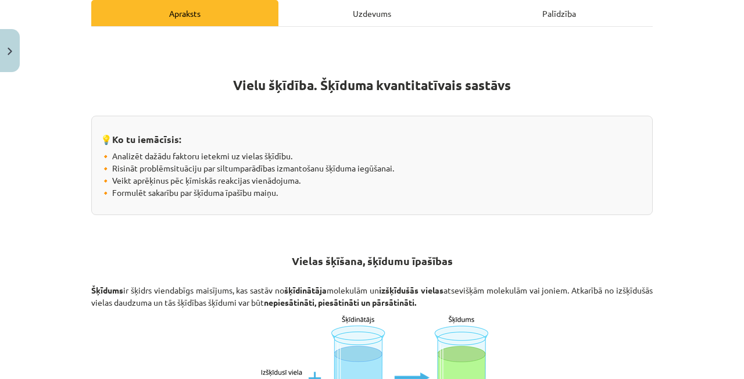
click at [281, 133] on h3 "💡Ko tu iemācīsis:" at bounding box center [372, 136] width 543 height 22
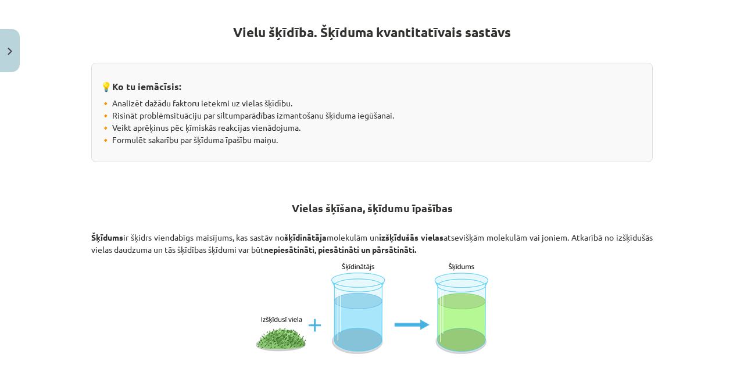
scroll to position [229, 0]
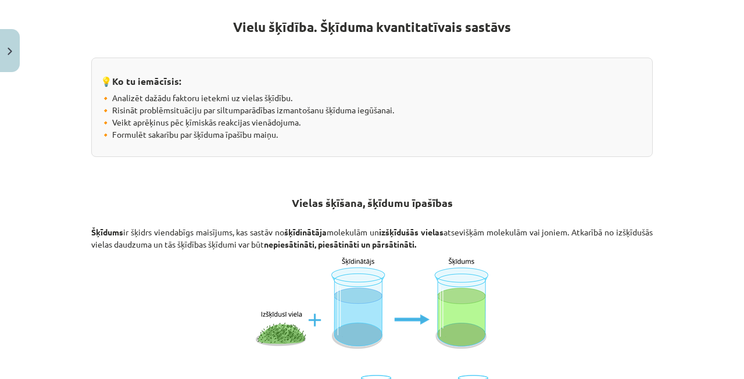
click at [434, 186] on h2 "Vielas šķīšana, šķīdumu īpašības" at bounding box center [372, 199] width 562 height 47
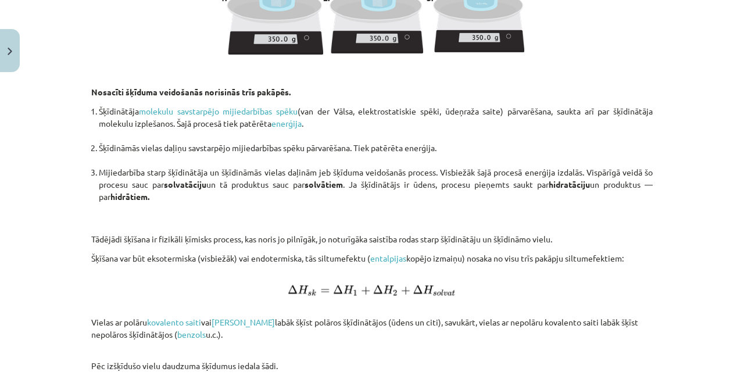
scroll to position [1160, 0]
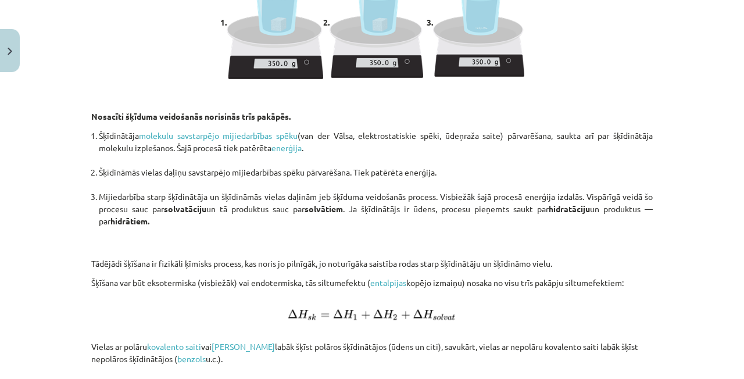
click at [375, 179] on li "Šķīdināmās vielas daļiņu savstarpējo mijiedarbības spēku pārvarēšana. Tiek patē…" at bounding box center [376, 178] width 554 height 24
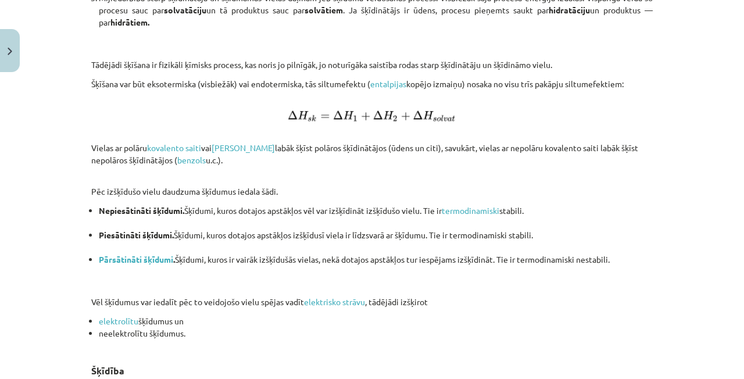
scroll to position [1334, 0]
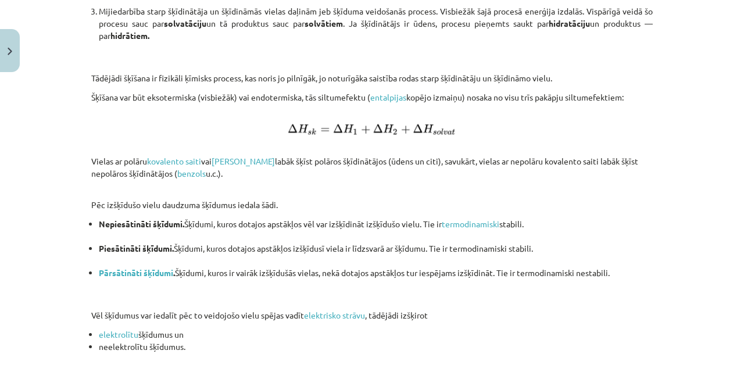
scroll to position [1363, 0]
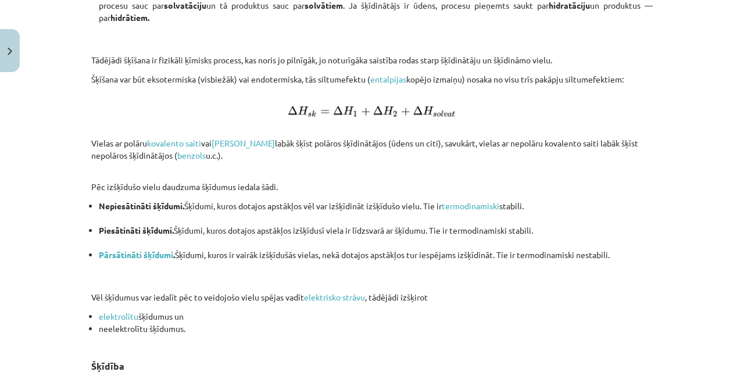
click at [347, 78] on p "Šķīšana var būt eksotermiska (visbiežāk) vai endotermiska, tās siltumefektu ( e…" at bounding box center [372, 85] width 562 height 24
click at [384, 80] on link "entalpijas" at bounding box center [388, 79] width 36 height 10
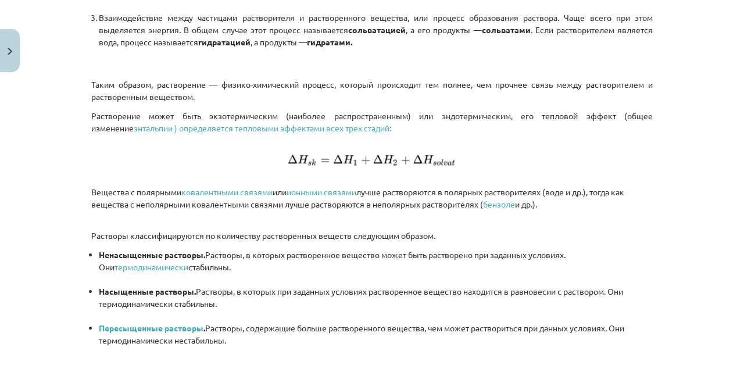
scroll to position [1387, 0]
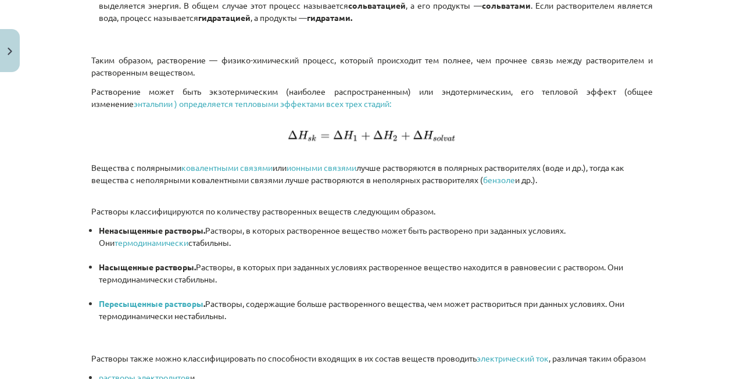
click at [315, 72] on p "Таким образом, растворение — физико-химический процесс, который происходит тем …" at bounding box center [372, 66] width 562 height 24
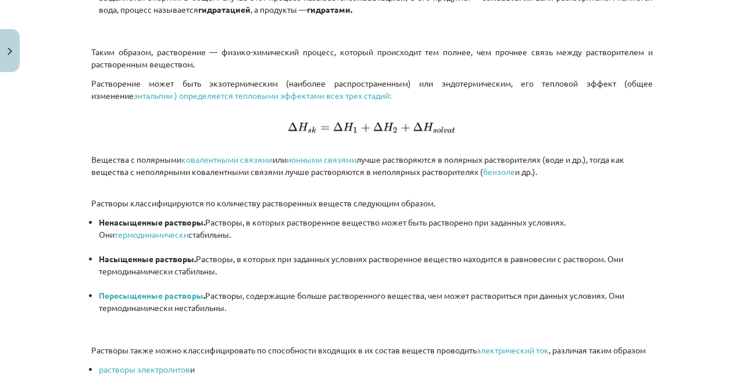
scroll to position [1371, 0]
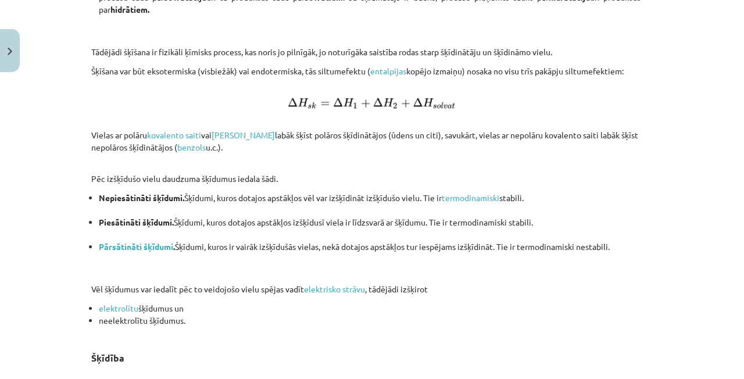
click at [181, 205] on li "Nepiesātināti šķīdumi. Šķīdumi, kuros dotajos apstākļos vēl var izšķīdināt izšķ…" at bounding box center [376, 204] width 554 height 24
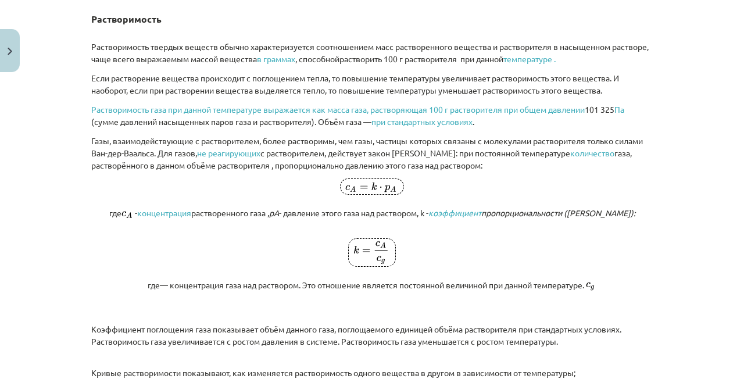
scroll to position [1798, 0]
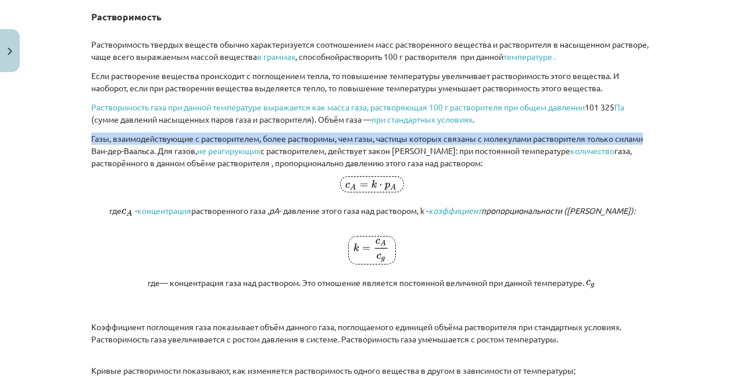
drag, startPoint x: 679, startPoint y: 137, endPoint x: 647, endPoint y: 1, distance: 139.1
click at [680, 133] on div "Тема исследования: Химия I - 10 класс, 1-й тест, учебный материал #3 Тема 2. Ра…" at bounding box center [372, 189] width 744 height 379
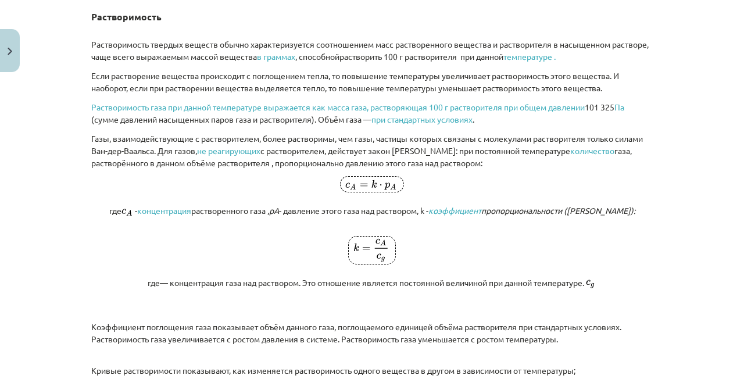
scroll to position [1700, 0]
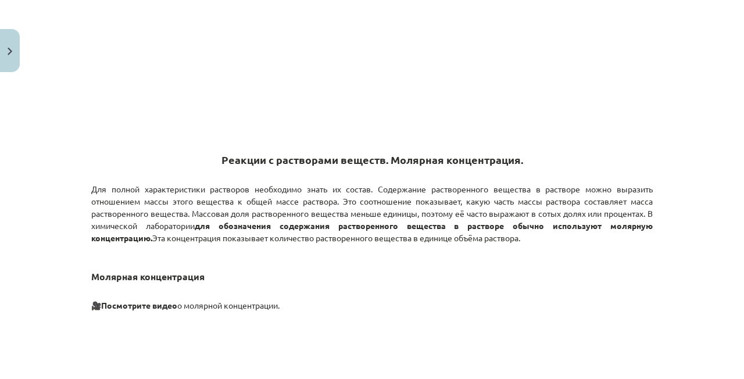
scroll to position [2915, 0]
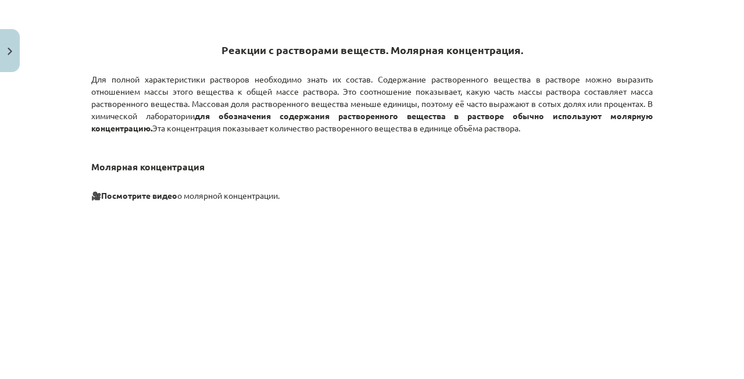
click at [454, 185] on p "🎥 Посмотрите видео о молярной концентрации." at bounding box center [372, 189] width 562 height 24
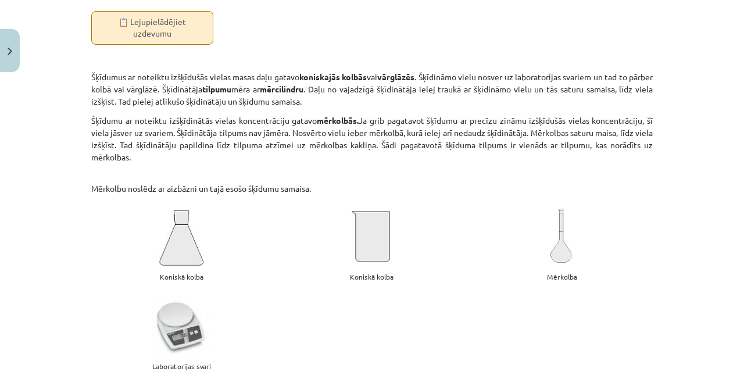
scroll to position [3358, 0]
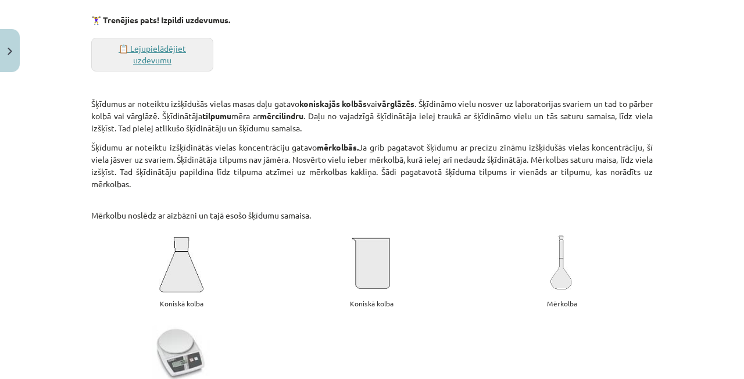
click at [173, 51] on link "📋 Lejupielādējiet uzdevumu" at bounding box center [152, 55] width 122 height 34
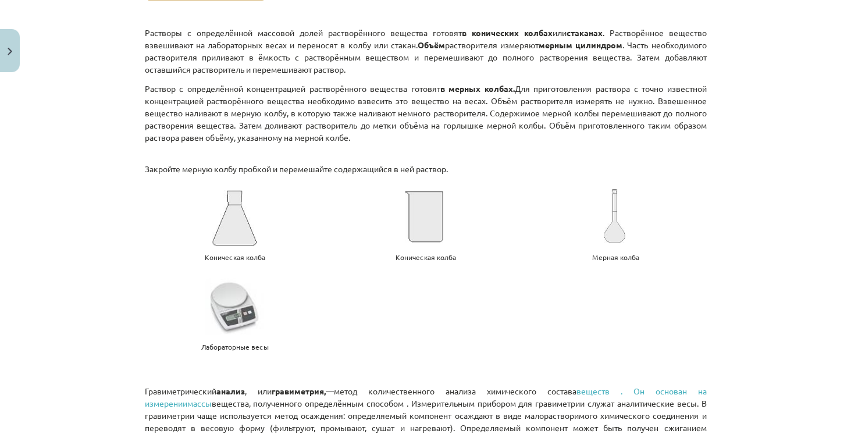
scroll to position [3417, 0]
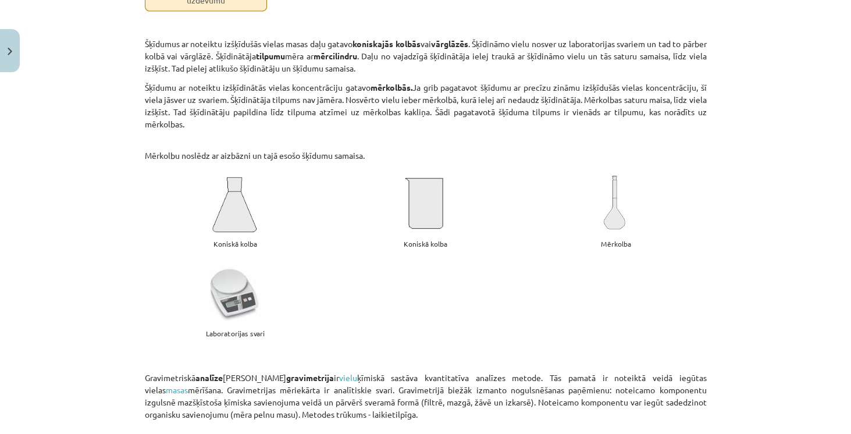
click at [655, 137] on p "Mērkolbu noslēdz ar aizbāzni un tajā esošo šķīdumu samaisa." at bounding box center [426, 149] width 562 height 24
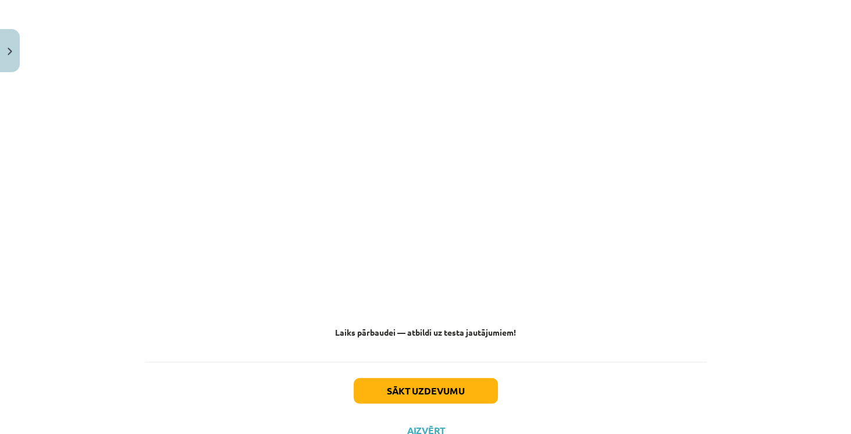
scroll to position [4546, 0]
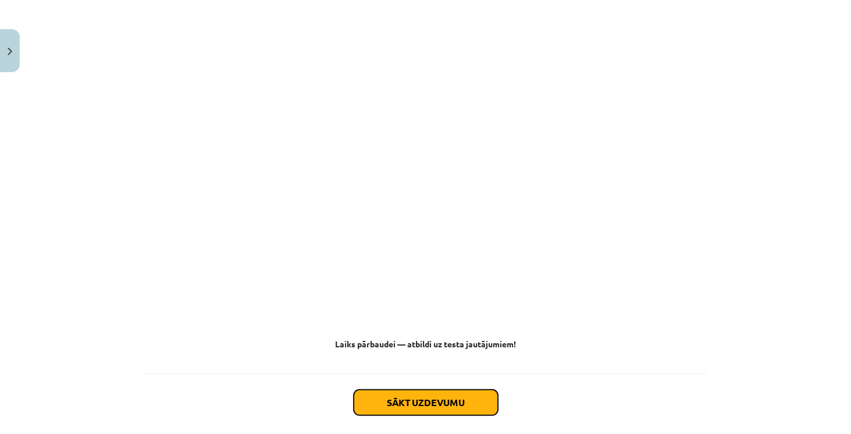
click at [397, 379] on button "Sākt uzdevumu" at bounding box center [426, 403] width 144 height 26
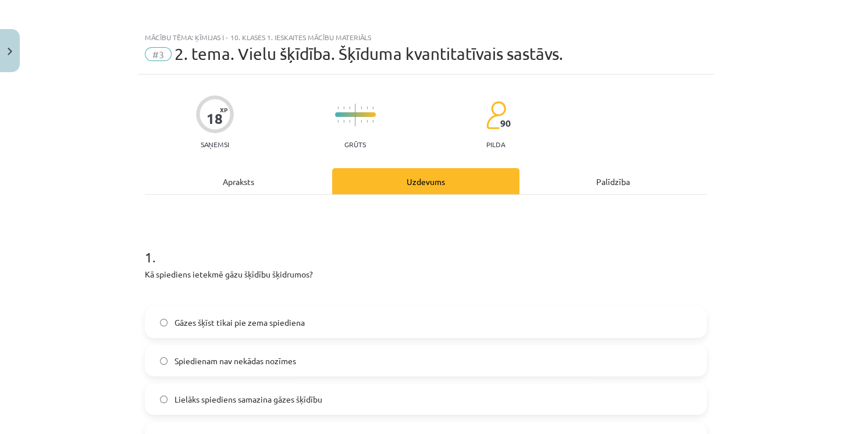
scroll to position [0, 0]
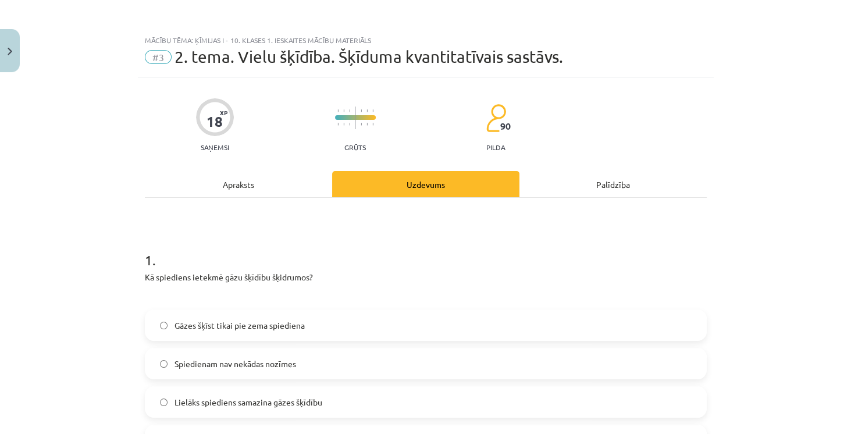
click at [251, 194] on div "Apraksts" at bounding box center [238, 184] width 187 height 26
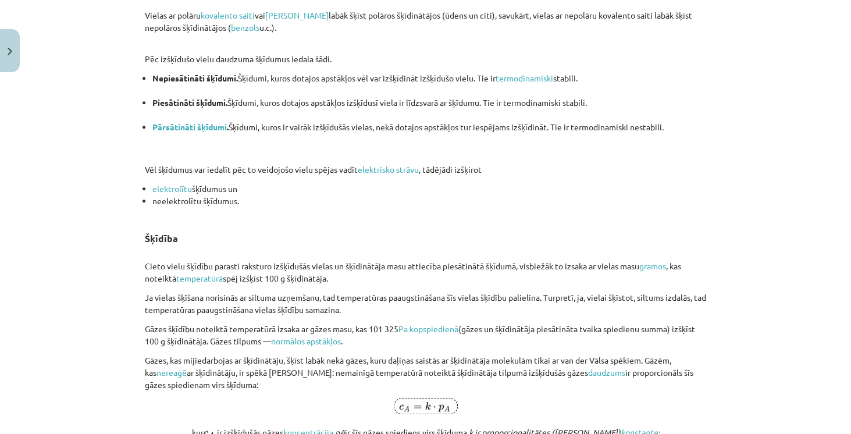
scroll to position [1657, 0]
